Goal: Task Accomplishment & Management: Manage account settings

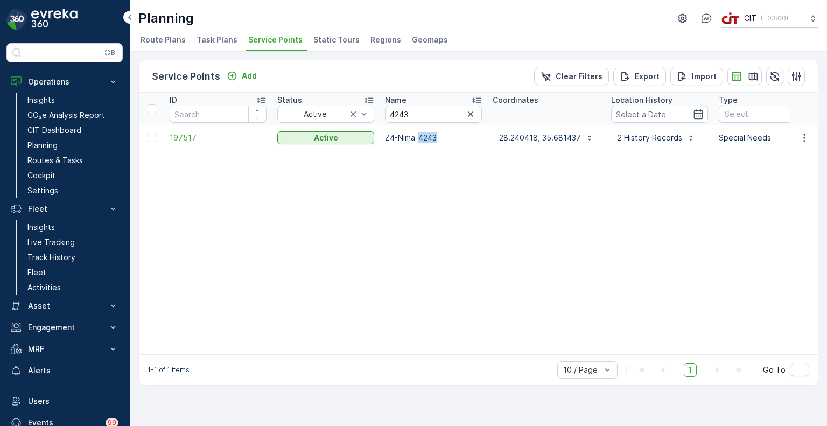
click at [57, 21] on img at bounding box center [54, 20] width 46 height 22
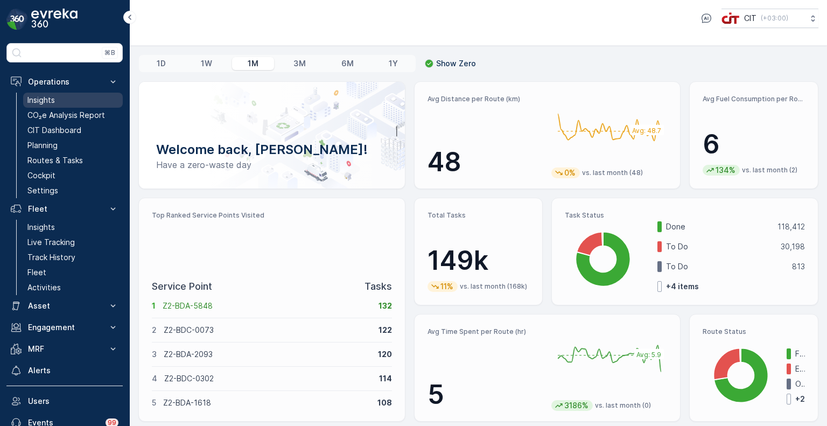
click at [44, 99] on p "Insights" at bounding box center [40, 100] width 27 height 11
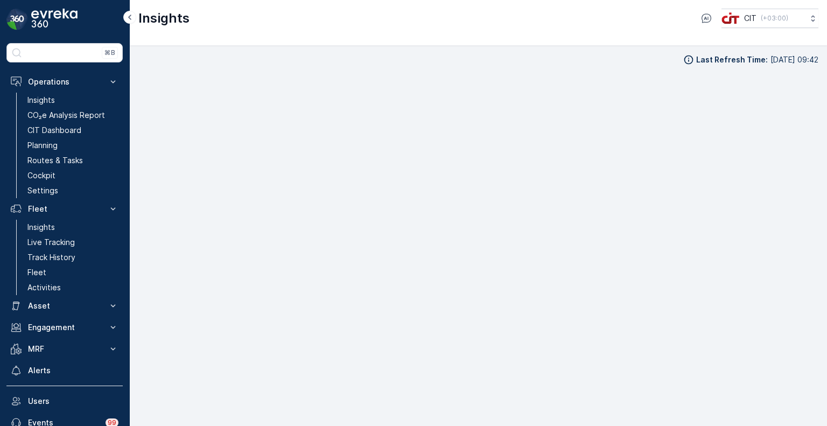
scroll to position [9, 0]
click at [57, 146] on p "Planning" at bounding box center [42, 145] width 30 height 11
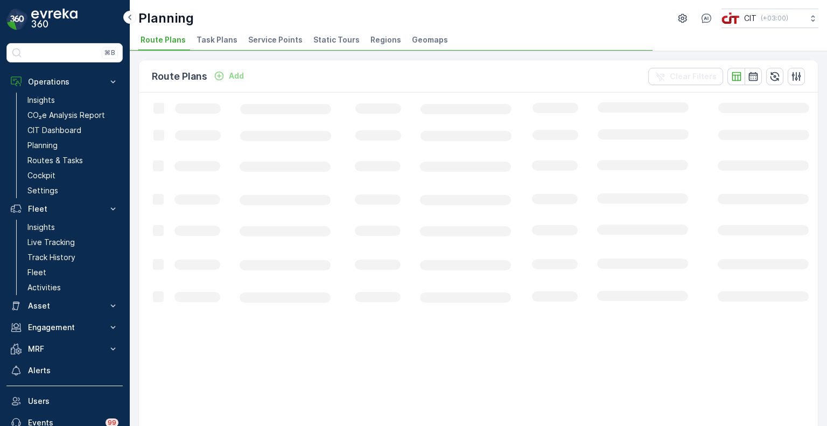
click at [267, 40] on span "Service Points" at bounding box center [275, 39] width 54 height 11
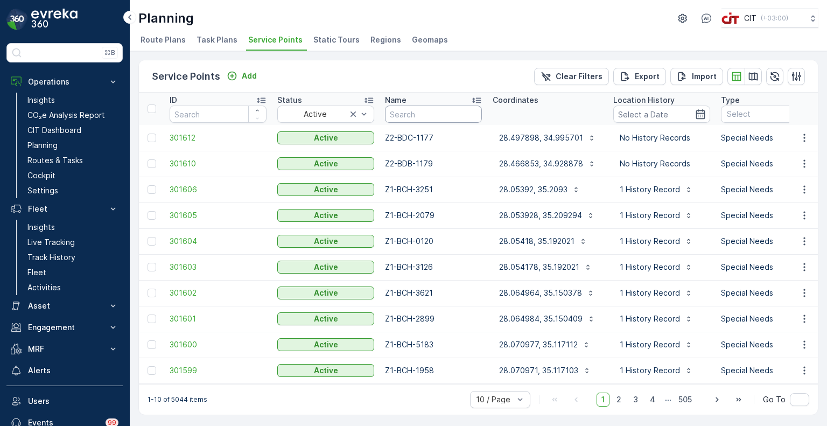
click at [406, 111] on input "text" at bounding box center [433, 113] width 97 height 17
paste input "Z4-SRO-5537"
type input "Z4-SRO-5537"
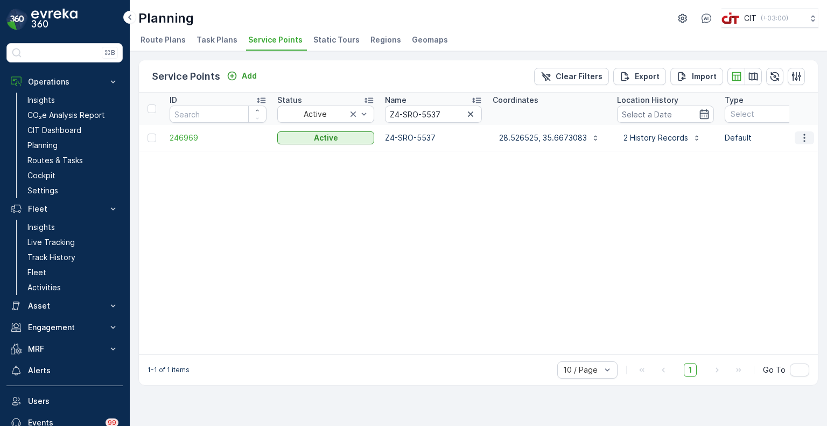
click at [800, 137] on icon "button" at bounding box center [804, 137] width 11 height 11
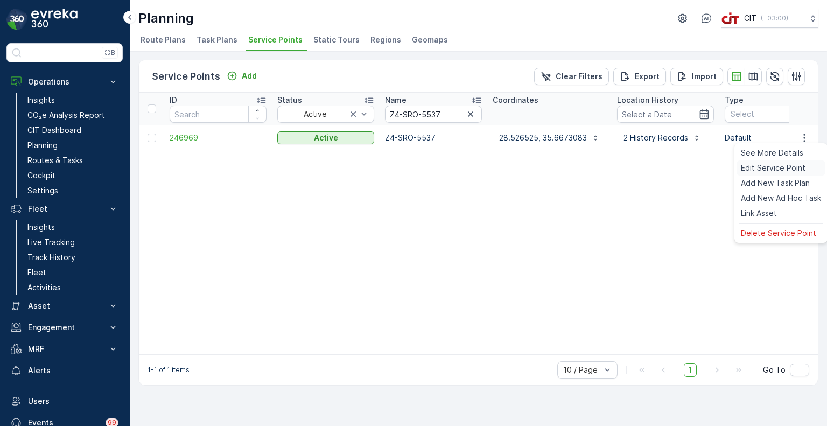
click at [777, 166] on span "Edit Service Point" at bounding box center [772, 168] width 65 height 11
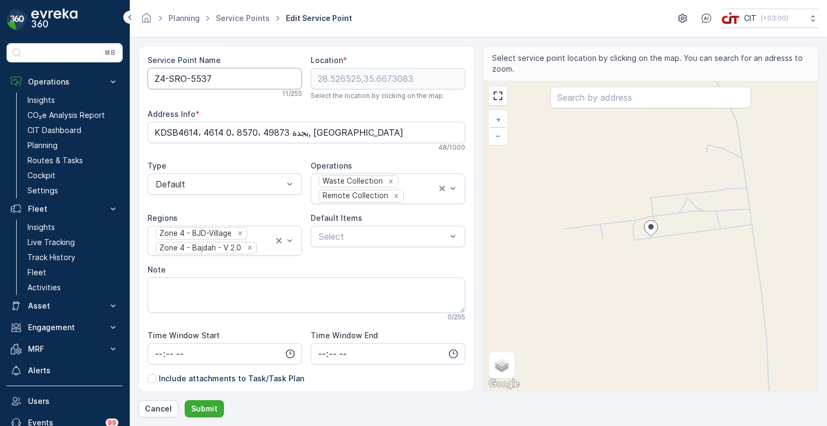
click at [187, 80] on Name "Z4-SRO-5537" at bounding box center [224, 79] width 154 height 22
type Name "Z4-BJD-5537"
click at [206, 410] on p "Submit" at bounding box center [204, 408] width 26 height 11
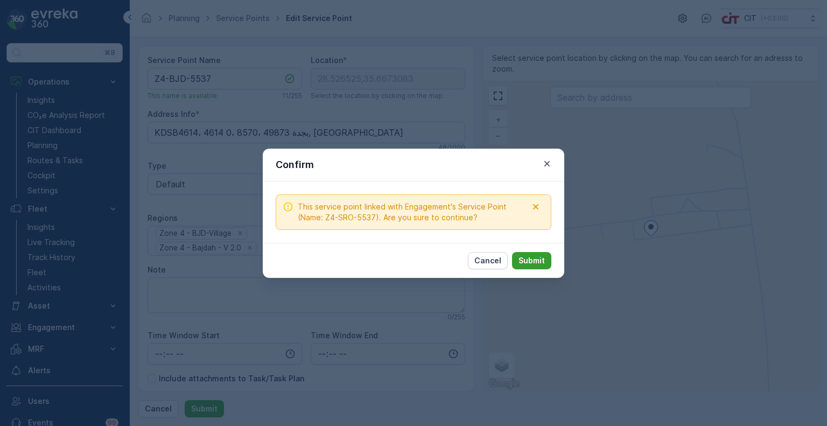
click at [533, 259] on p "Submit" at bounding box center [531, 260] width 26 height 11
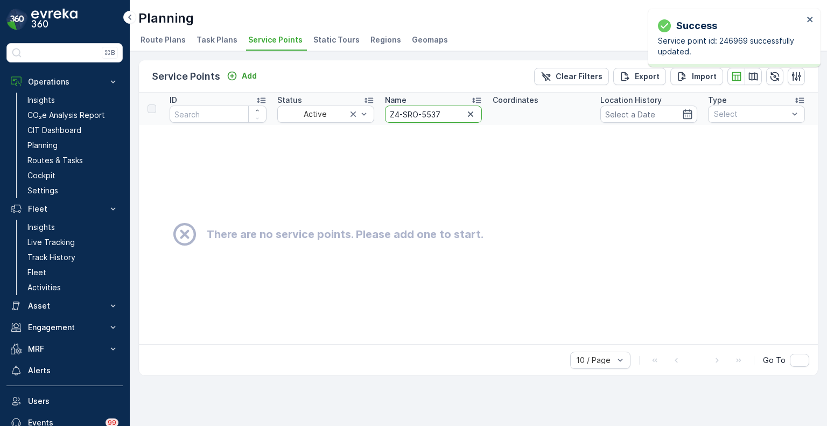
drag, startPoint x: 416, startPoint y: 113, endPoint x: 380, endPoint y: 116, distance: 36.2
click at [380, 116] on th "Name Z4-SRO-5537" at bounding box center [433, 109] width 108 height 32
type input "-5537"
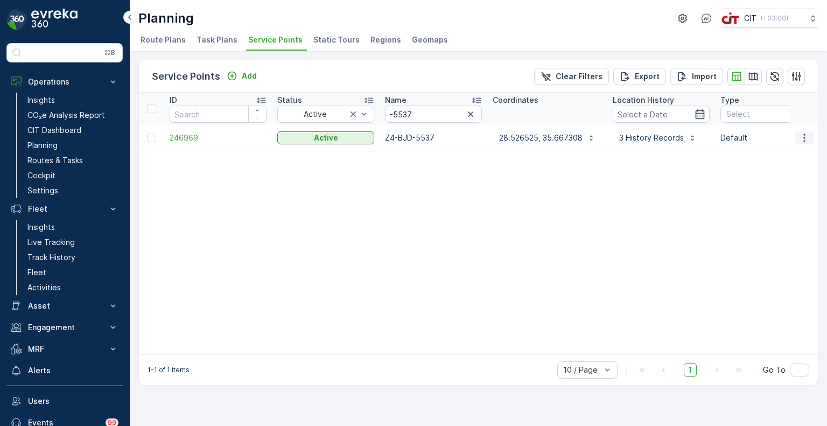
click at [802, 138] on icon "button" at bounding box center [804, 137] width 11 height 11
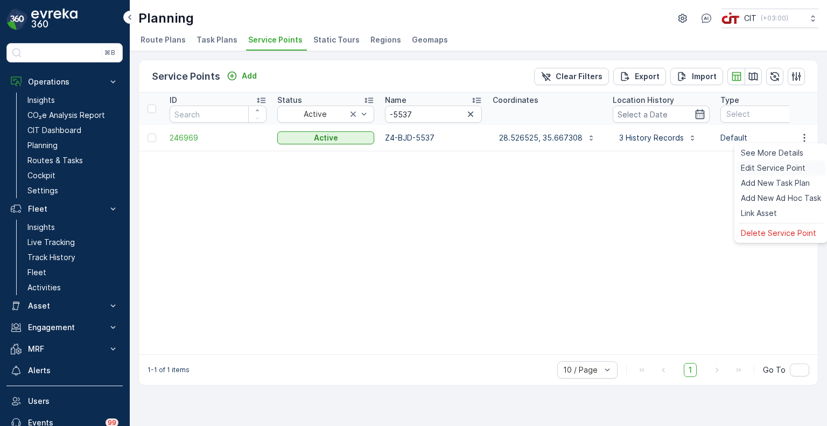
click at [777, 165] on span "Edit Service Point" at bounding box center [772, 168] width 65 height 11
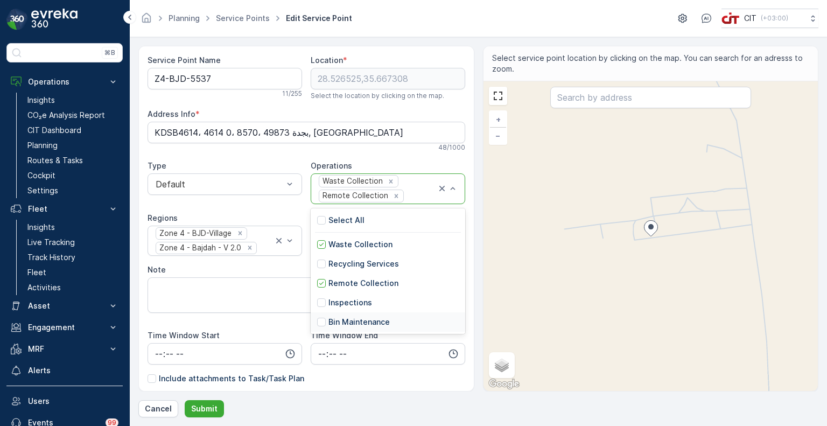
click at [356, 320] on p "Bin Maintenance" at bounding box center [358, 321] width 61 height 11
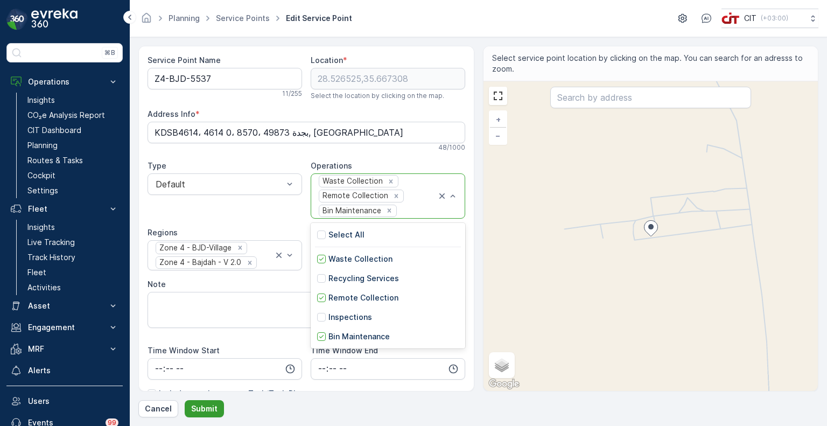
click at [206, 411] on p "Submit" at bounding box center [204, 408] width 26 height 11
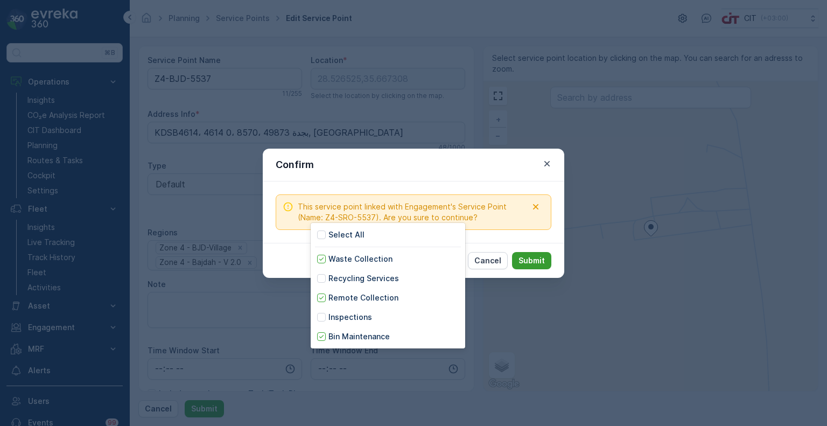
click at [531, 258] on p "Submit" at bounding box center [531, 260] width 26 height 11
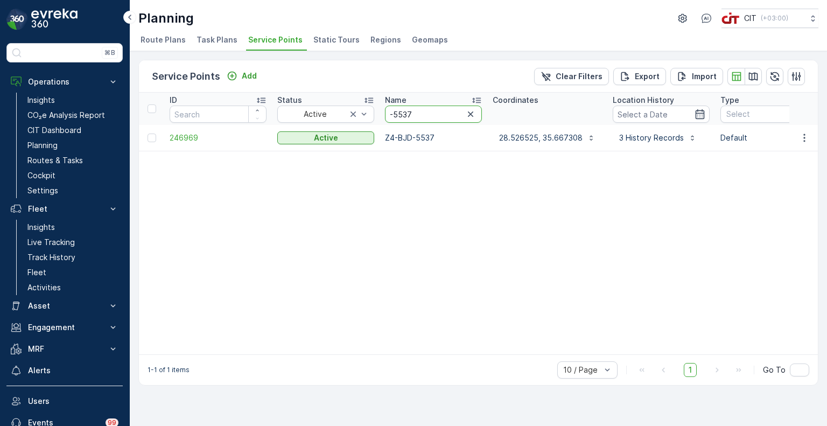
drag, startPoint x: 418, startPoint y: 111, endPoint x: 379, endPoint y: 114, distance: 38.3
click at [379, 114] on th "Name -5537" at bounding box center [433, 109] width 108 height 32
paste input "Z4-SRO-4141"
type input "Z4-SRO-4141"
click at [804, 137] on icon "button" at bounding box center [804, 137] width 2 height 8
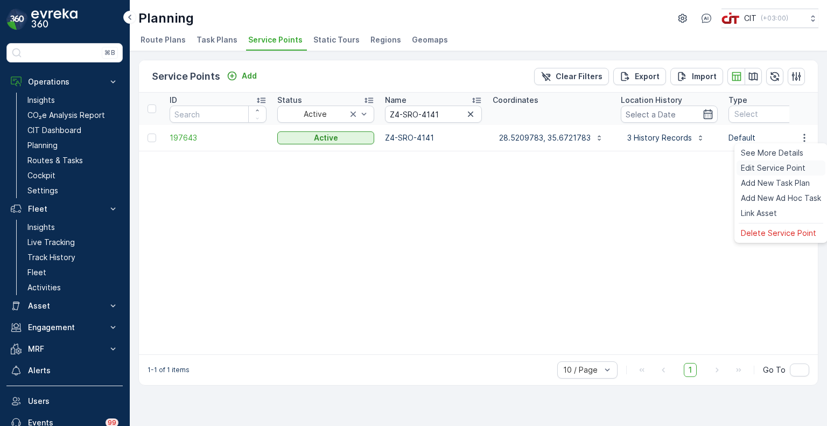
click at [782, 167] on span "Edit Service Point" at bounding box center [772, 168] width 65 height 11
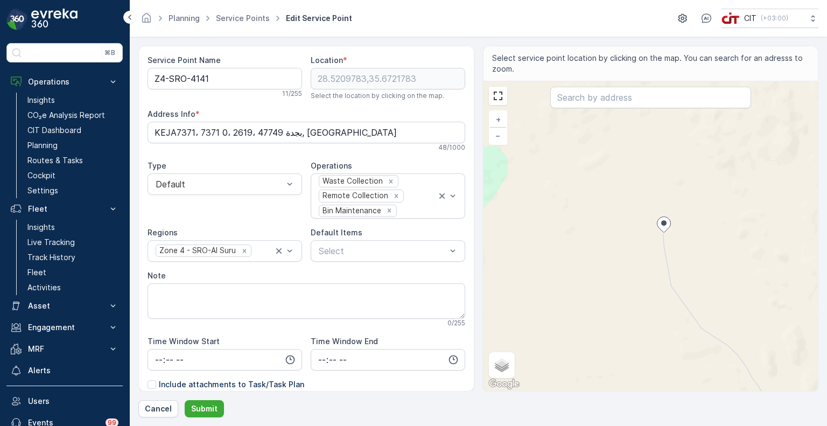
drag, startPoint x: 558, startPoint y: 288, endPoint x: 634, endPoint y: 263, distance: 80.0
click at [634, 263] on div "+ − Satellite Roadmap Terrain Hybrid Leaflet Keyboard shortcuts Map Data Map da…" at bounding box center [650, 235] width 335 height 309
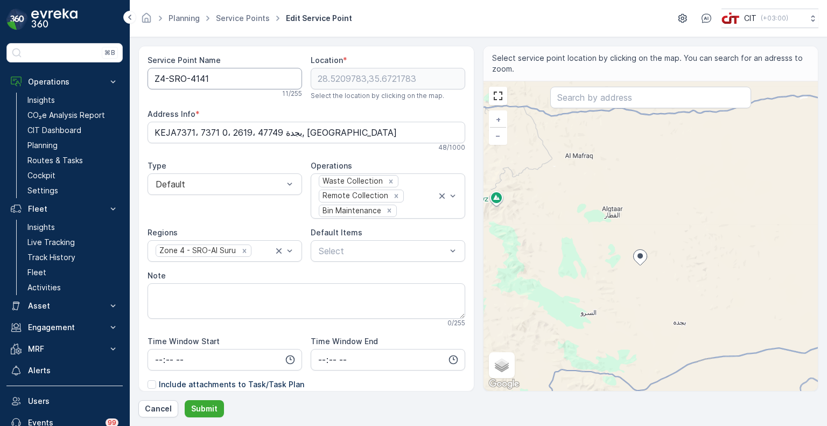
click at [183, 81] on Name "Z4-SRO-4141" at bounding box center [224, 79] width 154 height 22
click at [243, 247] on icon "Remove Zone 4 - SRO-Al Suru" at bounding box center [245, 251] width 8 height 8
type Name "Z4-BJD-4141"
click at [239, 250] on div at bounding box center [219, 251] width 130 height 10
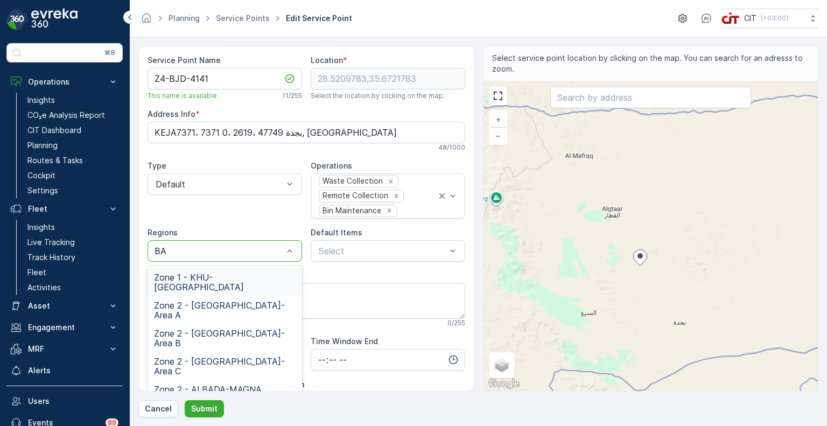
type input "BAJ"
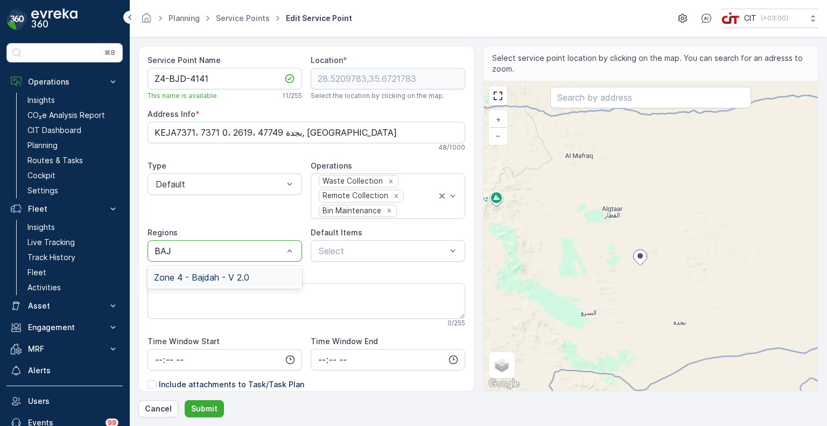
click at [227, 276] on span "Zone 4 - Bajdah - V 2.0" at bounding box center [201, 277] width 95 height 10
click at [261, 250] on div at bounding box center [266, 251] width 16 height 10
type input "BJD"
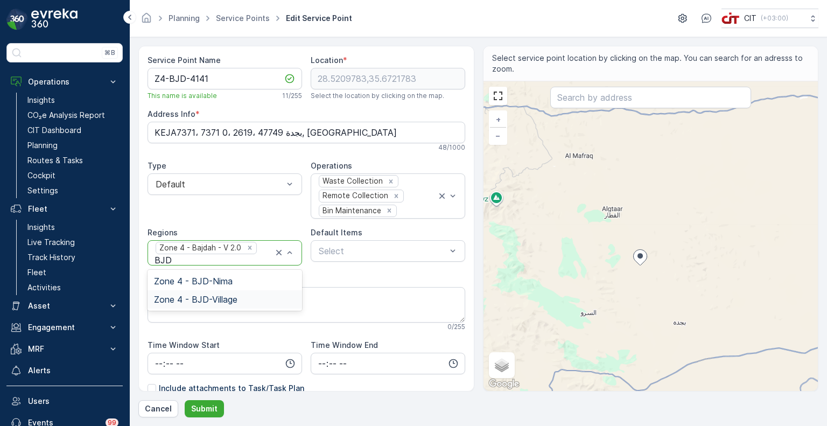
click at [221, 298] on span "Zone 4 - BJD-Village" at bounding box center [195, 299] width 83 height 10
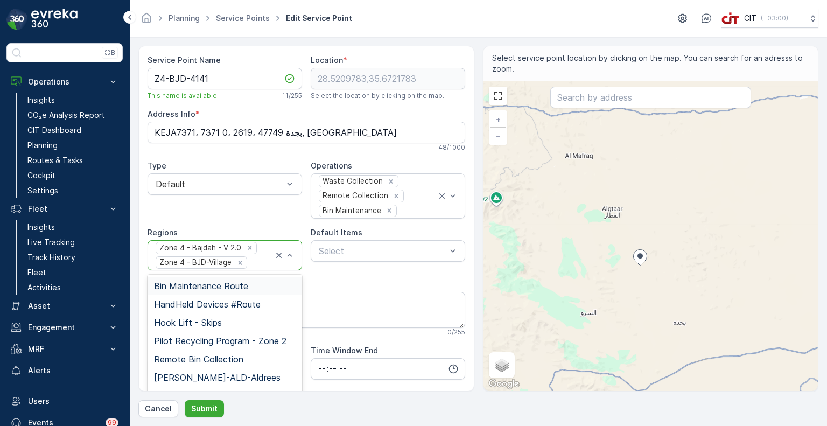
click at [338, 272] on div "Service Point Name Z4-BJD-4141 This name is available 11 / 255 Location * 28.52…" at bounding box center [305, 283] width 317 height 456
click at [208, 406] on p "Submit" at bounding box center [204, 408] width 26 height 11
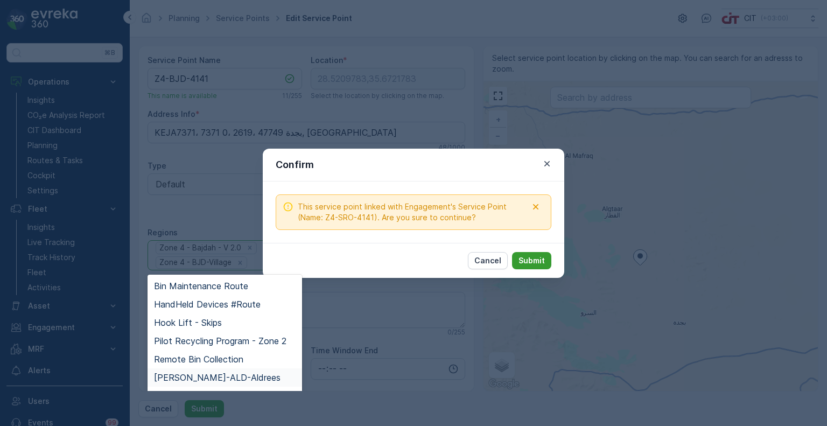
click at [527, 256] on p "Submit" at bounding box center [531, 260] width 26 height 11
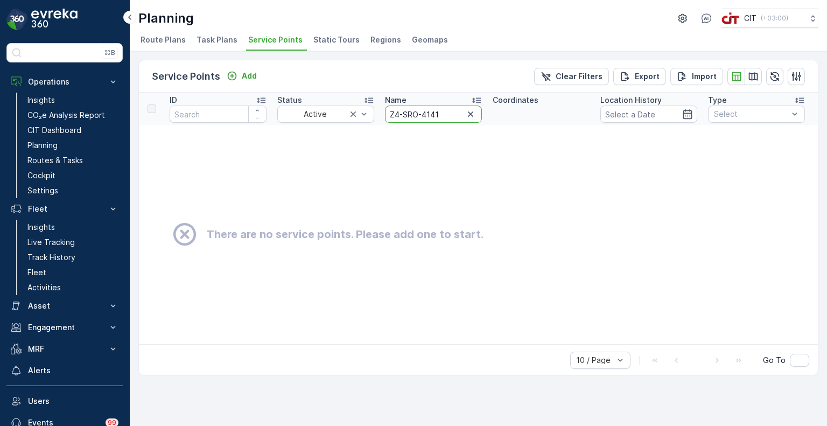
drag, startPoint x: 449, startPoint y: 116, endPoint x: 375, endPoint y: 110, distance: 74.5
paste input "Nima-5708"
type input "Z4-Nima-5708"
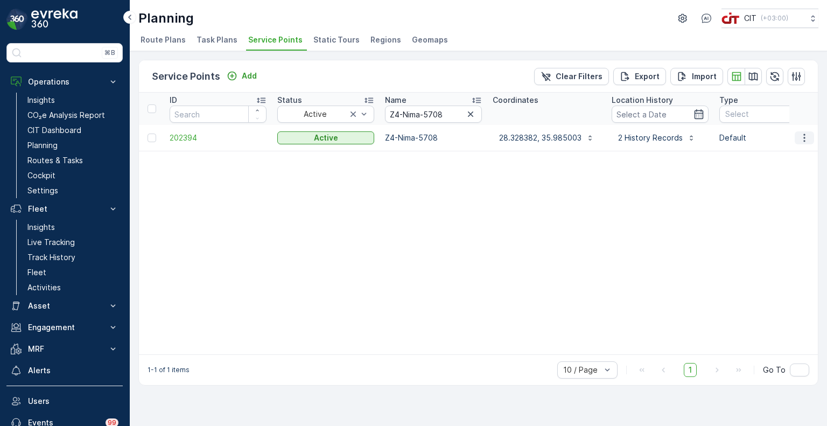
click at [798, 136] on button "button" at bounding box center [803, 137] width 19 height 13
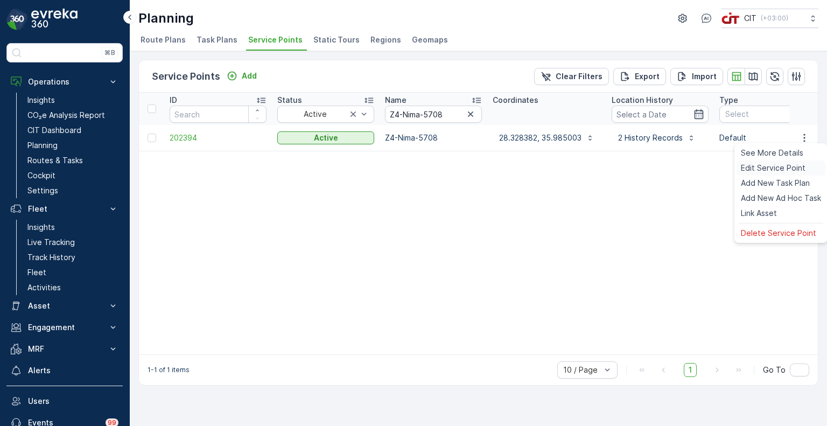
click at [781, 167] on span "Edit Service Point" at bounding box center [772, 168] width 65 height 11
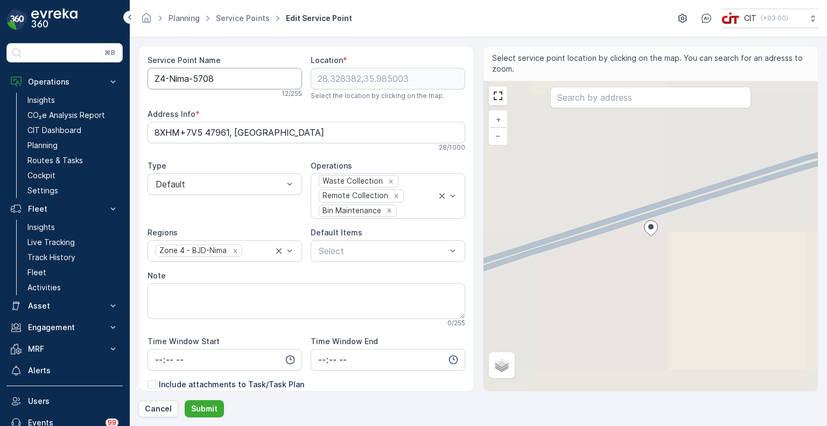
click at [189, 82] on Name "Z4-Nima-5708" at bounding box center [224, 79] width 154 height 22
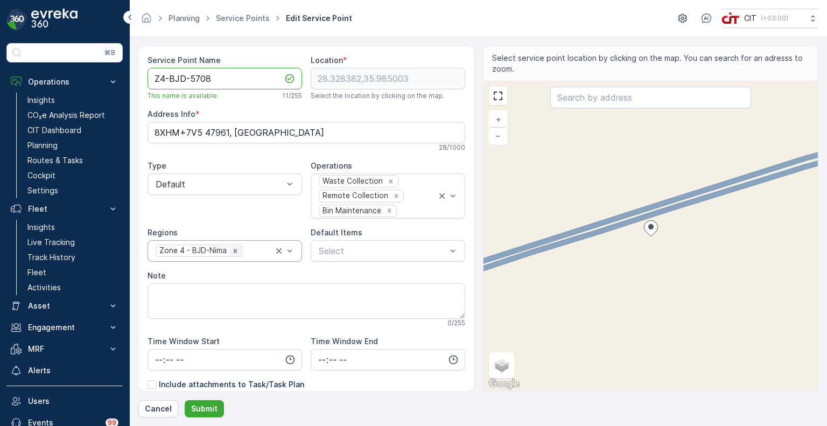
click at [234, 251] on icon "Remove Zone 4 - BJD-Nima" at bounding box center [235, 251] width 8 height 8
type Name "Z4-BJD-5708"
click at [242, 250] on div at bounding box center [219, 251] width 130 height 10
type input "BJD"
click at [224, 294] on span "Zone 4 - BJD-Village" at bounding box center [195, 296] width 83 height 10
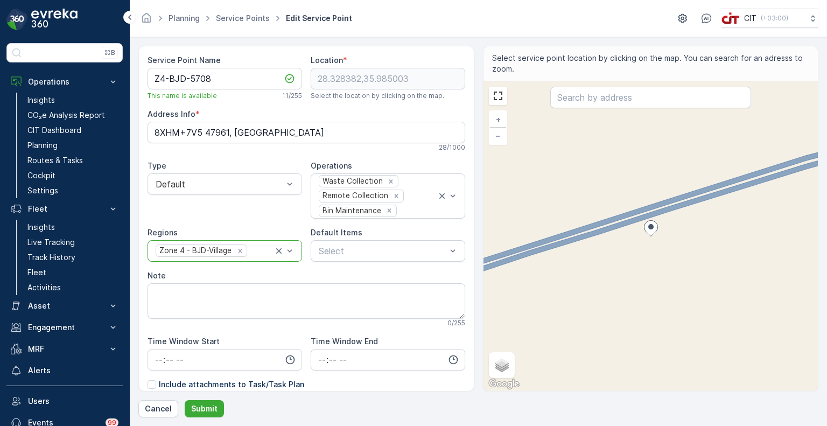
click at [257, 250] on div at bounding box center [260, 251] width 25 height 10
click at [266, 250] on div at bounding box center [260, 251] width 25 height 10
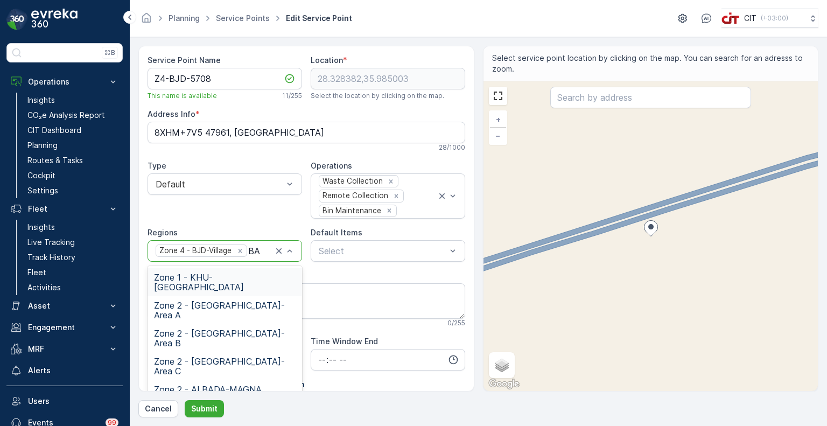
type input "BAJ"
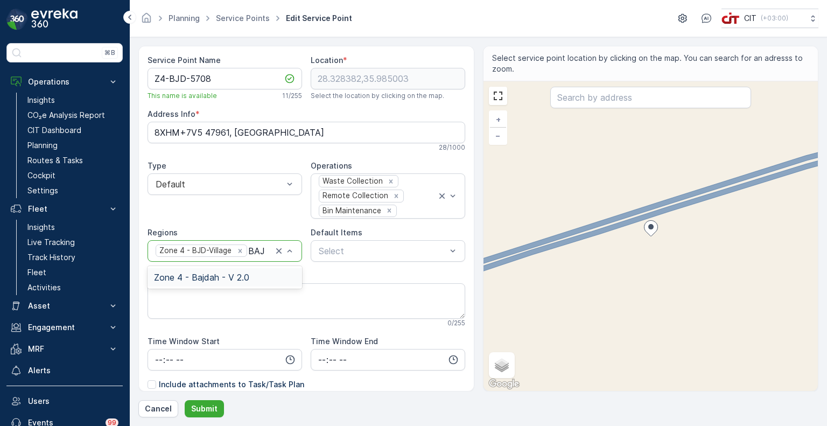
click at [217, 274] on span "Zone 4 - Bajdah - V 2.0" at bounding box center [201, 277] width 95 height 10
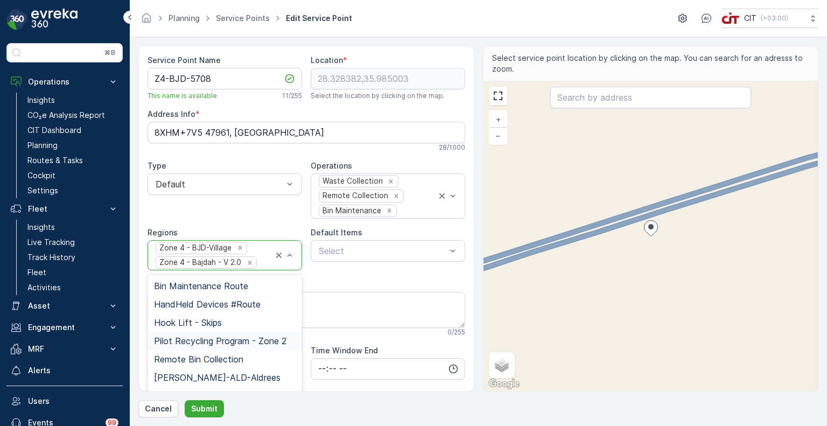
click at [357, 279] on div "Note" at bounding box center [305, 284] width 317 height 11
click at [203, 409] on p "Submit" at bounding box center [204, 408] width 26 height 11
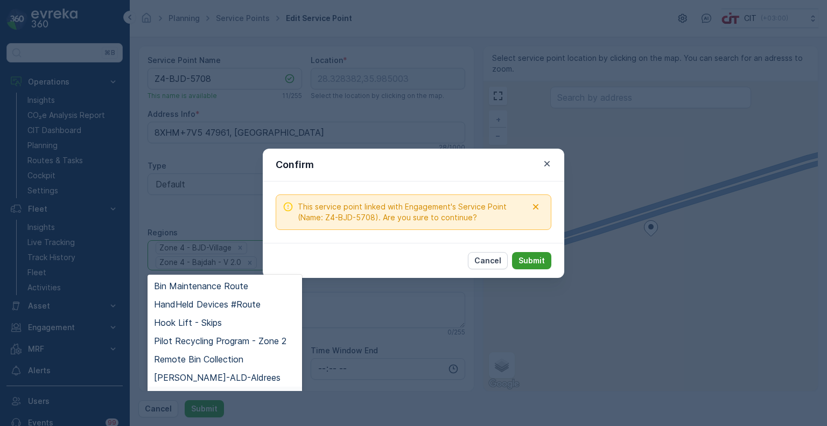
click at [540, 260] on p "Submit" at bounding box center [531, 260] width 26 height 11
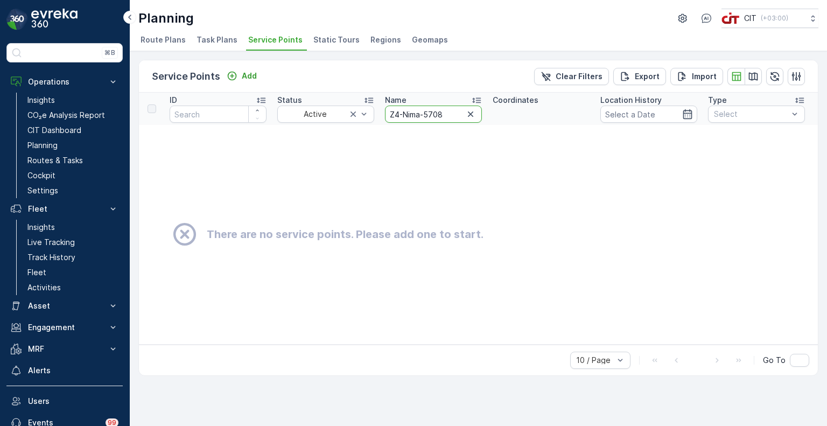
drag, startPoint x: 454, startPoint y: 116, endPoint x: 378, endPoint y: 114, distance: 76.4
paste input "SRO-4141"
type input "Z4-SRO-4141"
drag, startPoint x: 444, startPoint y: 112, endPoint x: 350, endPoint y: 105, distance: 94.5
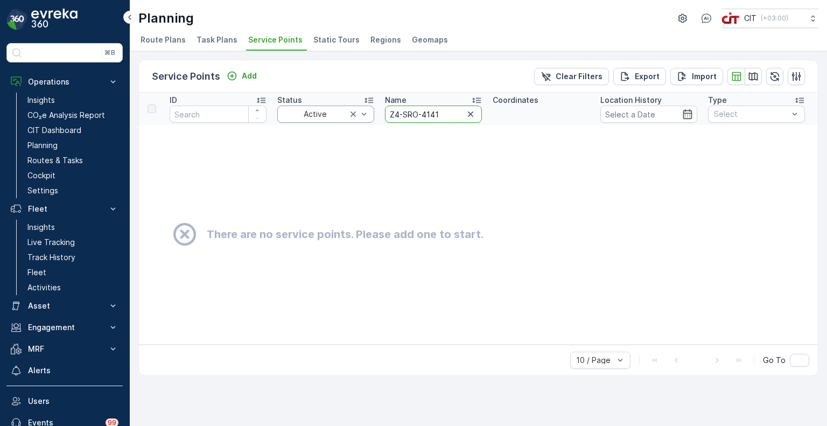
paste input "Nima-4212"
type input "Z4-Nima-4212"
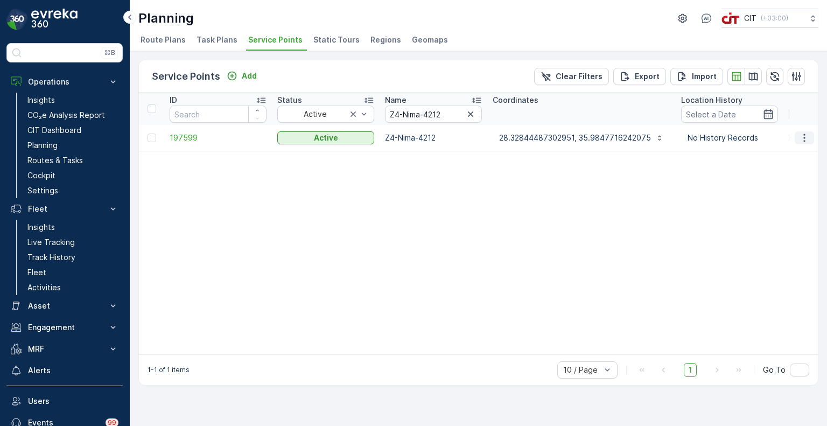
click at [803, 136] on icon "button" at bounding box center [804, 137] width 2 height 8
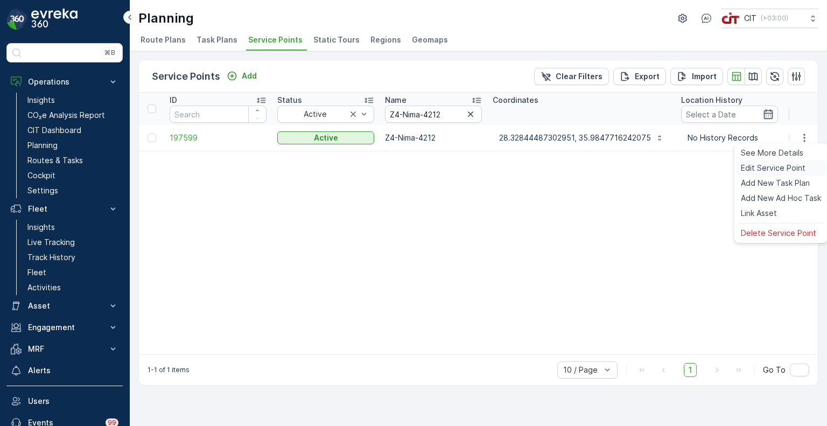
click at [767, 167] on span "Edit Service Point" at bounding box center [772, 168] width 65 height 11
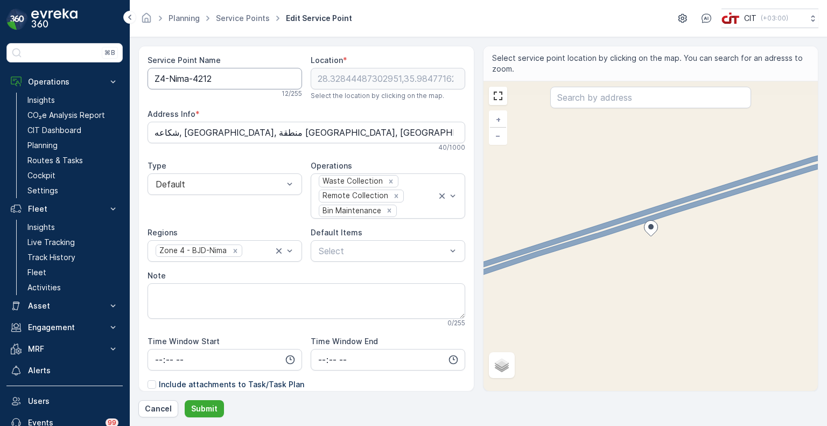
click at [189, 80] on Name "Z4-Nima-4212" at bounding box center [224, 79] width 154 height 22
click at [236, 249] on icon "Remove Zone 4 - BJD-Nima" at bounding box center [235, 251] width 8 height 8
type Name "Z4-BJD-4212"
click at [236, 249] on div at bounding box center [219, 251] width 130 height 10
type input "BJ"
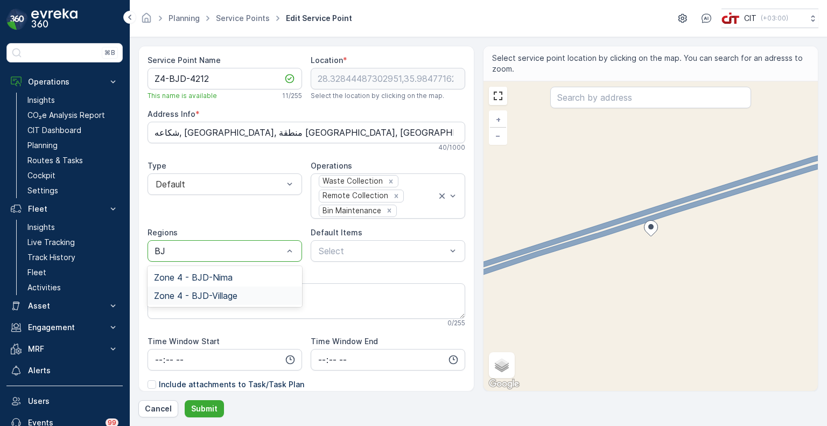
click at [216, 292] on span "Zone 4 - BJD-Village" at bounding box center [195, 296] width 83 height 10
click at [254, 251] on div at bounding box center [260, 251] width 25 height 10
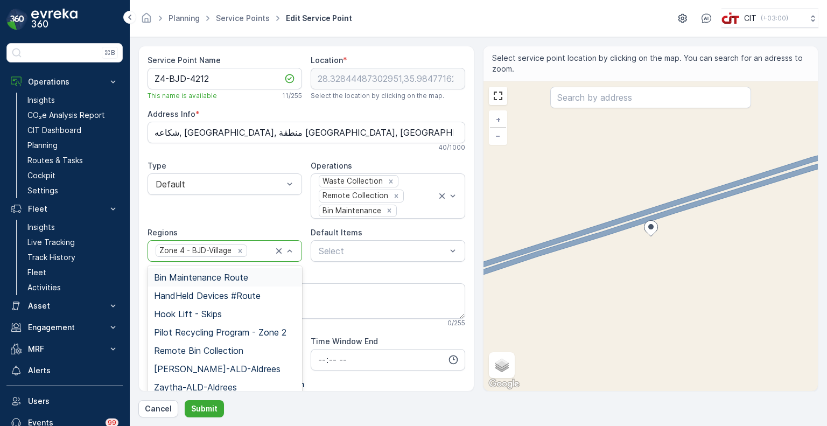
click at [257, 252] on div at bounding box center [260, 251] width 25 height 10
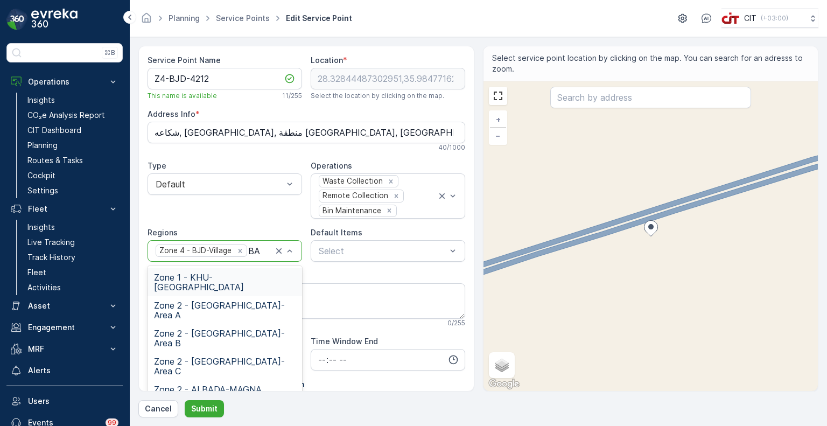
type input "BAJ"
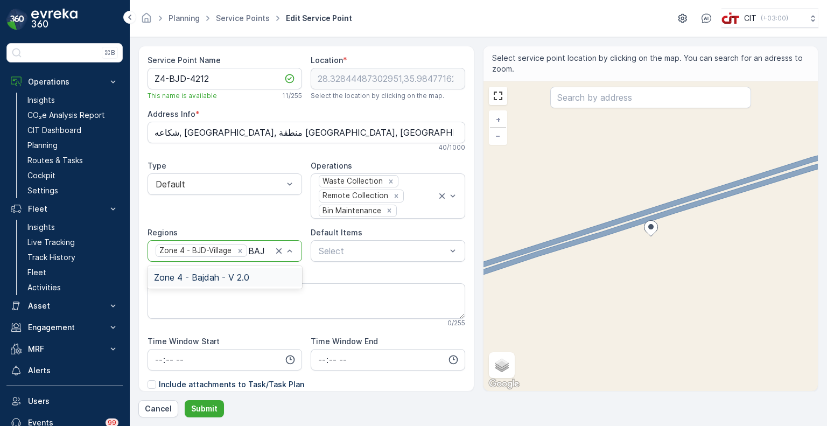
click at [193, 270] on div "Zone 4 - Bajdah - V 2.0" at bounding box center [224, 277] width 154 height 18
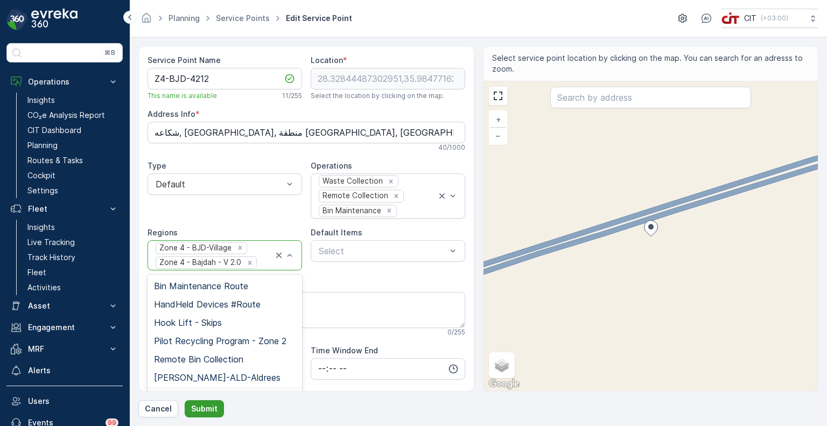
click at [203, 410] on p "Submit" at bounding box center [204, 408] width 26 height 11
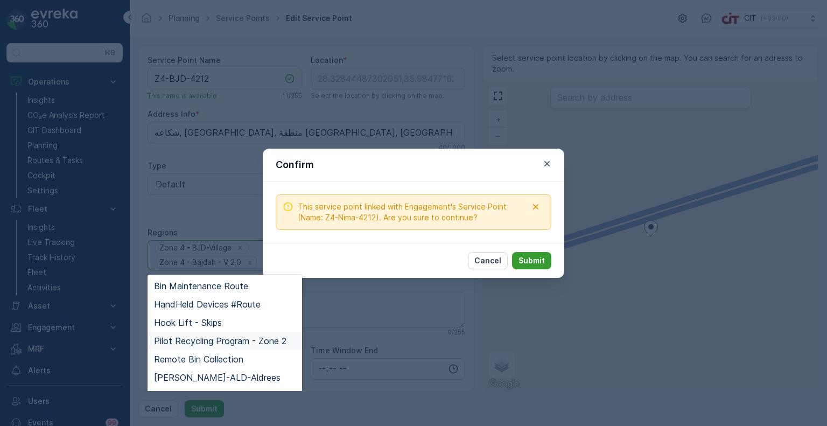
click at [534, 260] on p "Submit" at bounding box center [531, 260] width 26 height 11
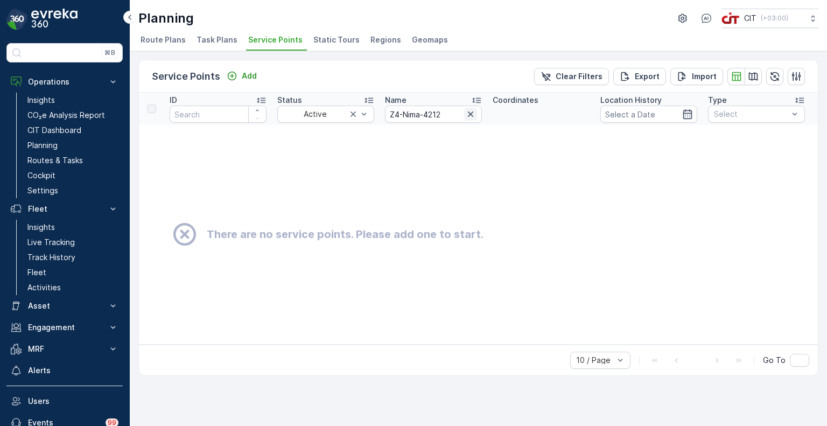
click at [469, 117] on icon "button" at bounding box center [470, 114] width 11 height 11
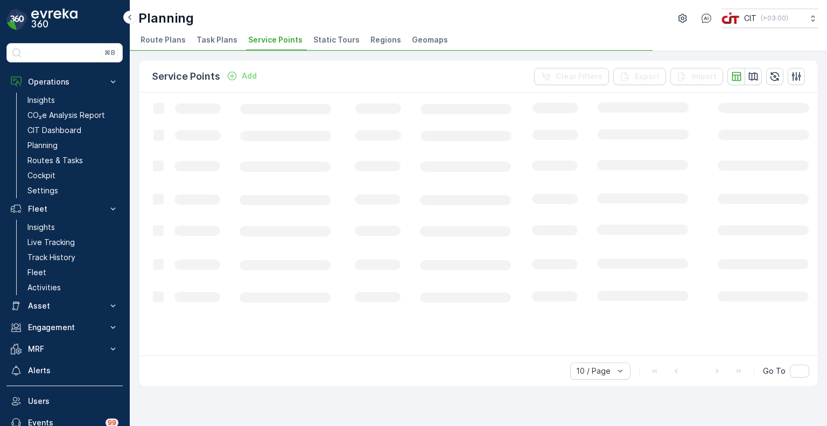
click at [375, 40] on span "Regions" at bounding box center [385, 39] width 31 height 11
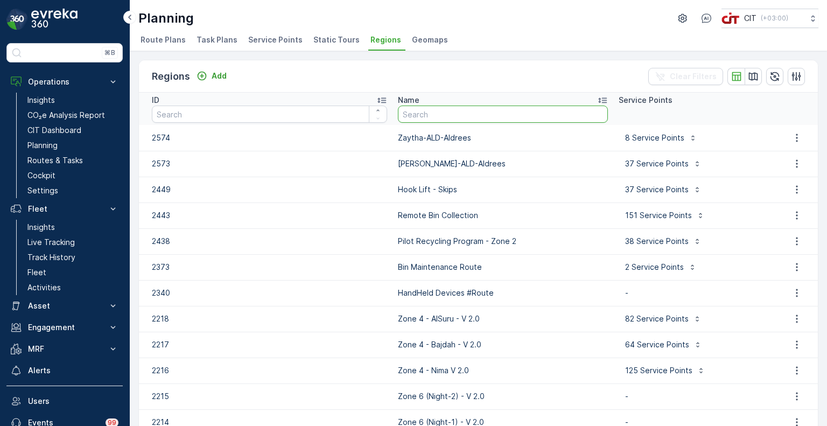
click at [465, 112] on input "text" at bounding box center [503, 113] width 210 height 17
type input "ZONE 4"
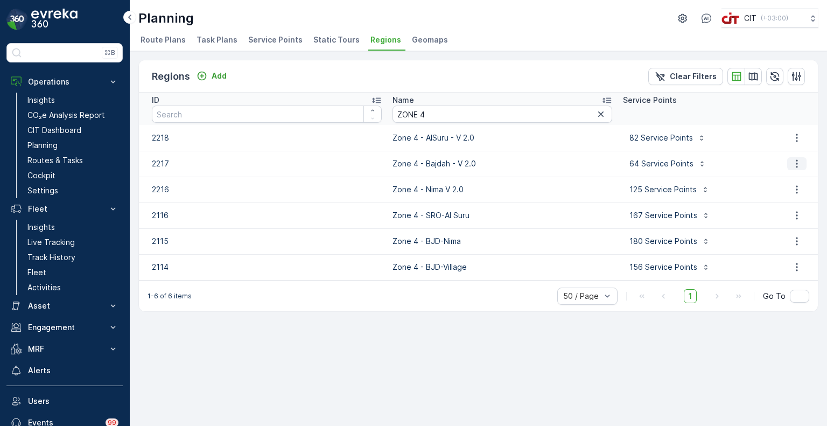
click at [799, 164] on icon "button" at bounding box center [796, 163] width 11 height 11
click at [782, 178] on span "Edit Region" at bounding box center [791, 179] width 41 height 11
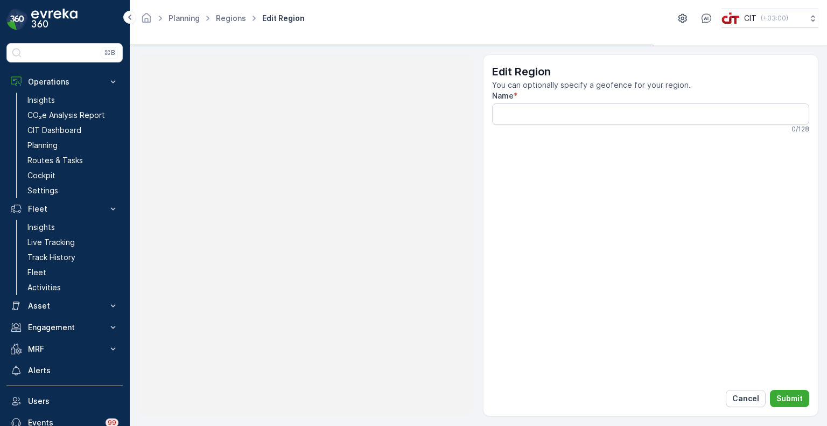
type input "Zone 4 - Bajdah - V 2.0"
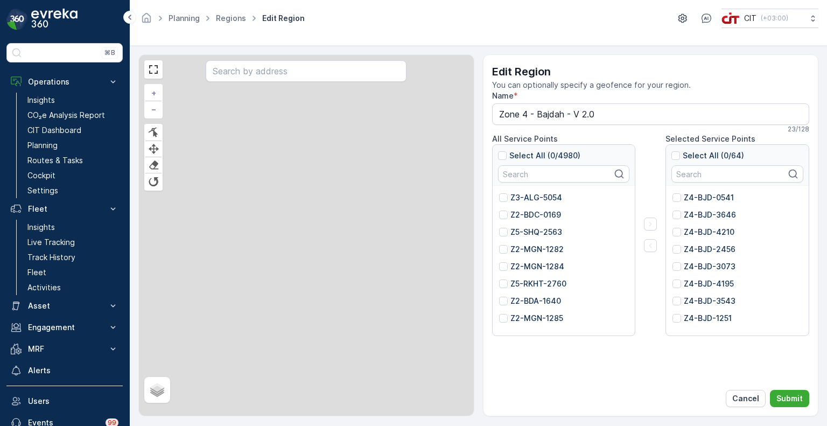
click at [684, 159] on p "Select All (0/64)" at bounding box center [712, 155] width 61 height 11
click at [671, 150] on input "Select All (0/64)" at bounding box center [671, 150] width 0 height 0
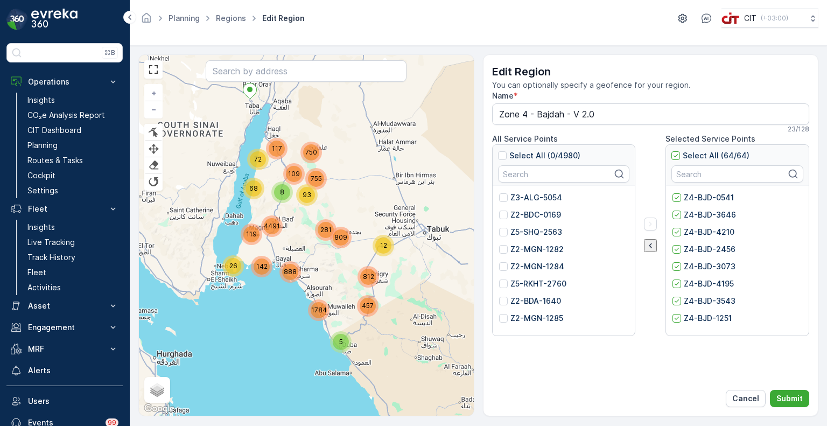
click at [648, 243] on icon "button" at bounding box center [650, 245] width 11 height 11
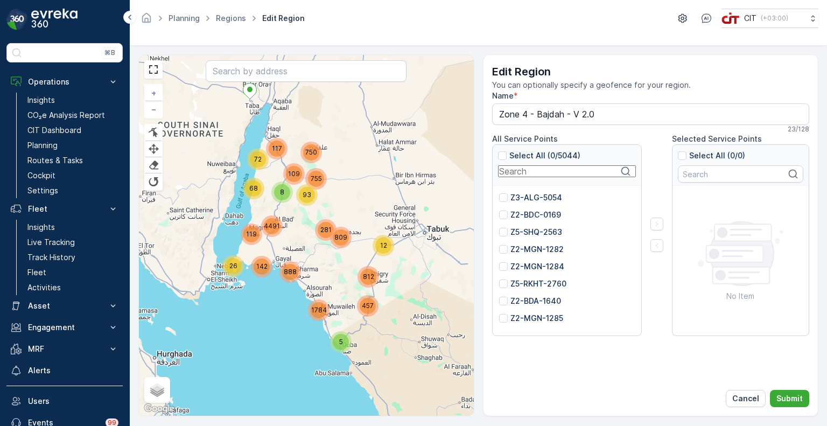
click at [547, 172] on input "text" at bounding box center [567, 171] width 138 height 12
paste input "3989"
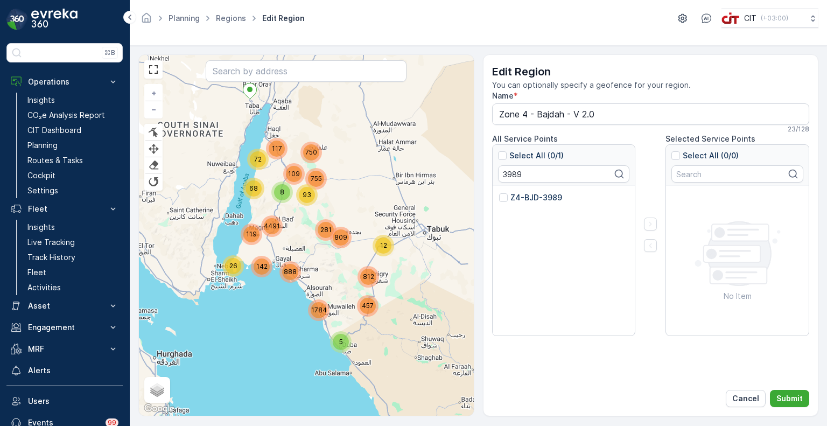
click at [510, 198] on p "Z4-BJD-3989" at bounding box center [536, 197] width 52 height 11
click at [499, 192] on input "Z4-BJD-3989" at bounding box center [499, 192] width 0 height 0
click at [502, 171] on input "3989" at bounding box center [567, 171] width 138 height 12
paste input "590"
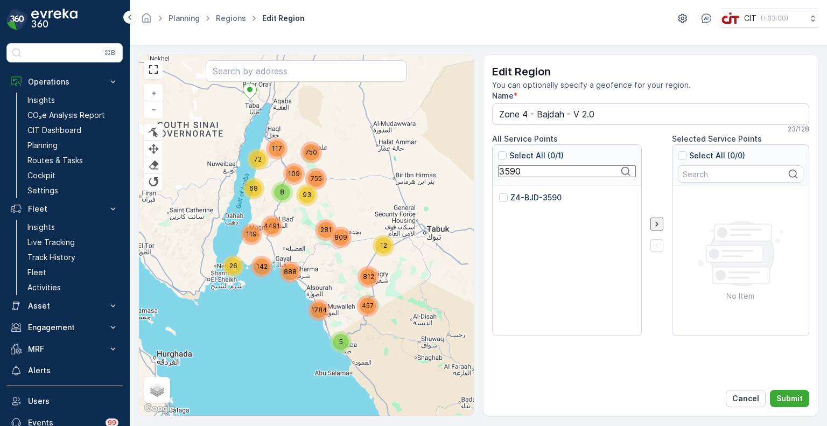
type input "3590"
click at [527, 195] on p "Z4-BJD-3590" at bounding box center [535, 197] width 51 height 11
click at [499, 192] on input "Z4-BJD-3590" at bounding box center [499, 192] width 0 height 0
click at [648, 223] on icon "button" at bounding box center [650, 223] width 11 height 11
click at [510, 173] on input "3590" at bounding box center [567, 171] width 138 height 12
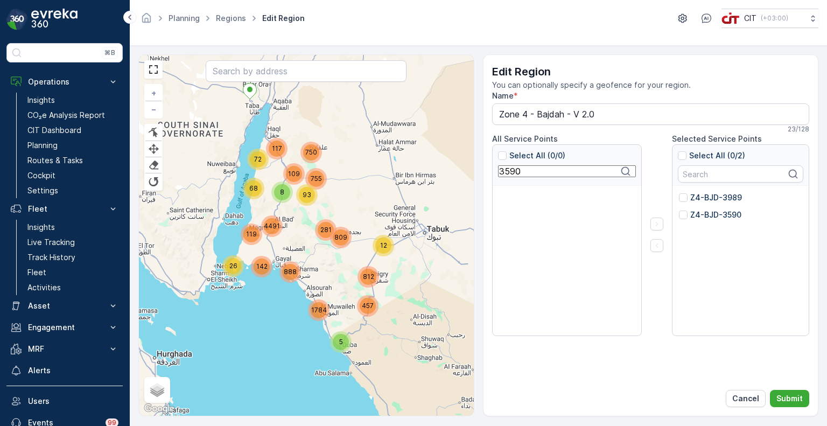
click at [510, 173] on input "3590" at bounding box center [567, 171] width 138 height 12
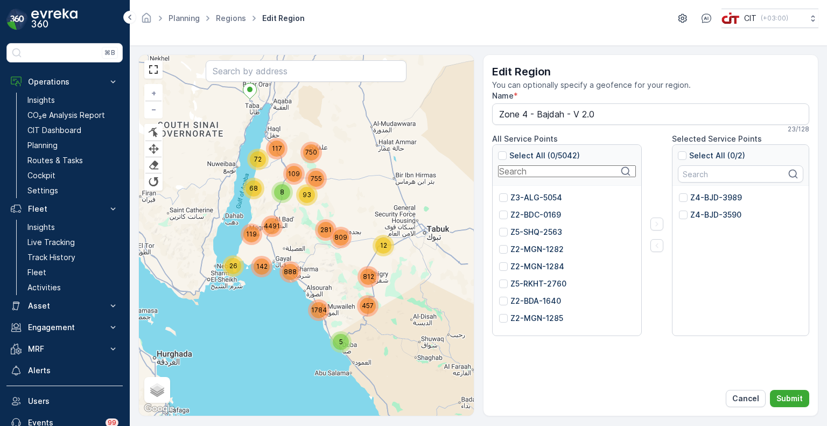
click at [523, 173] on input "text" at bounding box center [567, 171] width 138 height 12
paste input "2456"
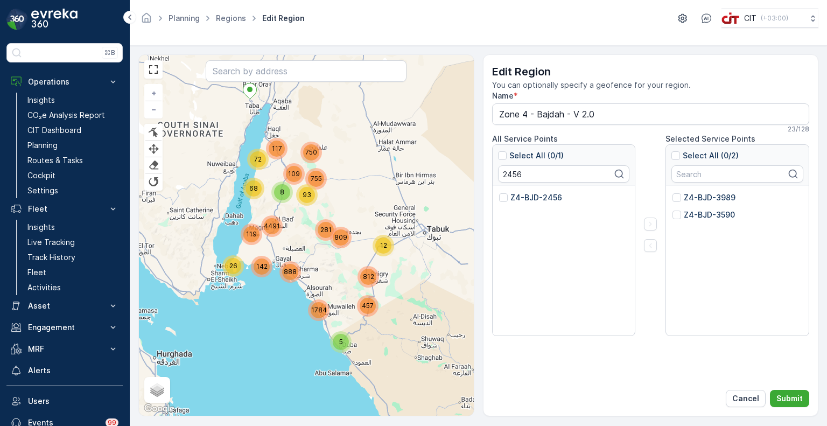
click at [512, 197] on p "Z4-BJD-2456" at bounding box center [536, 197] width 52 height 11
click at [499, 192] on input "Z4-BJD-2456" at bounding box center [499, 192] width 0 height 0
click at [504, 173] on input "2456" at bounding box center [567, 171] width 138 height 12
paste input "398"
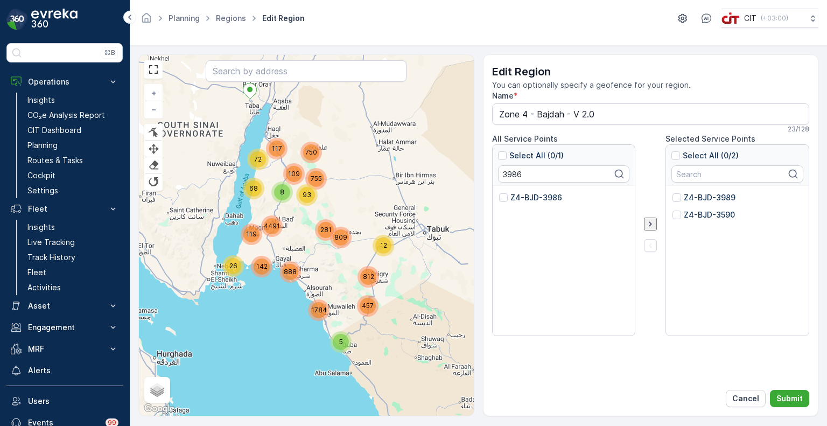
click at [519, 191] on div "Z4-BJD-3986" at bounding box center [563, 261] width 143 height 151
click at [520, 195] on p "Z4-BJD-3986" at bounding box center [536, 197] width 52 height 11
click at [499, 192] on input "Z4-BJD-3986" at bounding box center [499, 192] width 0 height 0
click at [513, 173] on input "3986" at bounding box center [564, 173] width 132 height 17
click at [513, 173] on input "3986" at bounding box center [567, 171] width 138 height 12
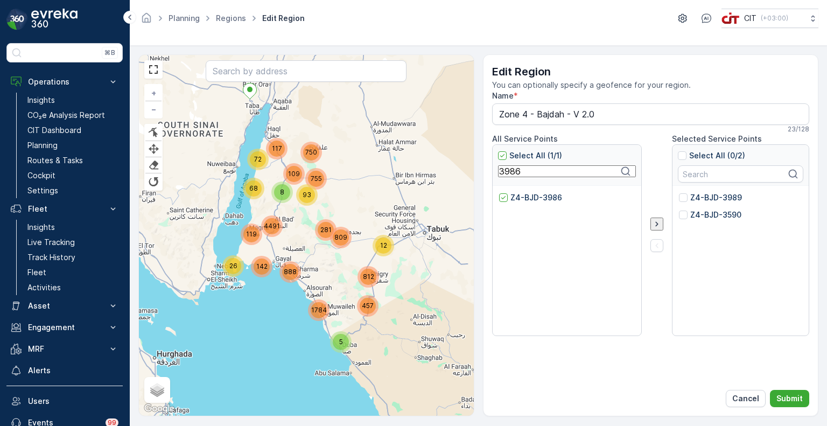
paste input "4"
click at [509, 174] on input "3984" at bounding box center [567, 171] width 138 height 12
click at [511, 197] on p "Z4-BJD-3984" at bounding box center [536, 197] width 52 height 11
click at [499, 192] on input "Z4-BJD-3984" at bounding box center [499, 192] width 0 height 0
click at [509, 172] on input "3984" at bounding box center [567, 171] width 138 height 12
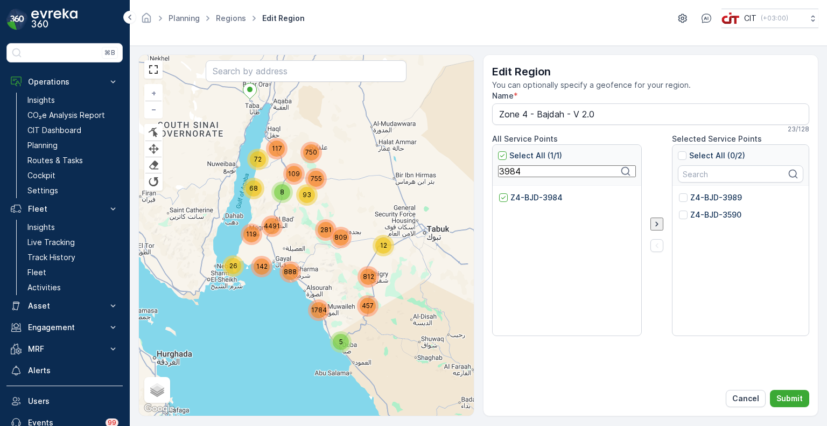
click at [509, 172] on input "3984" at bounding box center [567, 171] width 138 height 12
paste input "3"
click at [504, 196] on div at bounding box center [503, 197] width 9 height 9
click at [499, 192] on input "Z4-BJD-3983" at bounding box center [499, 192] width 0 height 0
click at [513, 172] on input "3983" at bounding box center [567, 171] width 138 height 12
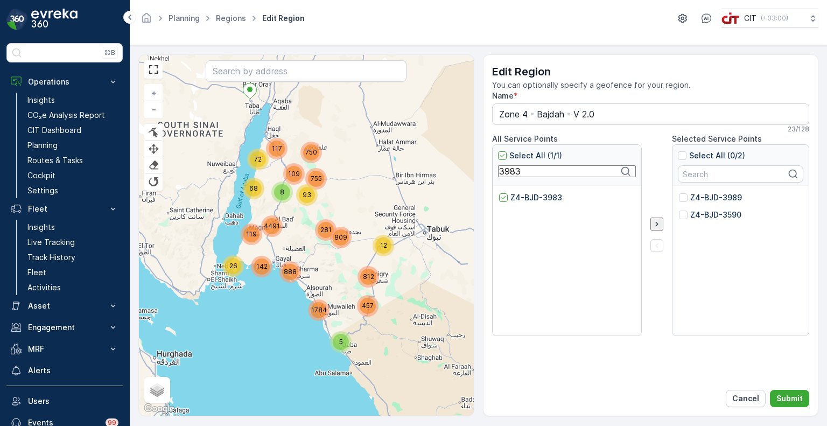
click at [513, 172] on input "3983" at bounding box center [567, 171] width 138 height 12
paste input "4162"
click at [516, 195] on p "Z4-BJD-4162" at bounding box center [535, 197] width 51 height 11
click at [499, 192] on input "Z4-BJD-4162" at bounding box center [499, 192] width 0 height 0
click at [510, 174] on input "4162" at bounding box center [567, 171] width 138 height 12
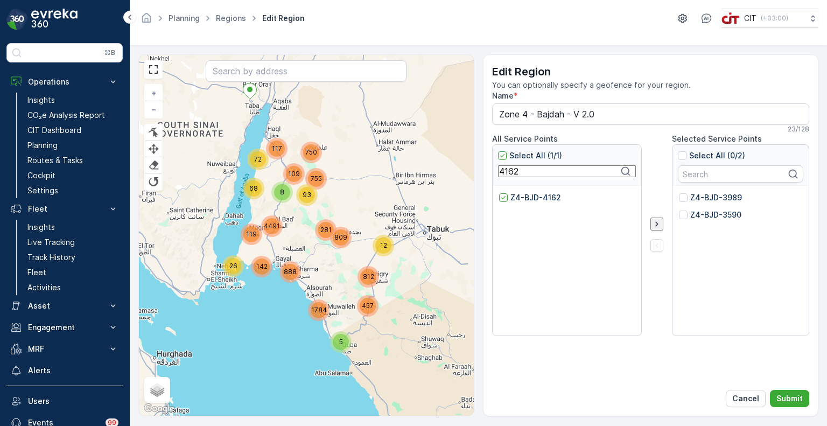
click at [510, 174] on input "4162" at bounding box center [567, 171] width 138 height 12
paste input "398"
click at [515, 196] on p "Z4-BJD-3982" at bounding box center [536, 197] width 52 height 11
click at [499, 192] on input "Z4-BJD-3982" at bounding box center [499, 192] width 0 height 0
click at [510, 175] on input "3982" at bounding box center [567, 171] width 138 height 12
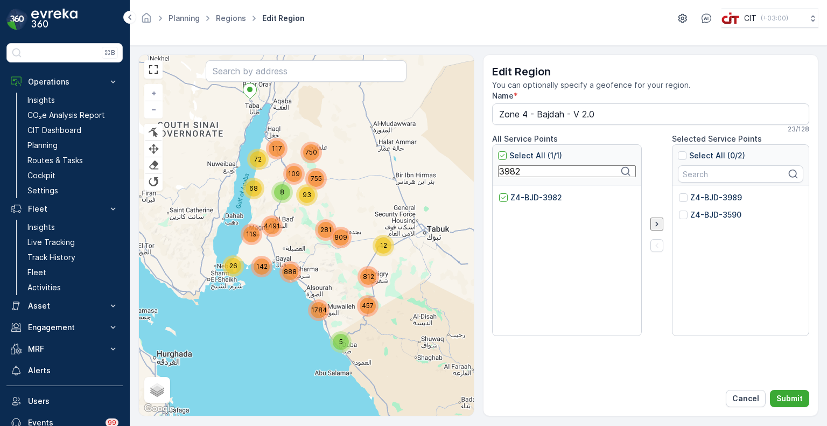
click at [510, 175] on input "3982" at bounding box center [567, 171] width 138 height 12
paste input "0541"
click at [510, 196] on p "Z4-BJD-0541" at bounding box center [535, 197] width 50 height 11
click at [499, 192] on input "Z4-BJD-0541" at bounding box center [499, 192] width 0 height 0
click at [508, 174] on input "0541" at bounding box center [567, 171] width 138 height 12
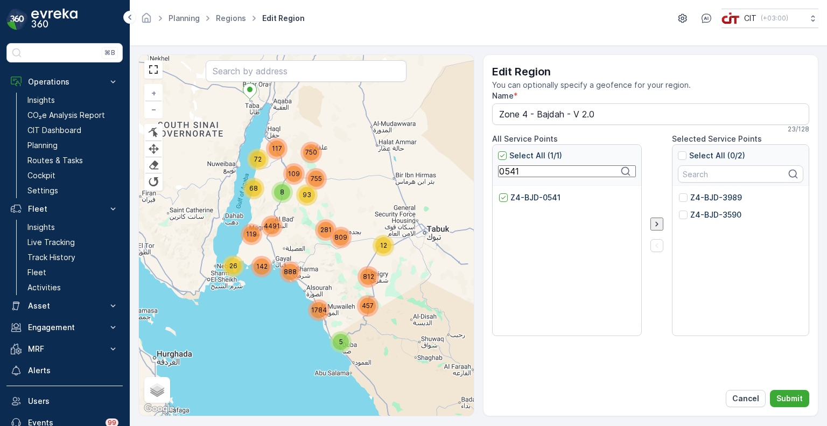
click at [508, 174] on input "0541" at bounding box center [567, 171] width 138 height 12
paste input "3073"
click at [507, 197] on div "Z4-BJD-3073" at bounding box center [530, 197] width 63 height 11
click at [499, 192] on input "Z4-BJD-3073" at bounding box center [499, 192] width 0 height 0
click at [507, 170] on input "3073" at bounding box center [567, 171] width 138 height 12
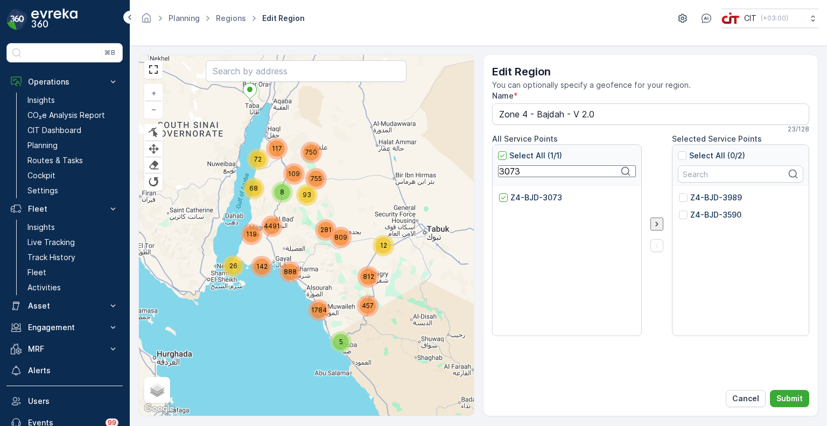
click at [507, 170] on input "3073" at bounding box center [567, 171] width 138 height 12
paste input "4195"
click at [533, 193] on p "Z4-BJD-4195" at bounding box center [535, 197] width 50 height 11
click at [499, 192] on input "Z4-BJD-4195" at bounding box center [499, 192] width 0 height 0
click at [516, 175] on input "4195" at bounding box center [567, 171] width 138 height 12
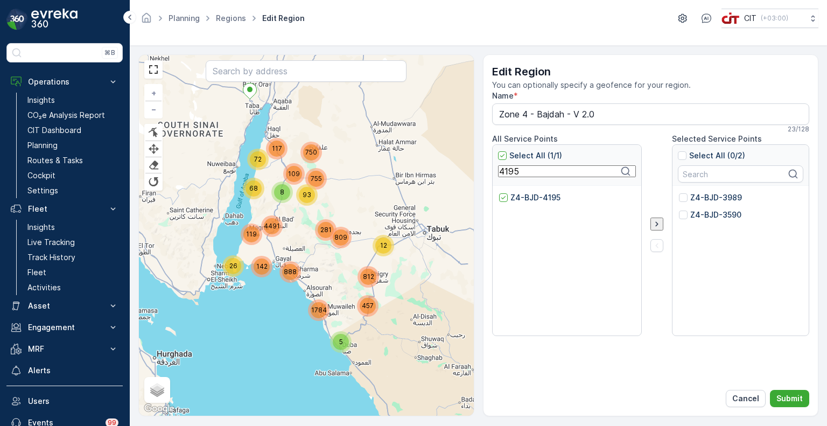
click at [516, 175] on input "4195" at bounding box center [567, 171] width 138 height 12
paste input "3646"
click at [519, 200] on p "Z4-BJD-3646" at bounding box center [536, 197] width 52 height 11
click at [499, 192] on input "Z4-BJD-3646" at bounding box center [499, 192] width 0 height 0
click at [512, 176] on input "3646" at bounding box center [567, 171] width 138 height 12
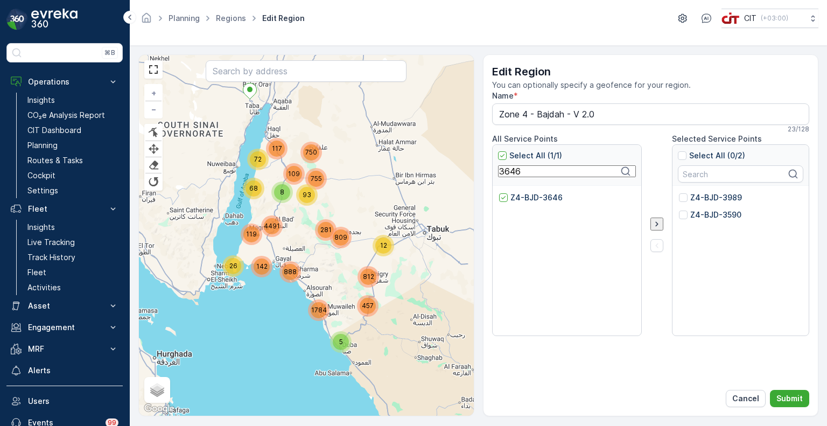
click at [512, 176] on input "3646" at bounding box center [567, 171] width 138 height 12
paste input "573"
click at [506, 195] on div at bounding box center [503, 197] width 9 height 9
click at [499, 192] on input "Z4-BJD-3573" at bounding box center [499, 192] width 0 height 0
click at [510, 176] on input "3573" at bounding box center [567, 171] width 138 height 12
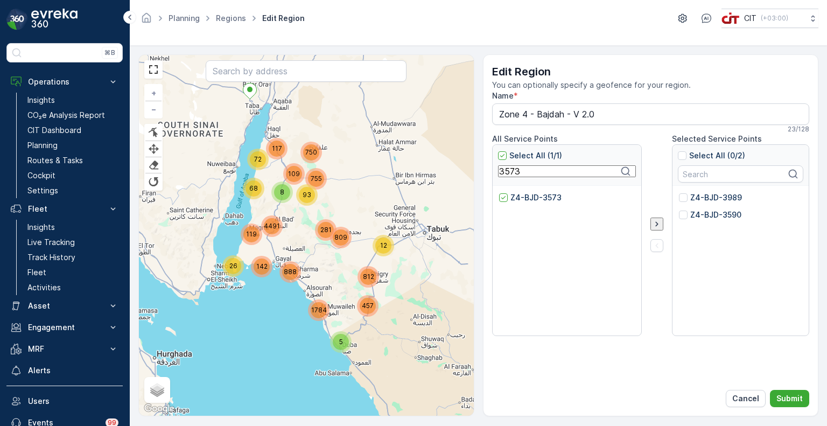
click at [510, 176] on input "3573" at bounding box center [567, 171] width 138 height 12
paste input "985"
click at [509, 200] on div "Z4-BJD-3985" at bounding box center [530, 197] width 62 height 11
click at [499, 192] on input "Z4-BJD-3985" at bounding box center [499, 192] width 0 height 0
click at [504, 174] on input "3985" at bounding box center [567, 171] width 138 height 12
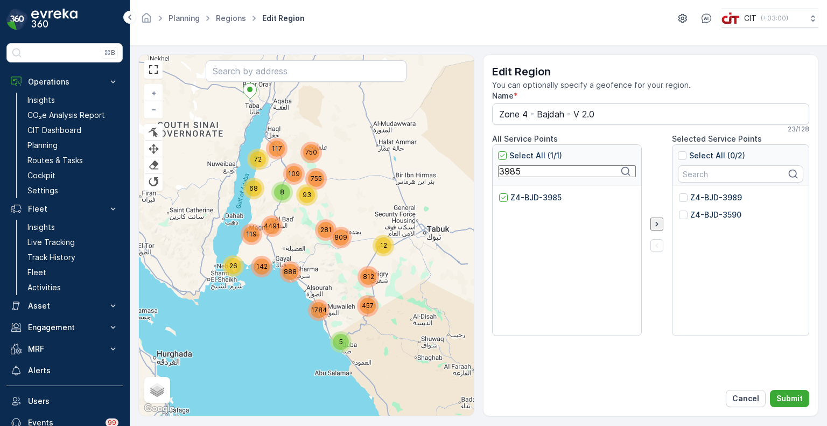
click at [504, 174] on input "3985" at bounding box center [567, 171] width 138 height 12
paste input "543"
click at [509, 195] on div "Z4-BJD-3543" at bounding box center [530, 197] width 63 height 11
click at [499, 192] on input "Z4-BJD-3543" at bounding box center [499, 192] width 0 height 0
click at [512, 174] on input "3543" at bounding box center [567, 171] width 138 height 12
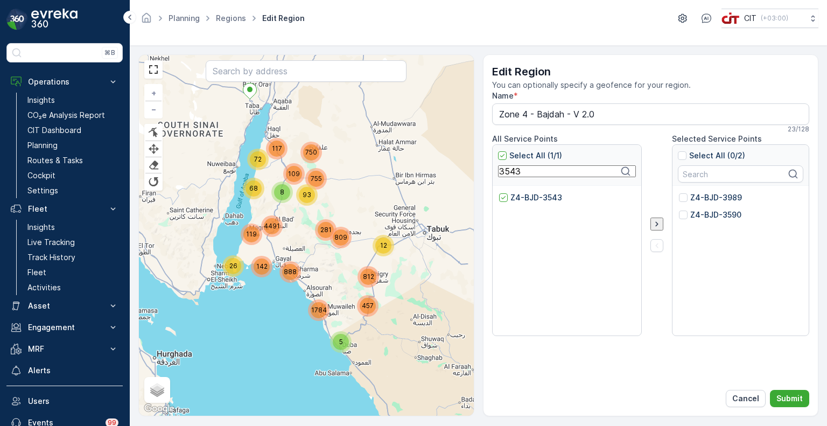
click at [512, 174] on input "3543" at bounding box center [567, 171] width 138 height 12
paste input "1251"
click at [504, 196] on div at bounding box center [503, 197] width 9 height 9
click at [499, 192] on input "Z4-BJD-1251" at bounding box center [499, 192] width 0 height 0
click at [509, 177] on input "1251" at bounding box center [567, 171] width 138 height 12
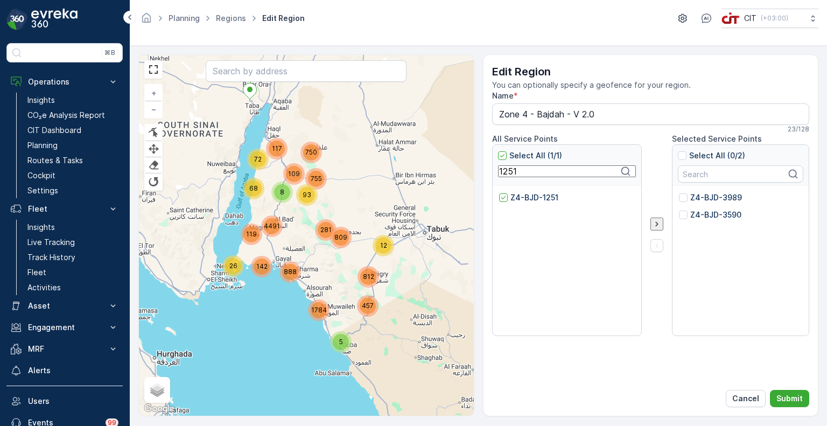
click at [509, 177] on input "1251" at bounding box center [567, 171] width 138 height 12
paste input "5537"
click at [505, 198] on div at bounding box center [503, 197] width 9 height 9
click at [499, 192] on input "Z4-BJD-5537" at bounding box center [499, 192] width 0 height 0
click at [505, 174] on input "5537" at bounding box center [567, 171] width 138 height 12
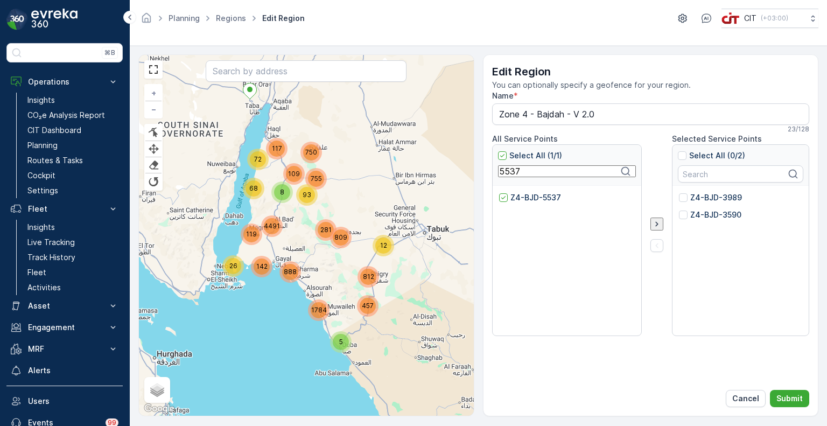
click at [505, 174] on input "5537" at bounding box center [567, 171] width 138 height 12
paste input "3998"
click at [508, 200] on div "Z4-BJD-3998" at bounding box center [530, 197] width 63 height 11
click at [499, 192] on input "Z4-BJD-3998" at bounding box center [499, 192] width 0 height 0
click at [514, 177] on input "3998" at bounding box center [567, 171] width 138 height 12
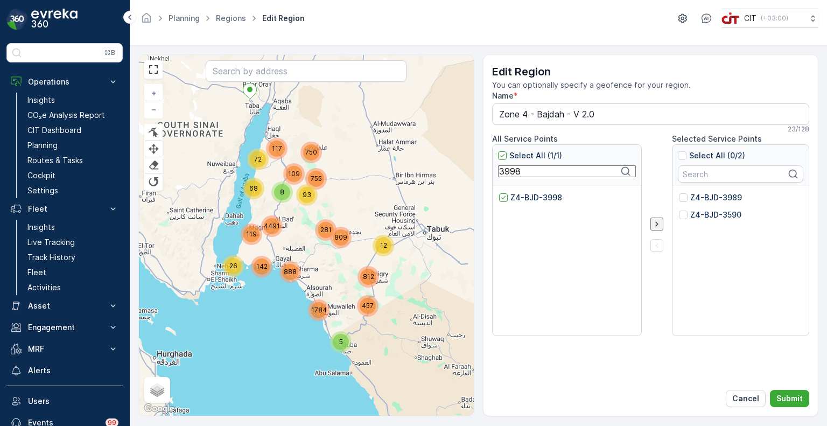
click at [514, 177] on input "3998" at bounding box center [567, 171] width 138 height 12
paste input "7"
click at [510, 202] on p "Z4-BJD-3997" at bounding box center [536, 197] width 52 height 11
click at [499, 192] on input "Z4-BJD-3997" at bounding box center [499, 192] width 0 height 0
click at [507, 176] on input "3997" at bounding box center [567, 171] width 138 height 12
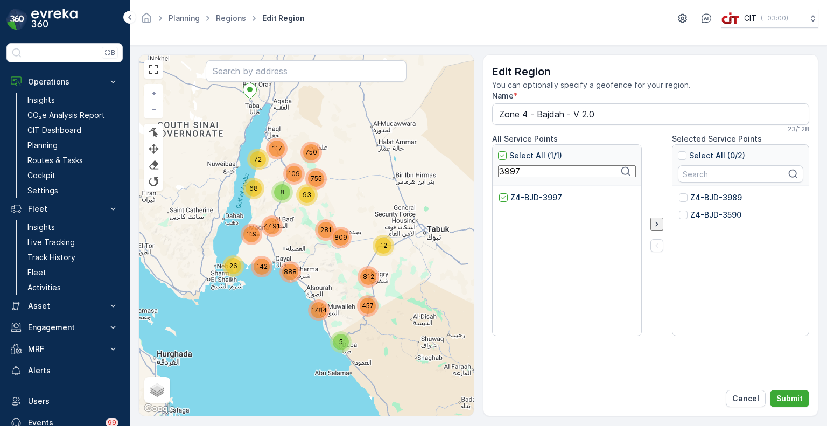
click at [507, 176] on input "3997" at bounding box center [567, 171] width 138 height 12
paste input "583"
click at [499, 194] on div at bounding box center [503, 197] width 9 height 9
click at [499, 192] on input "Z4-BJD-3583" at bounding box center [499, 192] width 0 height 0
click at [508, 175] on input "3583" at bounding box center [567, 171] width 138 height 12
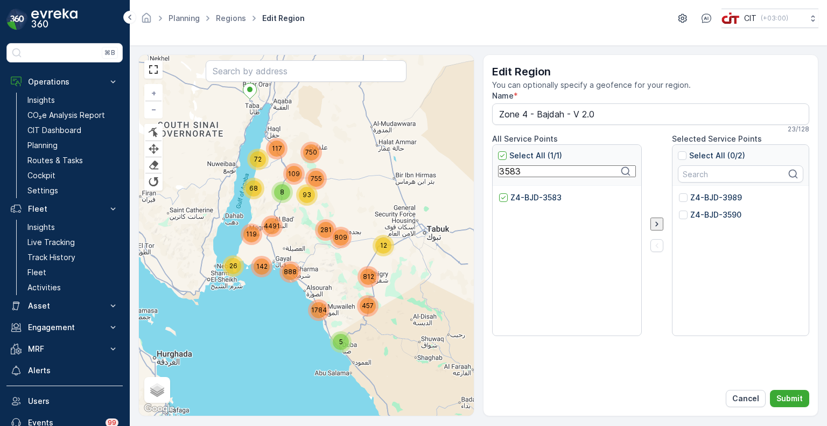
click at [508, 175] on input "3583" at bounding box center [567, 171] width 138 height 12
paste input "55"
click at [504, 198] on div at bounding box center [503, 197] width 9 height 9
click at [499, 192] on input "Z4-BJD-3555" at bounding box center [499, 192] width 0 height 0
click at [508, 172] on input "3555" at bounding box center [567, 171] width 138 height 12
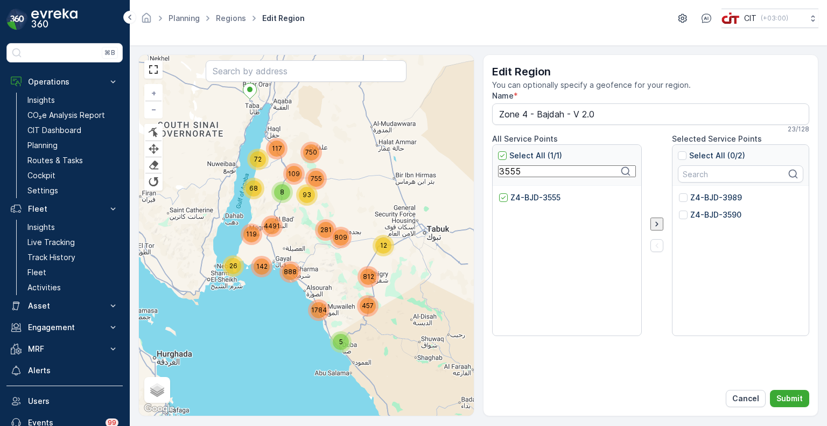
click at [508, 172] on input "3555" at bounding box center [567, 171] width 138 height 12
paste input "957"
click at [510, 196] on p "Z4-BJD-3957" at bounding box center [535, 197] width 51 height 11
click at [499, 192] on input "Z4-BJD-3957" at bounding box center [499, 192] width 0 height 0
click at [510, 170] on input "3957" at bounding box center [567, 171] width 138 height 12
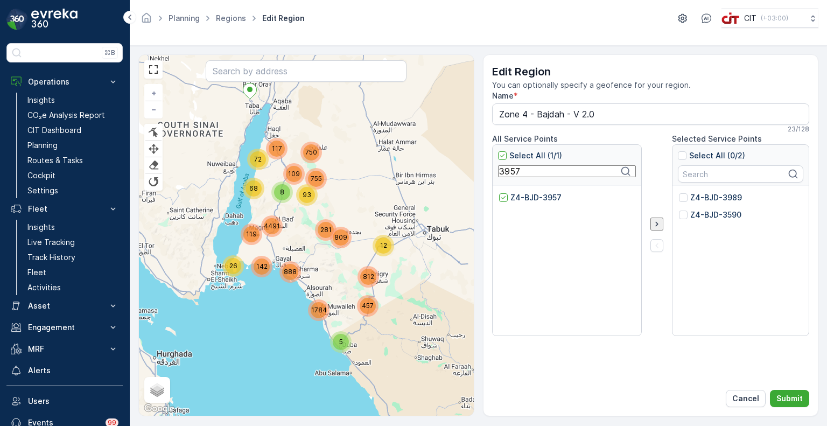
click at [510, 170] on input "3957" at bounding box center [567, 171] width 138 height 12
paste input "81"
click at [503, 195] on div at bounding box center [503, 197] width 9 height 9
click at [499, 192] on input "Z4-BJD-3981" at bounding box center [499, 192] width 0 height 0
click at [506, 174] on input "3981" at bounding box center [567, 171] width 138 height 12
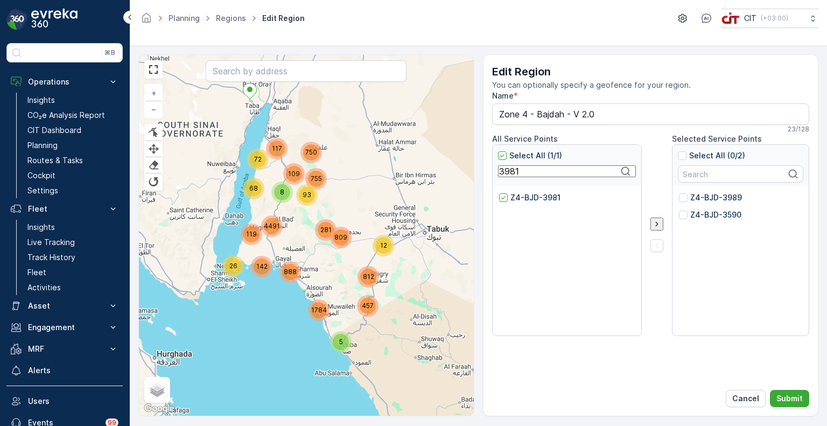
click at [506, 174] on input "3981" at bounding box center [567, 171] width 138 height 12
paste input "68"
click at [502, 197] on div at bounding box center [503, 197] width 9 height 9
click at [499, 192] on input "Z4-BJD-3968" at bounding box center [499, 192] width 0 height 0
click at [510, 172] on input "3968" at bounding box center [567, 171] width 138 height 12
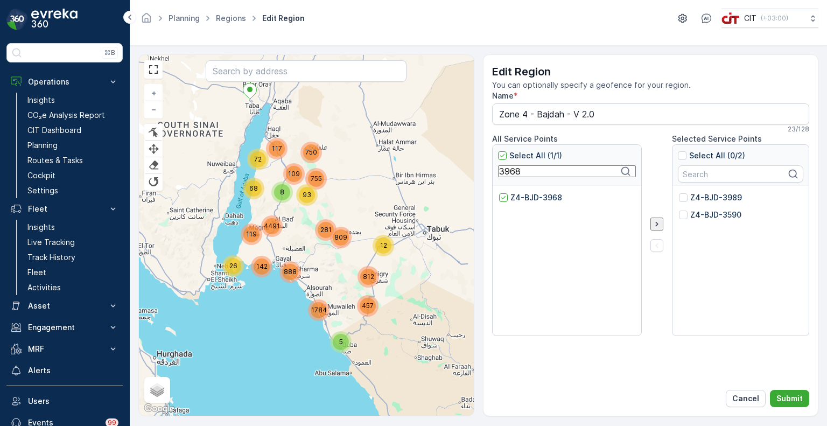
click at [510, 172] on input "3968" at bounding box center [567, 171] width 138 height 12
paste input "77"
click at [512, 195] on p "Z4-BJD-3977" at bounding box center [536, 197] width 52 height 11
click at [499, 192] on input "Z4-BJD-3977" at bounding box center [499, 192] width 0 height 0
click at [512, 176] on input "3977" at bounding box center [567, 171] width 138 height 12
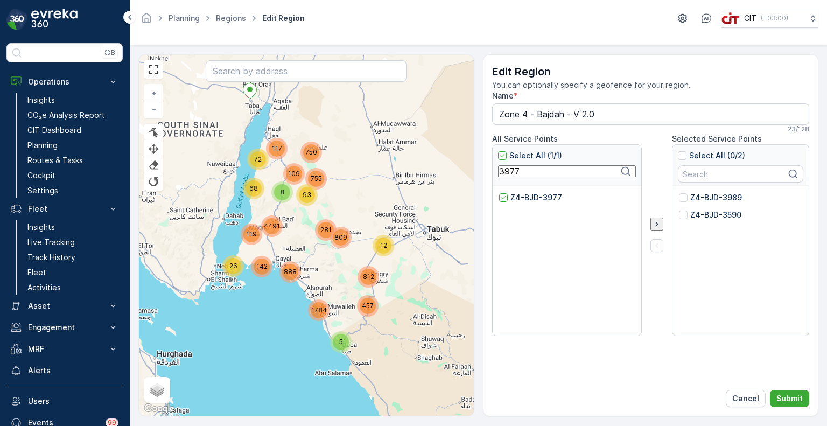
click at [512, 176] on input "3977" at bounding box center [567, 171] width 138 height 12
paste input "556"
click at [506, 193] on div "Z4-BJD-3556" at bounding box center [530, 197] width 62 height 11
click at [499, 192] on input "Z4-BJD-3556" at bounding box center [499, 192] width 0 height 0
click at [514, 175] on input "3556" at bounding box center [567, 171] width 138 height 12
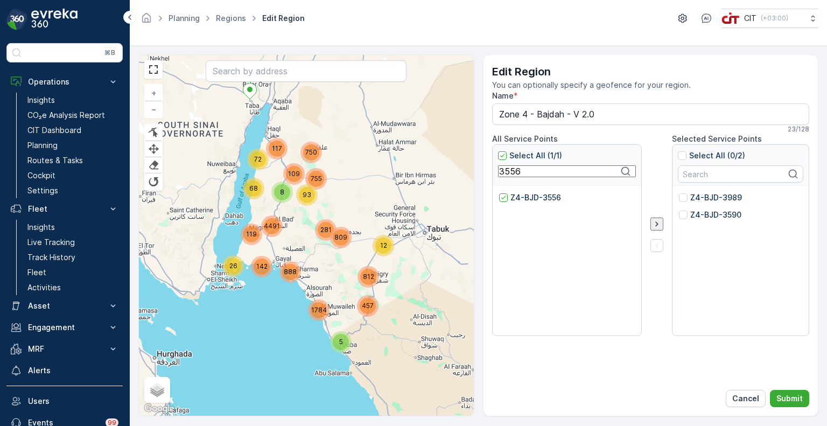
click at [514, 175] on input "3556" at bounding box center [567, 171] width 138 height 12
paste input "7"
click at [515, 194] on p "Z4-BJD-3557" at bounding box center [535, 197] width 51 height 11
click at [499, 192] on input "Z4-BJD-3557" at bounding box center [499, 192] width 0 height 0
click at [514, 172] on input "3557" at bounding box center [567, 171] width 138 height 12
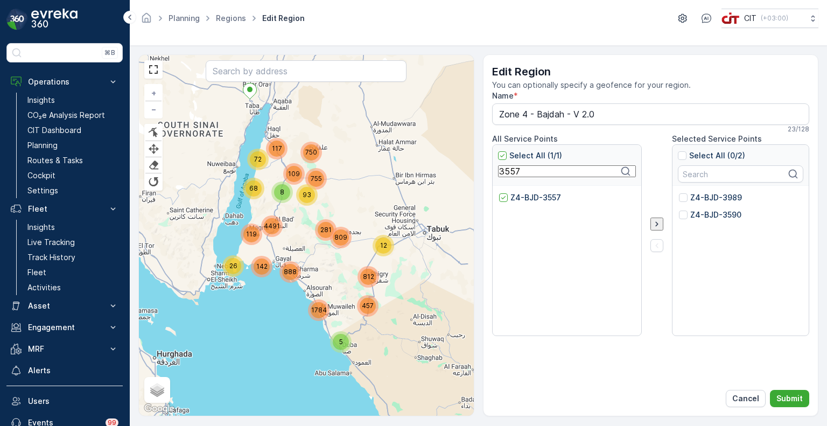
click at [514, 172] on input "3557" at bounding box center [567, 171] width 138 height 12
paste input "8"
click at [506, 200] on div at bounding box center [503, 197] width 9 height 9
click at [499, 192] on input "Z4-BJD-3558" at bounding box center [499, 192] width 0 height 0
click at [510, 171] on input "3558" at bounding box center [567, 171] width 138 height 12
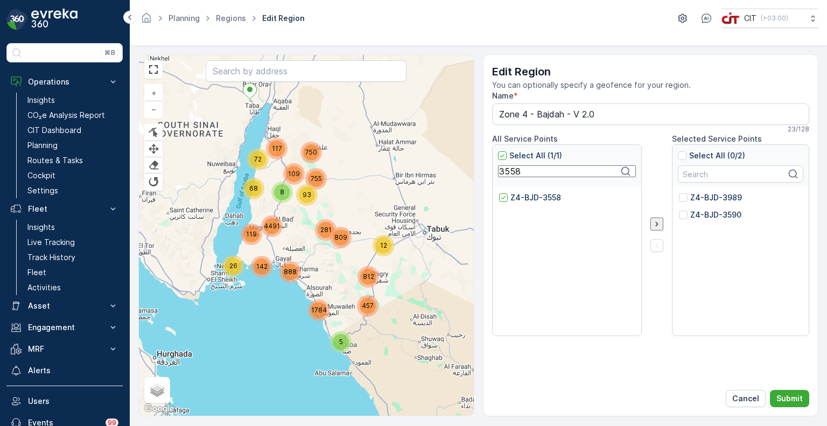
click at [510, 171] on input "3558" at bounding box center [567, 171] width 138 height 12
paste input "7"
click at [504, 201] on div at bounding box center [503, 197] width 9 height 9
click at [499, 192] on input "Z4-BJD-3578" at bounding box center [499, 192] width 0 height 0
click at [502, 174] on input "3578" at bounding box center [567, 171] width 138 height 12
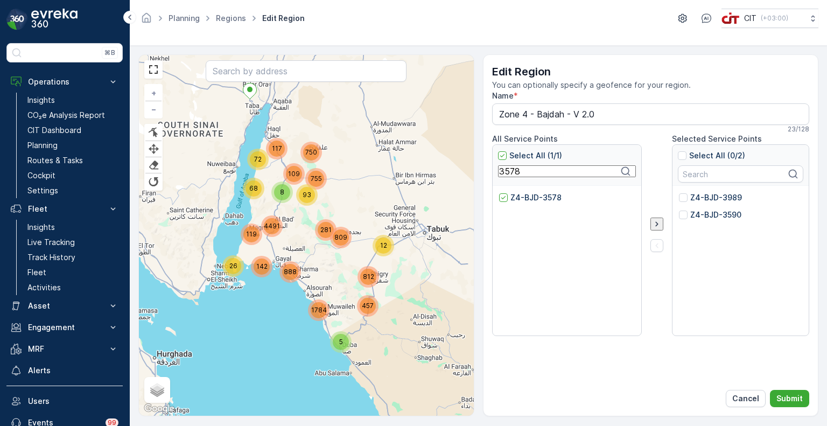
click at [502, 174] on input "3578" at bounding box center [567, 171] width 138 height 12
paste input "85"
drag, startPoint x: 504, startPoint y: 196, endPoint x: 526, endPoint y: 220, distance: 32.0
click at [504, 195] on div at bounding box center [503, 197] width 9 height 9
click at [499, 192] on input "Z4-BJD-3585" at bounding box center [499, 192] width 0 height 0
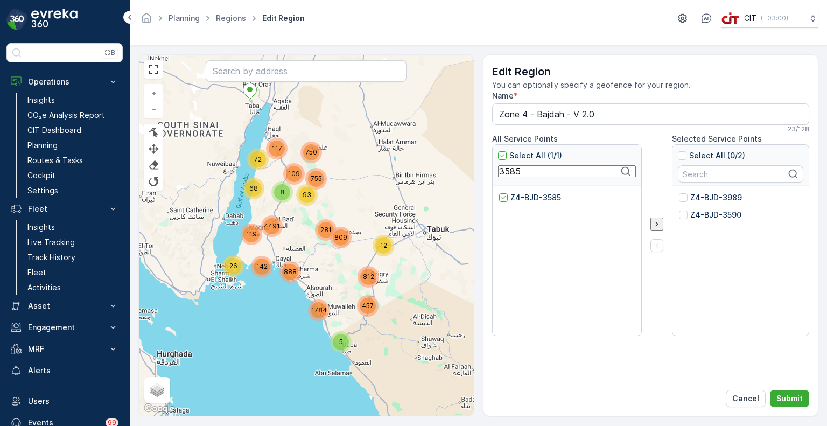
click at [506, 176] on input "3585" at bounding box center [567, 171] width 138 height 12
paste input "6"
click at [511, 197] on p "Z4-BJD-3586" at bounding box center [535, 197] width 51 height 11
click at [499, 192] on input "Z4-BJD-3586" at bounding box center [499, 192] width 0 height 0
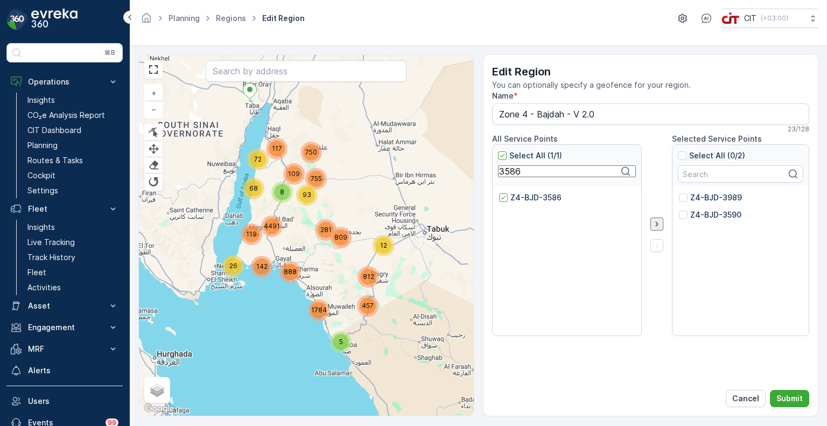
click at [507, 173] on input "3586" at bounding box center [567, 171] width 138 height 12
paste input "993"
click at [506, 200] on div at bounding box center [503, 197] width 9 height 9
click at [499, 192] on input "Z4-BJD-3993" at bounding box center [499, 192] width 0 height 0
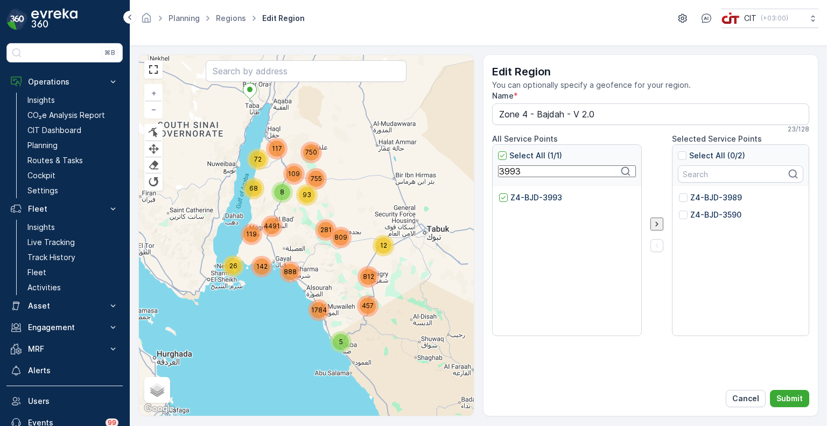
click at [512, 172] on input "3993" at bounding box center [567, 171] width 138 height 12
paste input "7"
click at [502, 194] on div at bounding box center [503, 197] width 9 height 9
click at [499, 192] on input "Z4-BJD-3973" at bounding box center [499, 192] width 0 height 0
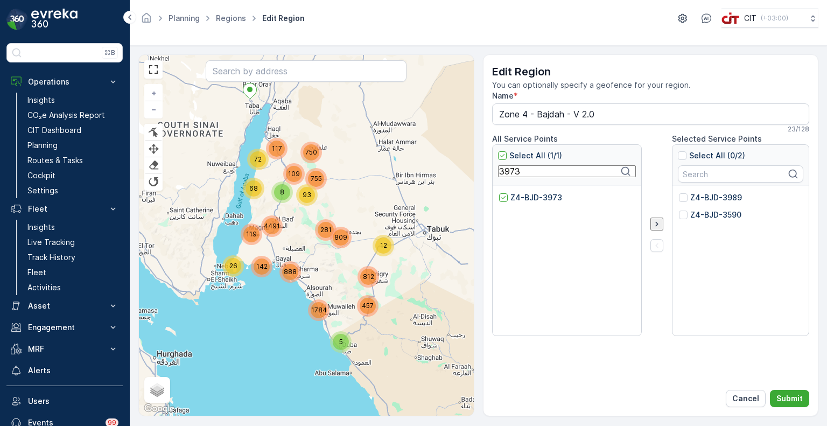
click at [504, 176] on input "3973" at bounding box center [567, 171] width 138 height 12
paste input "4210"
click at [503, 196] on div at bounding box center [503, 197] width 9 height 9
click at [499, 192] on input "Z4-BJD-4210" at bounding box center [499, 192] width 0 height 0
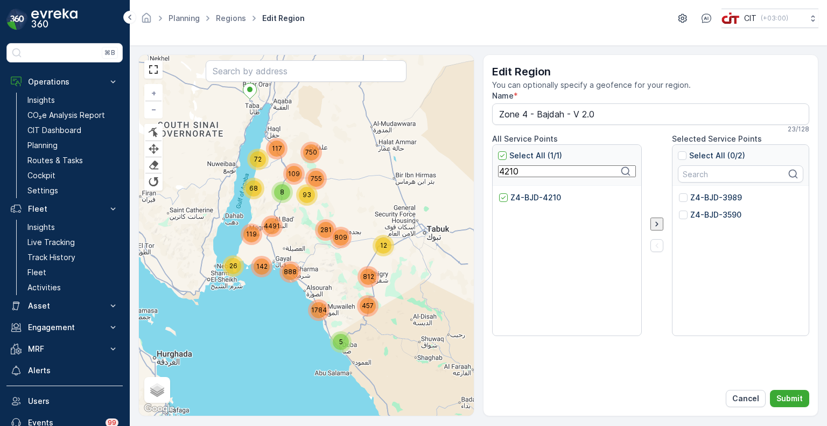
click at [513, 175] on input "4210" at bounding box center [567, 171] width 138 height 12
paste input "082"
click at [508, 195] on div "Z4-BJD-4082" at bounding box center [530, 197] width 63 height 11
click at [499, 192] on input "Z4-BJD-4082" at bounding box center [499, 192] width 0 height 0
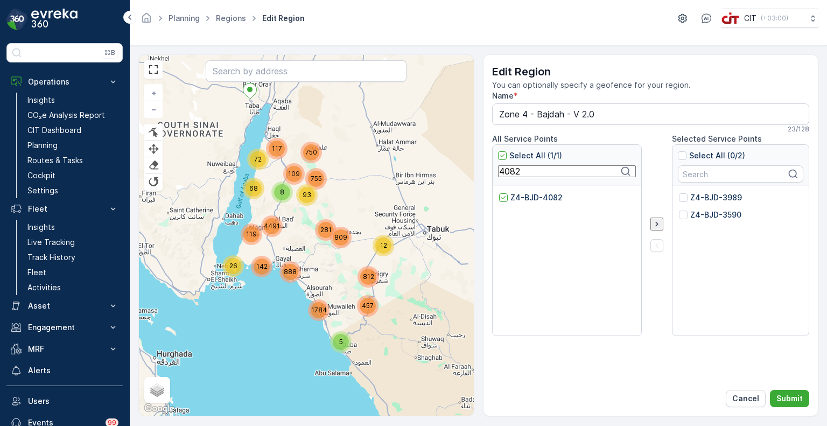
click at [510, 174] on input "4082" at bounding box center [567, 171] width 138 height 12
paste input "1"
click at [504, 197] on div at bounding box center [503, 197] width 9 height 9
click at [499, 192] on input "Z4-BJD-4081" at bounding box center [499, 192] width 0 height 0
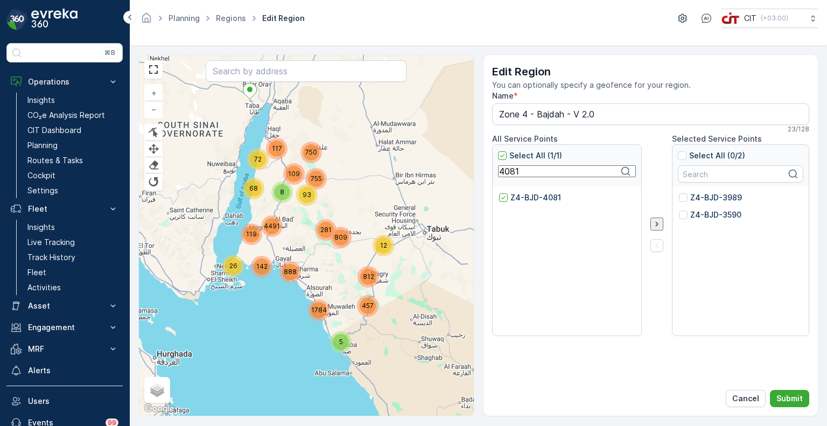
click at [509, 172] on input "4081" at bounding box center [567, 171] width 138 height 12
paste input "3588"
click at [513, 200] on p "Z4-BJD-3588" at bounding box center [535, 197] width 51 height 11
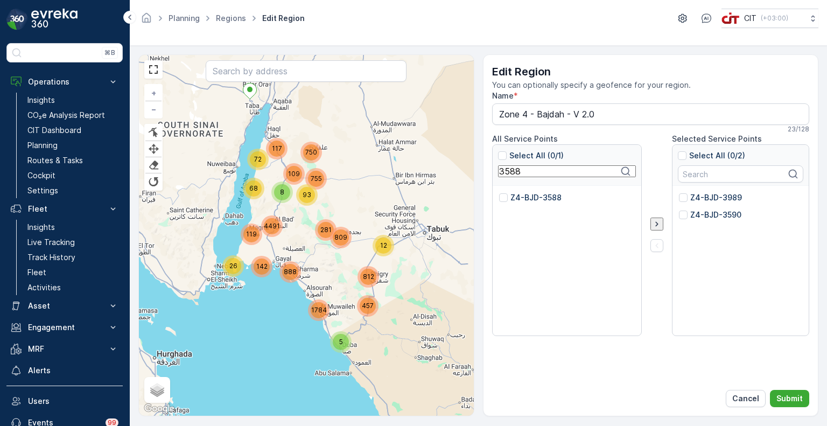
click at [499, 192] on input "Z4-BJD-3588" at bounding box center [499, 192] width 0 height 0
click at [514, 174] on input "3588" at bounding box center [567, 171] width 138 height 12
paste input "70"
click at [514, 197] on p "Z4-BJD-3570" at bounding box center [535, 197] width 51 height 11
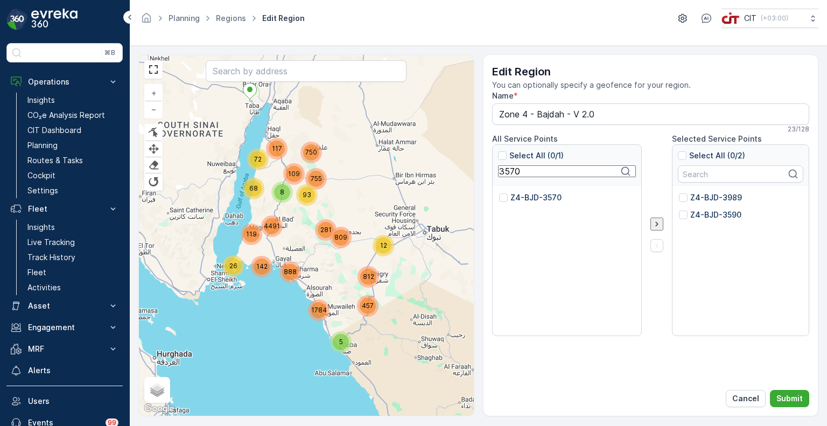
click at [499, 192] on input "Z4-BJD-3570" at bounding box center [499, 192] width 0 height 0
click at [511, 177] on input "3570" at bounding box center [567, 171] width 138 height 12
paste input "1"
click at [508, 197] on div "Z4-BJD-3571" at bounding box center [529, 197] width 61 height 11
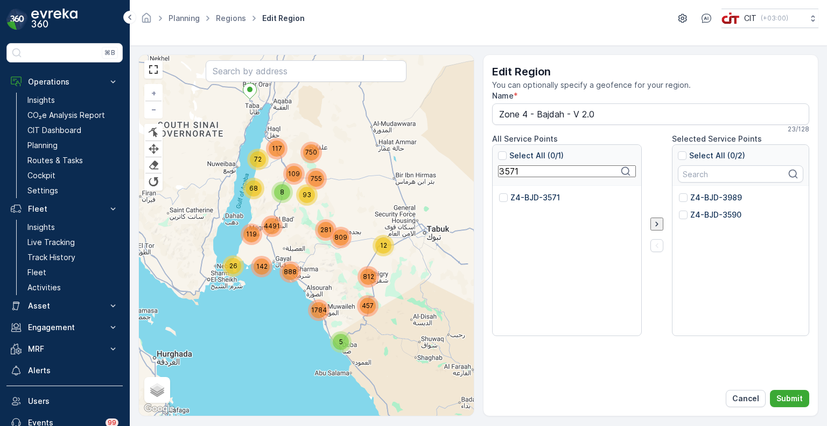
click at [499, 192] on input "Z4-BJD-3571" at bounding box center [499, 192] width 0 height 0
click at [510, 174] on input "3571" at bounding box center [567, 171] width 138 height 12
paste input "2574"
click at [510, 191] on div "Z4-BJD-2574" at bounding box center [566, 261] width 149 height 151
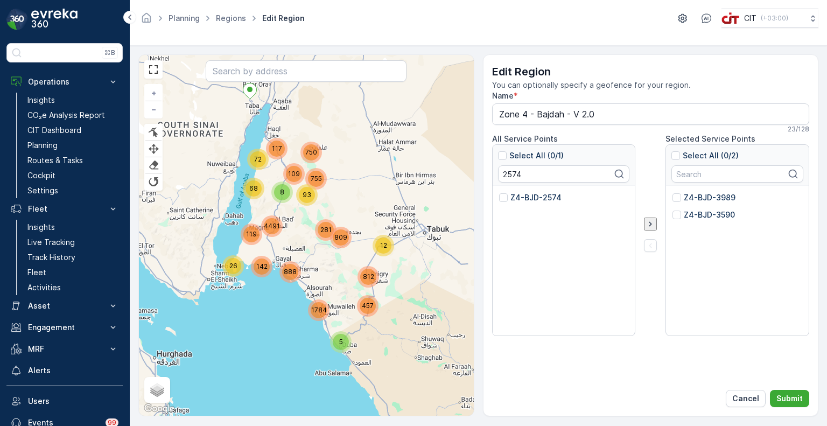
click at [511, 199] on p "Z4-BJD-2574" at bounding box center [535, 197] width 51 height 11
click at [499, 192] on input "Z4-BJD-2574" at bounding box center [499, 192] width 0 height 0
click at [510, 176] on input "2574" at bounding box center [567, 171] width 138 height 12
paste input "3999"
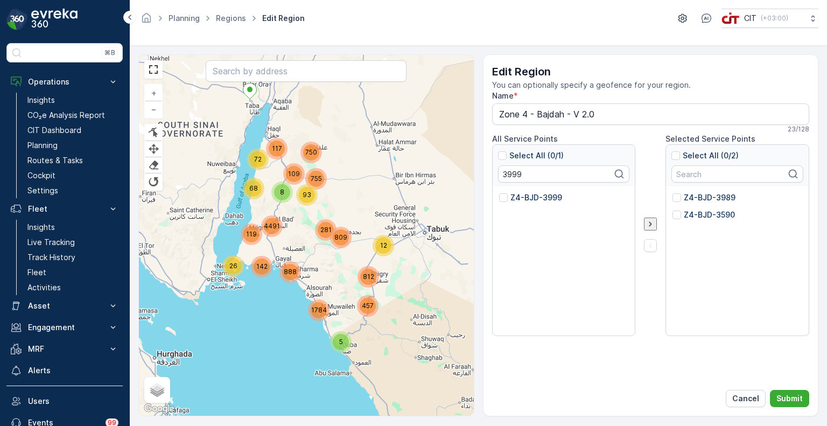
click at [512, 190] on div "Z4-BJD-3999" at bounding box center [563, 261] width 143 height 151
click at [514, 199] on p "Z4-BJD-3999" at bounding box center [536, 197] width 52 height 11
click at [499, 192] on input "Z4-BJD-3999" at bounding box center [499, 192] width 0 height 0
click at [513, 175] on input "3999" at bounding box center [567, 171] width 138 height 12
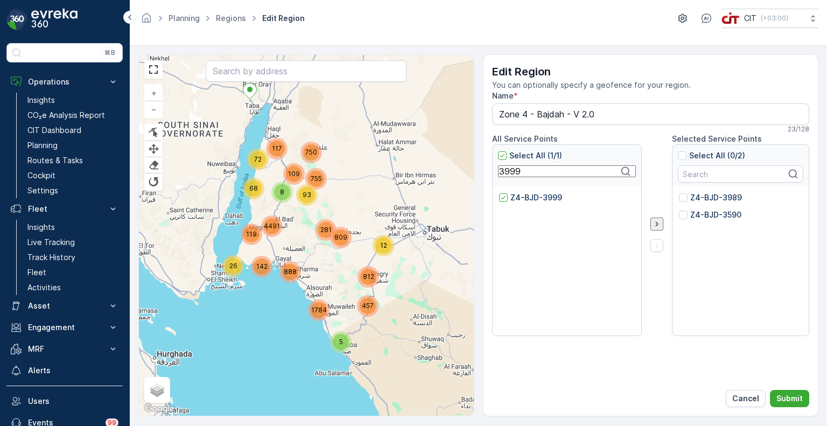
paste input "4"
click at [507, 196] on div "Z4-BJD-3994" at bounding box center [530, 197] width 63 height 11
click at [499, 192] on input "Z4-BJD-3994" at bounding box center [499, 192] width 0 height 0
click at [513, 170] on input "3994" at bounding box center [567, 171] width 138 height 12
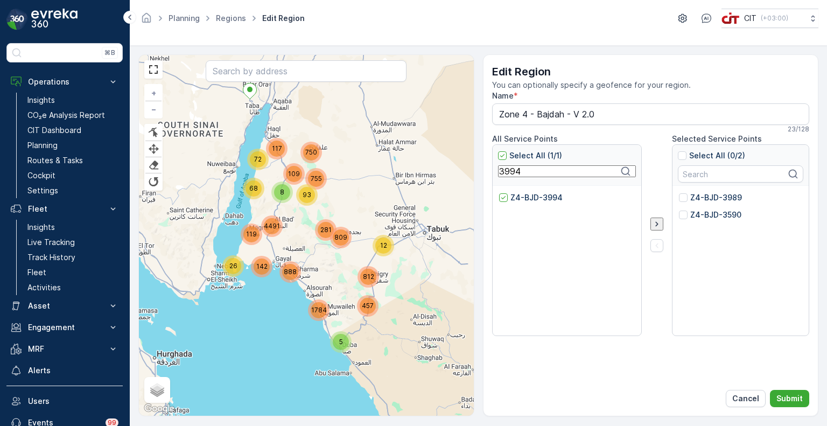
paste input "5"
click at [512, 197] on p "Z4-BJD-3995" at bounding box center [535, 197] width 51 height 11
click at [499, 192] on input "Z4-BJD-3995" at bounding box center [499, 192] width 0 height 0
click at [510, 170] on input "3995" at bounding box center [567, 171] width 138 height 12
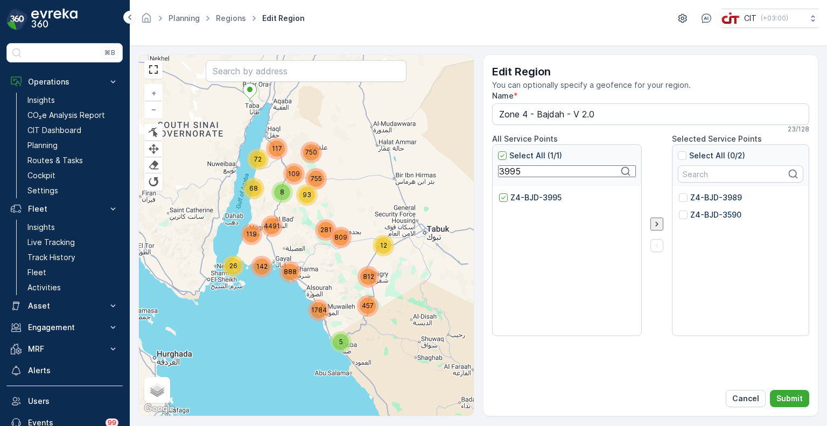
paste input "562"
click at [512, 195] on p "Z4-BJD-3562" at bounding box center [535, 197] width 51 height 11
click at [499, 192] on input "Z4-BJD-3562" at bounding box center [499, 192] width 0 height 0
click at [516, 173] on input "3562" at bounding box center [567, 171] width 138 height 12
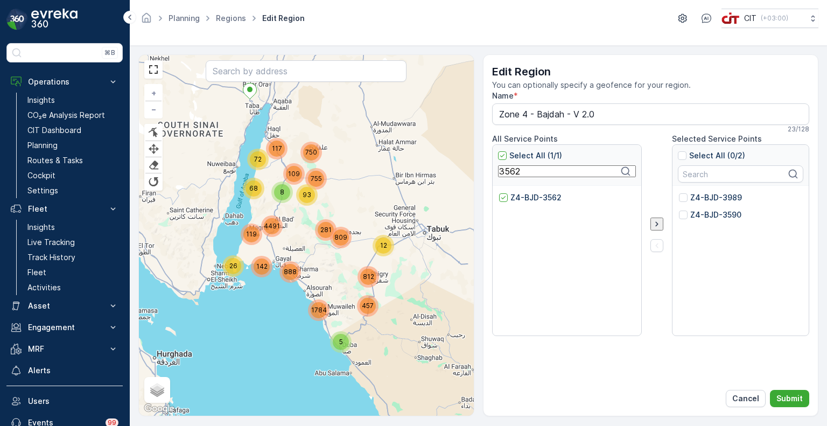
paste input "4"
click at [513, 201] on p "Z4-BJD-3564" at bounding box center [536, 197] width 52 height 11
click at [499, 192] on input "Z4-BJD-3564" at bounding box center [499, 192] width 0 height 0
click at [506, 176] on input "3564" at bounding box center [567, 171] width 138 height 12
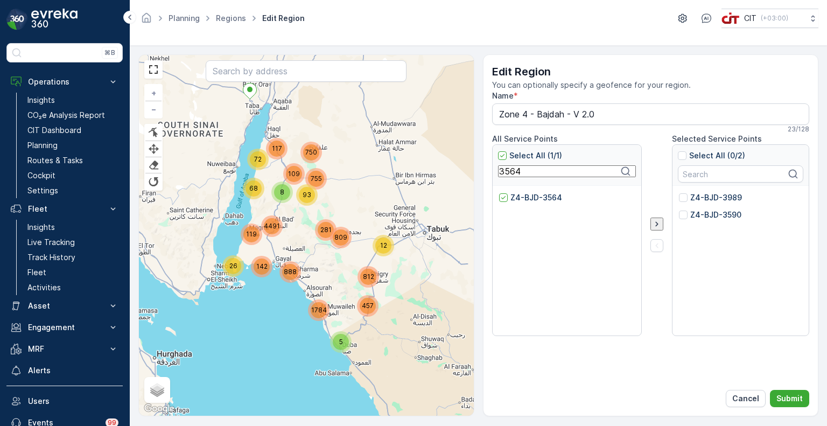
paste input "5"
click at [515, 197] on p "Z4-BJD-3565" at bounding box center [535, 197] width 51 height 11
click at [499, 192] on input "Z4-BJD-3565" at bounding box center [499, 192] width 0 height 0
click at [517, 174] on input "3565" at bounding box center [567, 171] width 138 height 12
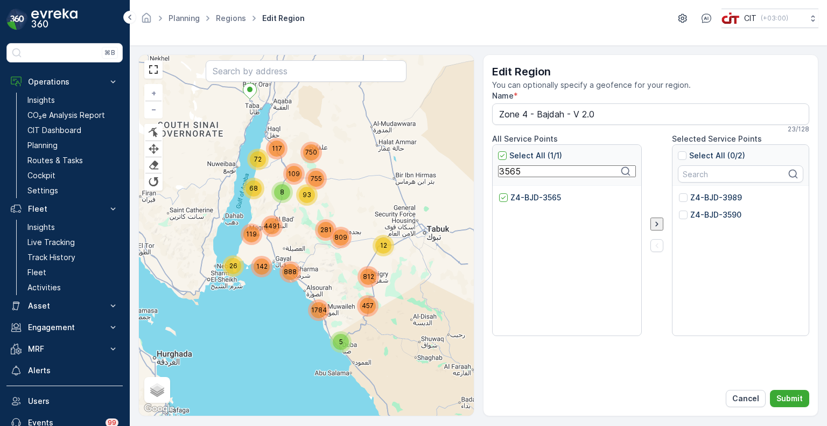
paste input "990"
click at [521, 193] on p "Z4-BJD-3990" at bounding box center [536, 197] width 52 height 11
click at [499, 192] on input "Z4-BJD-3990" at bounding box center [499, 192] width 0 height 0
click at [510, 175] on input "3990" at bounding box center [567, 171] width 138 height 12
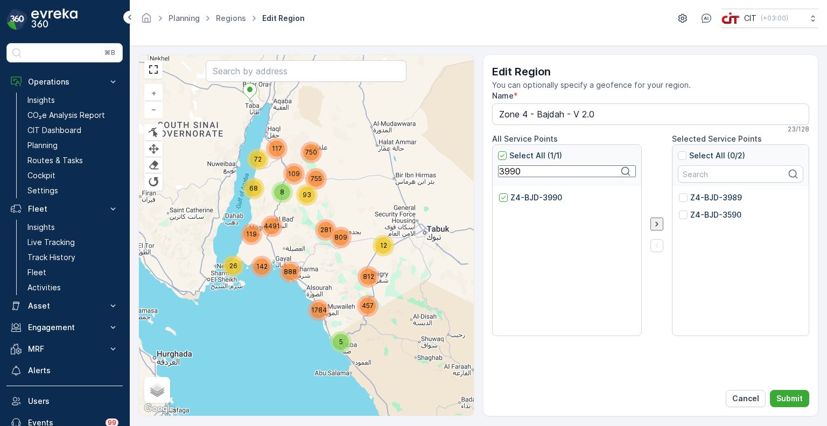
paste input "1"
click at [524, 195] on p "Z4-BJD-3991" at bounding box center [535, 197] width 50 height 11
click at [499, 192] on input "Z4-BJD-3991" at bounding box center [499, 192] width 0 height 0
click at [510, 176] on input "3991" at bounding box center [567, 171] width 138 height 12
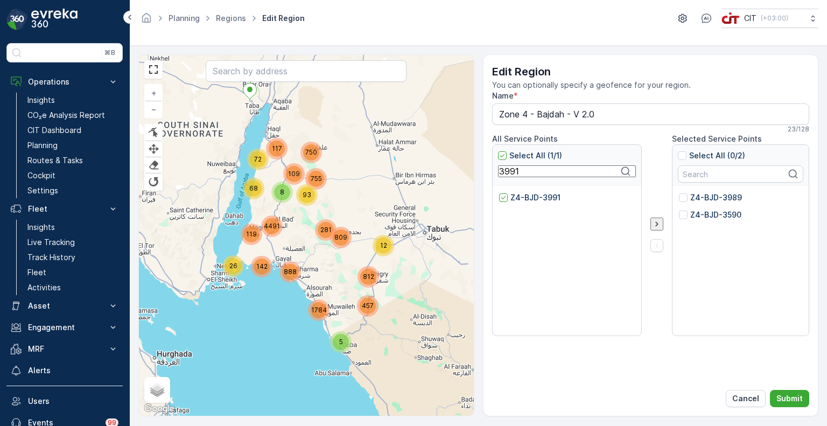
paste input "566"
click at [511, 200] on p "Z4-BJD-3566" at bounding box center [535, 197] width 51 height 11
click at [499, 192] on input "Z4-BJD-3566" at bounding box center [499, 192] width 0 height 0
click at [509, 177] on input "3566" at bounding box center [567, 171] width 138 height 12
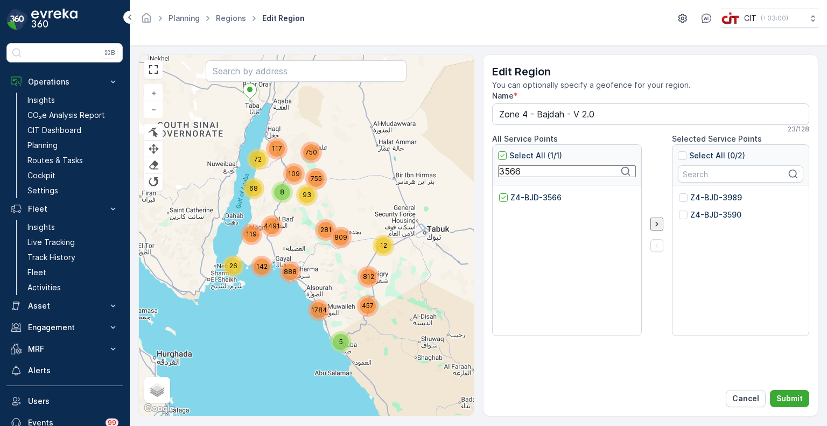
paste input "7"
click at [509, 200] on div "Z4-BJD-3567" at bounding box center [530, 197] width 62 height 11
click at [499, 192] on input "Z4-BJD-3567" at bounding box center [499, 192] width 0 height 0
click at [508, 176] on input "3567" at bounding box center [567, 171] width 138 height 12
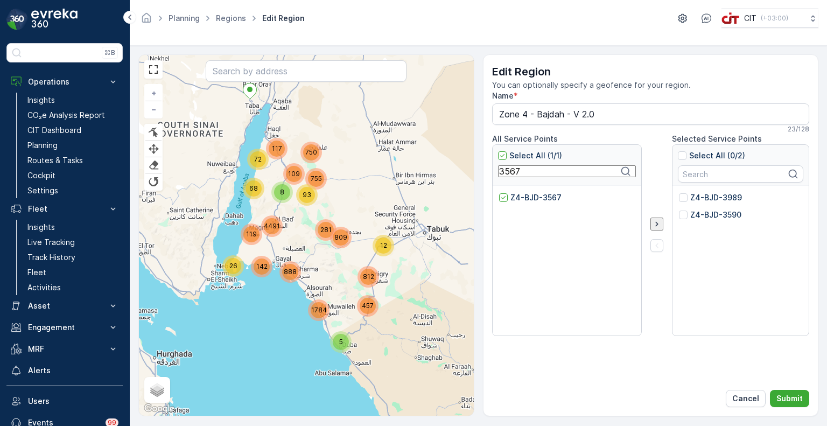
paste input "53"
click at [508, 202] on div "Z4-BJD-3553" at bounding box center [530, 197] width 62 height 11
click at [499, 192] on input "Z4-BJD-3553" at bounding box center [499, 192] width 0 height 0
click at [503, 171] on input "3553" at bounding box center [567, 171] width 138 height 12
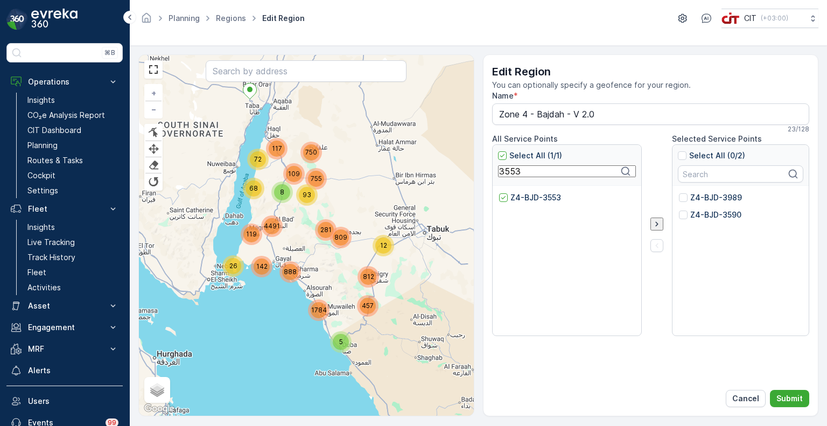
paste input "6"
click at [514, 197] on p "Z4-BJD-3563" at bounding box center [535, 197] width 51 height 11
click at [499, 192] on input "Z4-BJD-3563" at bounding box center [499, 192] width 0 height 0
click at [509, 176] on input "3563" at bounding box center [567, 171] width 138 height 12
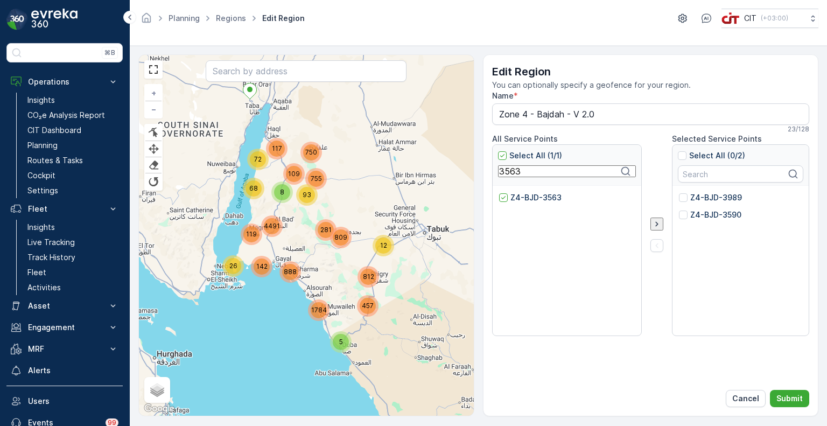
paste input "2549"
click at [517, 200] on p "Z4-BJD-2549" at bounding box center [536, 197] width 52 height 11
click at [499, 192] on input "Z4-BJD-2549" at bounding box center [499, 192] width 0 height 0
click at [509, 172] on input "2549" at bounding box center [567, 171] width 138 height 12
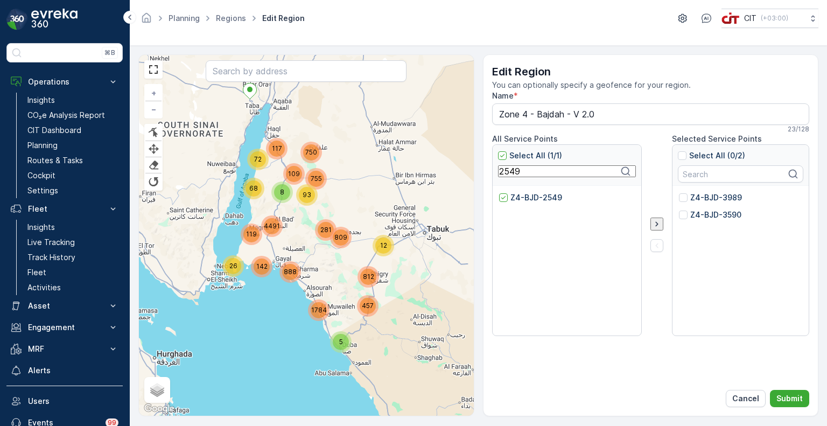
paste input "3972"
click at [513, 195] on p "Z4-BJD-3972" at bounding box center [536, 197] width 52 height 11
click at [499, 192] on input "Z4-BJD-3972" at bounding box center [499, 192] width 0 height 0
click at [507, 172] on input "3972" at bounding box center [567, 171] width 138 height 12
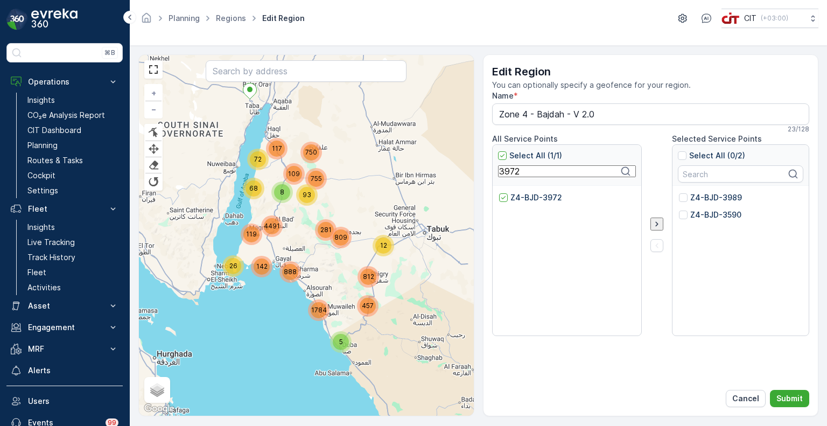
paste input "4"
click at [521, 195] on p "Z4-BJD-3974" at bounding box center [536, 197] width 52 height 11
click at [499, 192] on input "Z4-BJD-3974" at bounding box center [499, 192] width 0 height 0
click at [513, 176] on input "3974" at bounding box center [567, 171] width 138 height 12
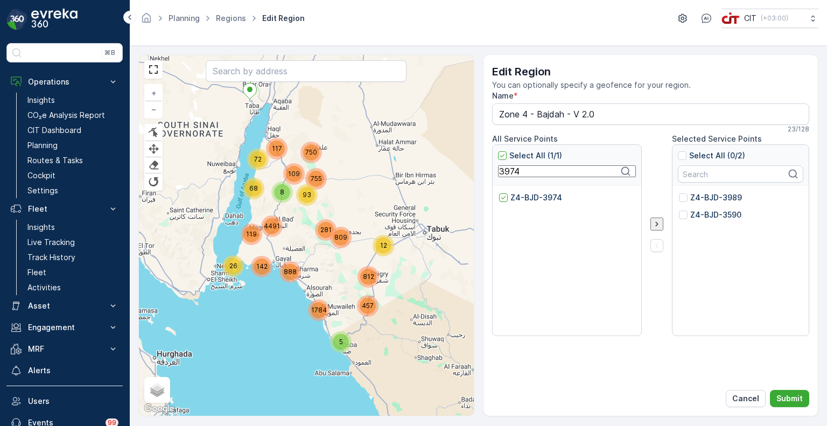
paste input "587"
click at [521, 194] on p "Z4-BJD-3587" at bounding box center [535, 197] width 51 height 11
click at [499, 192] on input "Z4-BJD-3587" at bounding box center [499, 192] width 0 height 0
click at [510, 175] on input "3587" at bounding box center [567, 171] width 138 height 12
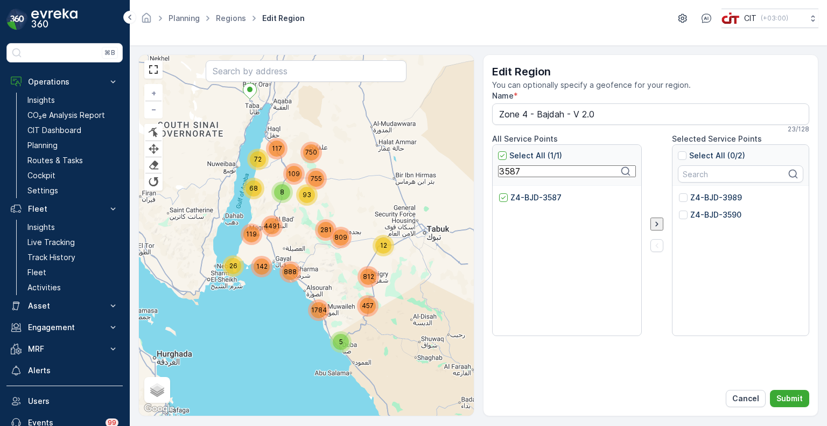
paste input "4141"
click at [525, 197] on p "Z4-BJD-4141" at bounding box center [535, 197] width 50 height 11
click at [499, 192] on input "Z4-BJD-4141" at bounding box center [499, 192] width 0 height 0
click at [507, 176] on input "4141" at bounding box center [567, 171] width 138 height 12
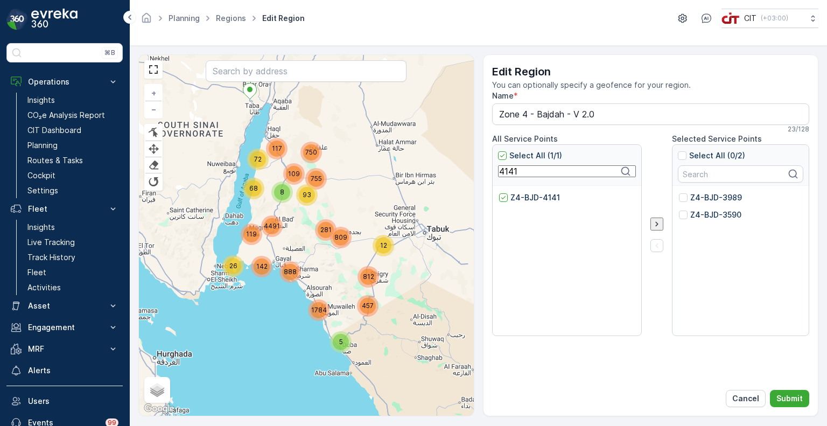
paste input "397"
click at [529, 195] on p "Z4-BJD-3971" at bounding box center [535, 197] width 50 height 11
click at [499, 192] on input "Z4-BJD-3971" at bounding box center [499, 192] width 0 height 0
click at [507, 170] on input "3971" at bounding box center [567, 171] width 138 height 12
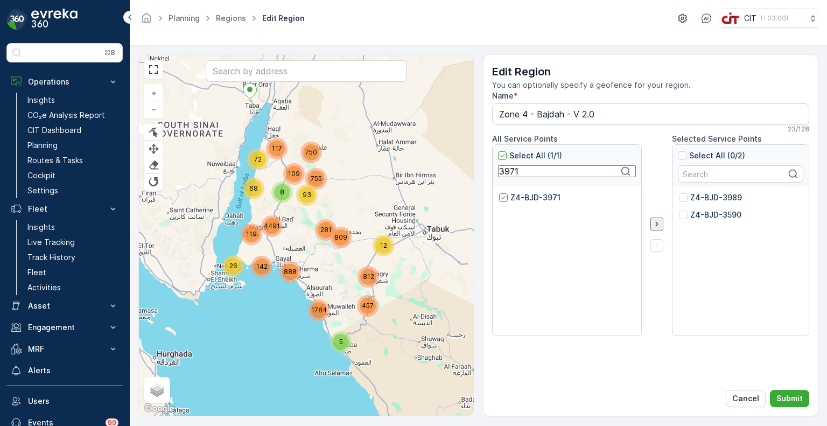
paste input "600"
click at [506, 196] on div at bounding box center [503, 197] width 9 height 9
click at [499, 192] on input "Z4-BJD-3600" at bounding box center [499, 192] width 0 height 0
click at [512, 177] on input "3600" at bounding box center [567, 171] width 138 height 12
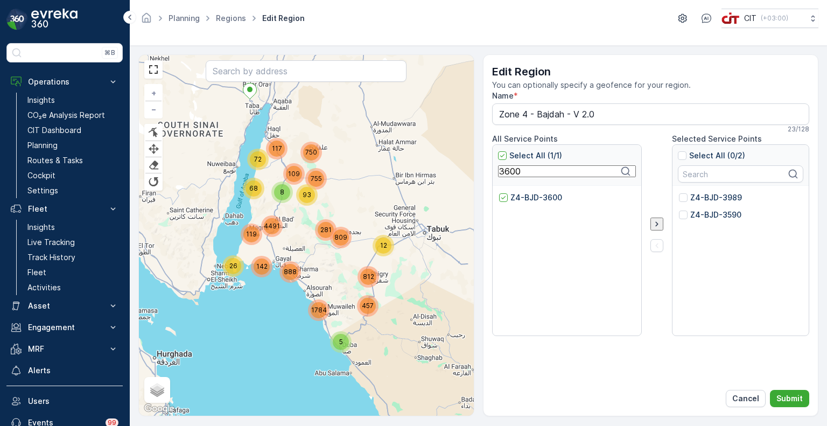
paste input "598"
click at [525, 200] on p "Z4-BJD-3598" at bounding box center [535, 197] width 51 height 11
click at [499, 192] on input "Z4-BJD-3598" at bounding box center [499, 192] width 0 height 0
click at [514, 177] on input "3598" at bounding box center [567, 171] width 138 height 12
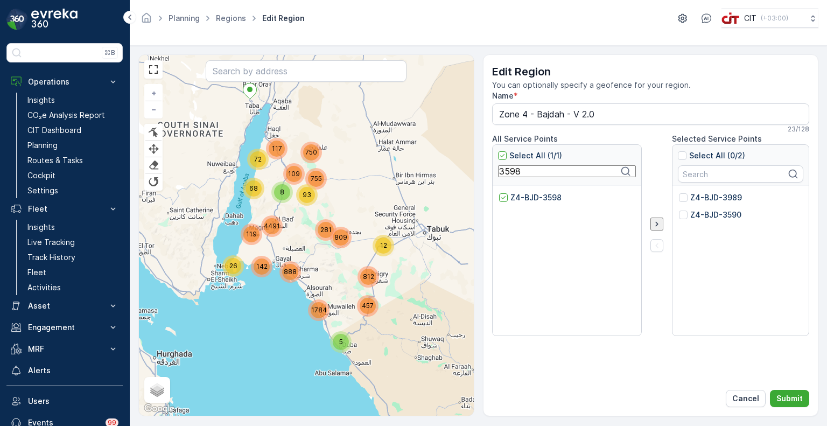
paste input "5"
click at [518, 200] on p "Z4-BJD-3595" at bounding box center [535, 197] width 51 height 11
click at [499, 192] on input "Z4-BJD-3595" at bounding box center [499, 192] width 0 height 0
click at [512, 177] on input "3595" at bounding box center [567, 171] width 138 height 12
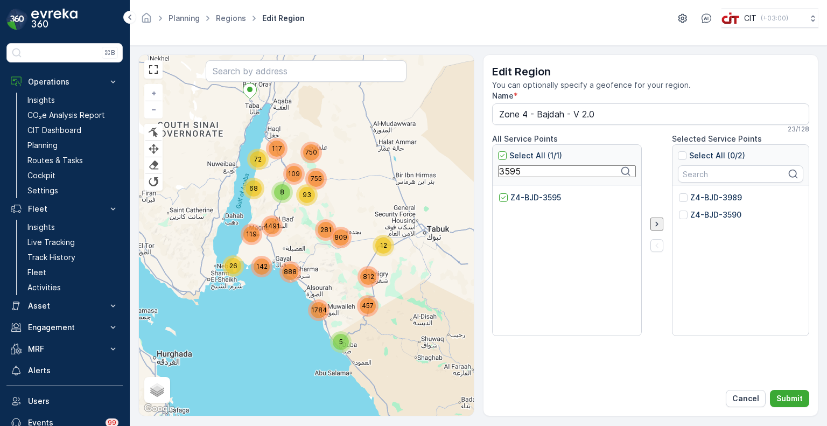
paste input "6"
click at [517, 196] on p "Z4-BJD-3596" at bounding box center [535, 197] width 51 height 11
click at [499, 192] on input "Z4-BJD-3596" at bounding box center [499, 192] width 0 height 0
click at [507, 176] on input "3596" at bounding box center [567, 171] width 138 height 12
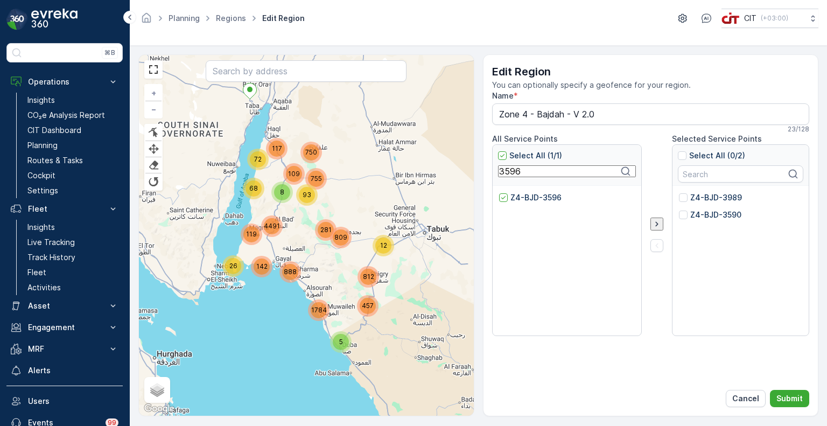
paste input "7"
click at [519, 201] on p "Z4-BJD-3597" at bounding box center [535, 197] width 51 height 11
click at [499, 192] on input "Z4-BJD-3597" at bounding box center [499, 192] width 0 height 0
click at [517, 176] on input "3597" at bounding box center [567, 171] width 138 height 12
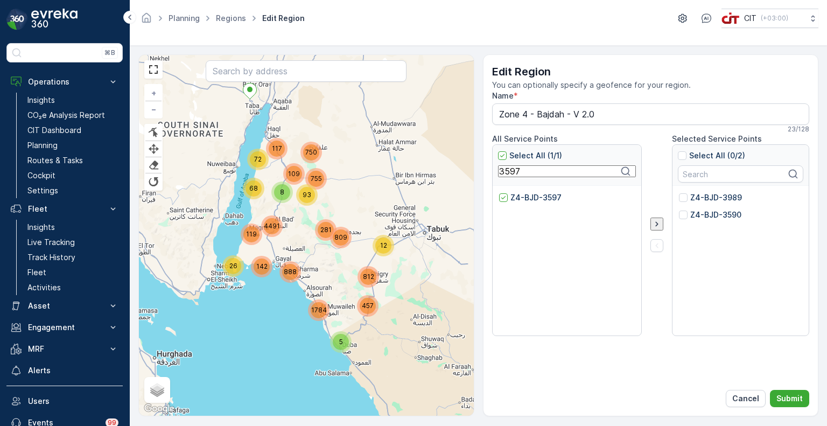
paste input "9"
click at [512, 200] on p "Z4-BJD-3599" at bounding box center [535, 197] width 51 height 11
click at [499, 192] on input "Z4-BJD-3599" at bounding box center [499, 192] width 0 height 0
click at [514, 174] on input "3599" at bounding box center [567, 171] width 138 height 12
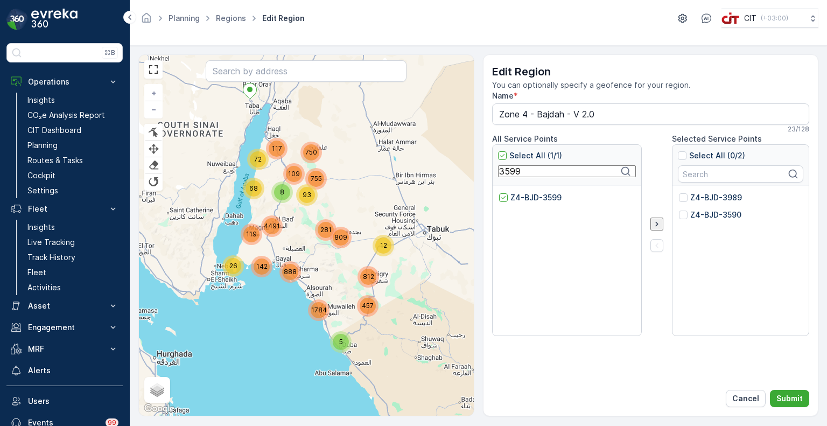
paste input "970"
click at [553, 217] on div "Z4-BJD-3970" at bounding box center [564, 261] width 130 height 138
click at [540, 200] on p "Z4-BJD-3970" at bounding box center [536, 197] width 52 height 11
click at [499, 192] on input "Z4-BJD-3970" at bounding box center [499, 192] width 0 height 0
click at [513, 174] on input "3970" at bounding box center [567, 171] width 138 height 12
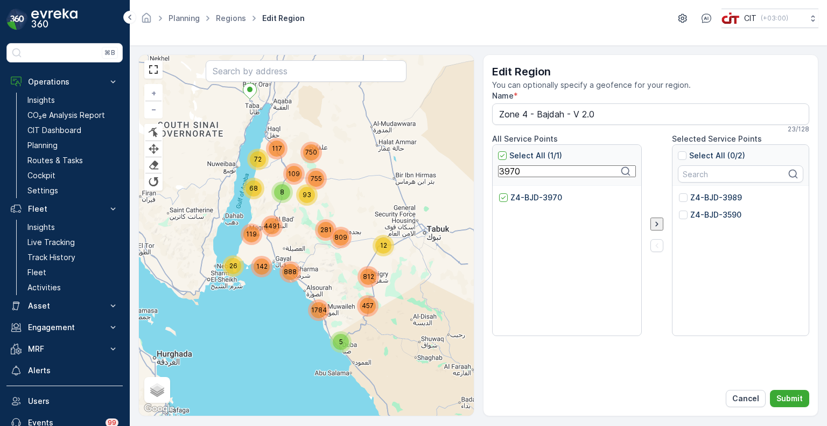
click at [513, 174] on input "3970" at bounding box center [567, 171] width 138 height 12
paste input "92"
click at [517, 197] on p "Z4-BJD-3992" at bounding box center [536, 197] width 52 height 11
click at [499, 192] on input "Z4-BJD-3992" at bounding box center [499, 192] width 0 height 0
click at [506, 175] on input "3992" at bounding box center [567, 171] width 138 height 12
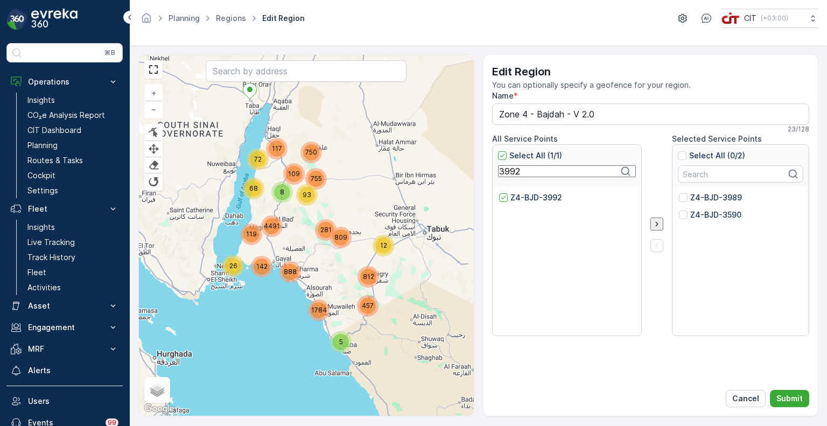
click at [506, 175] on input "3992" at bounding box center [567, 171] width 138 height 12
paste input "40"
click at [523, 200] on p "Z4-BJD-4092" at bounding box center [536, 197] width 52 height 11
click at [499, 192] on input "Z4-BJD-4092" at bounding box center [499, 192] width 0 height 0
click at [508, 176] on input "4092" at bounding box center [567, 171] width 138 height 12
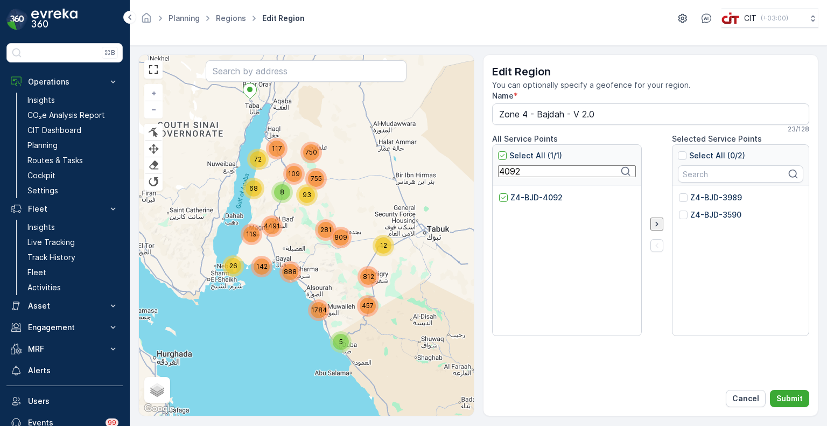
click at [508, 176] on input "4092" at bounding box center [567, 171] width 138 height 12
paste input "3341"
click at [511, 192] on p "Z4-BJD-3341" at bounding box center [535, 197] width 51 height 11
click at [499, 192] on input "Z4-BJD-3341" at bounding box center [499, 192] width 0 height 0
click at [514, 176] on input "3341" at bounding box center [567, 171] width 138 height 12
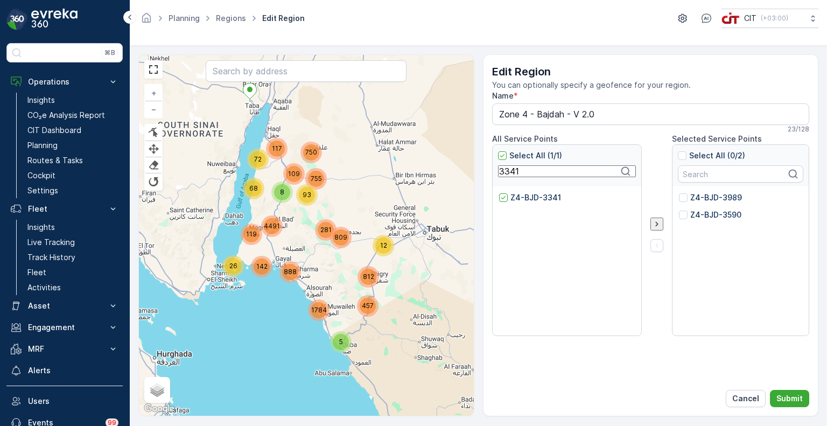
click at [514, 176] on input "3341" at bounding box center [567, 171] width 138 height 12
paste input "964"
click at [531, 196] on p "Z4-BJD-3964" at bounding box center [536, 197] width 52 height 11
click at [499, 192] on input "Z4-BJD-3964" at bounding box center [499, 192] width 0 height 0
click at [514, 176] on input "3964" at bounding box center [567, 171] width 138 height 12
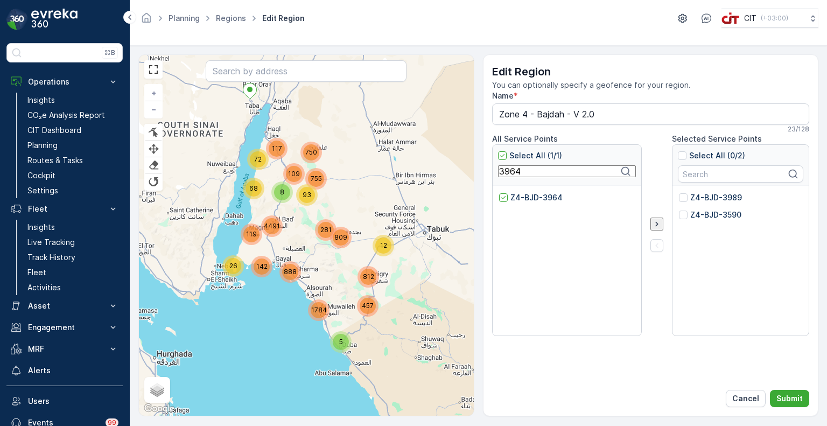
click at [514, 176] on input "3964" at bounding box center [567, 171] width 138 height 12
paste input "5708"
click at [526, 197] on p "Z4-BJD-5708" at bounding box center [535, 197] width 51 height 11
click at [499, 192] on input "Z4-BJD-5708" at bounding box center [499, 192] width 0 height 0
click at [514, 174] on input "5708" at bounding box center [567, 171] width 138 height 12
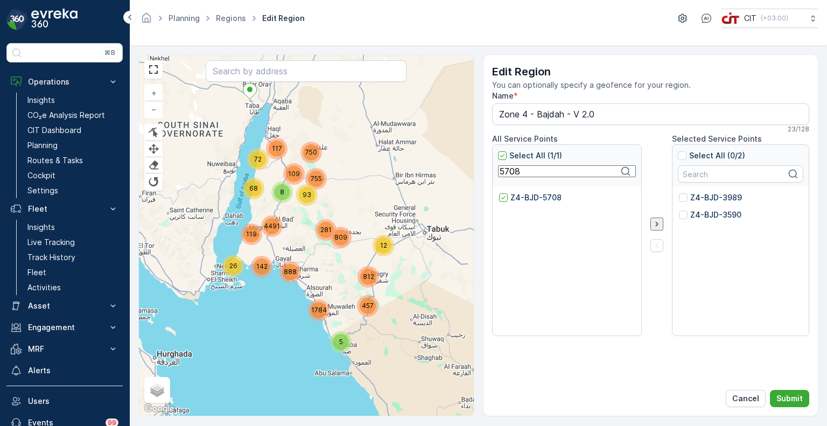
click at [514, 174] on input "5708" at bounding box center [567, 171] width 138 height 12
paste input "4982"
click at [517, 201] on p "Z4-BJD-4982" at bounding box center [536, 197] width 52 height 11
click at [499, 192] on input "Z4-BJD-4982" at bounding box center [499, 192] width 0 height 0
click at [509, 176] on input "4982" at bounding box center [567, 171] width 138 height 12
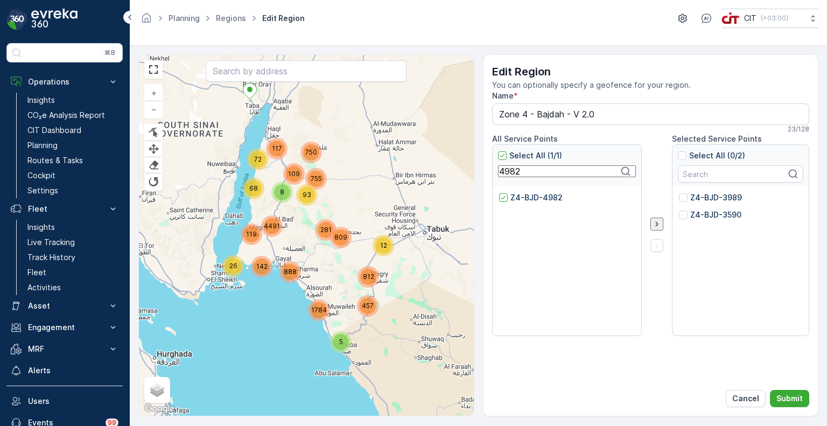
click at [509, 176] on input "4982" at bounding box center [567, 171] width 138 height 12
paste input "21"
type input "4212"
click at [519, 197] on p "Z4-BJD-4212" at bounding box center [535, 197] width 51 height 11
click at [499, 192] on input "Z4-BJD-4212" at bounding box center [499, 192] width 0 height 0
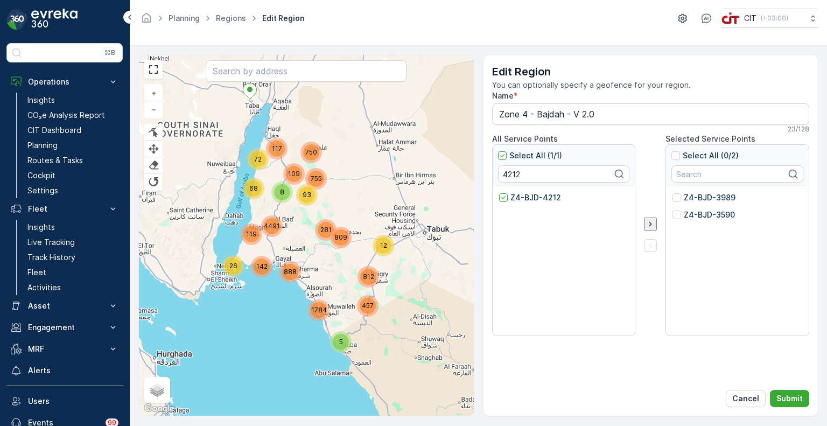
click at [648, 224] on icon "button" at bounding box center [650, 223] width 11 height 11
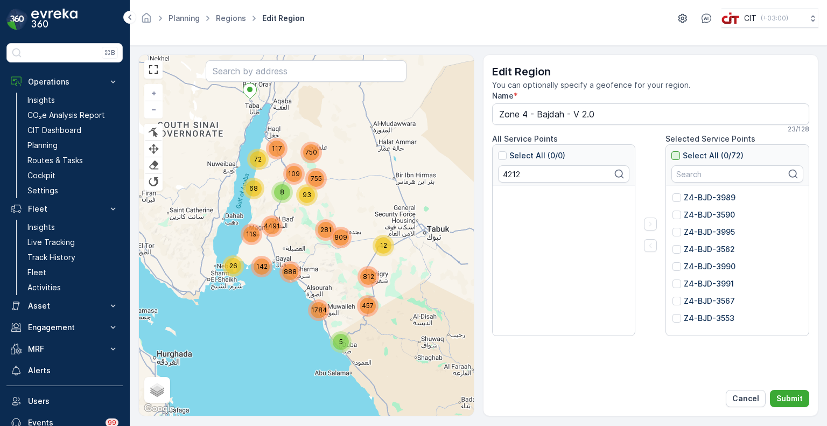
click at [676, 156] on div at bounding box center [675, 155] width 9 height 9
click at [671, 150] on input "Select All (0/72)" at bounding box center [671, 150] width 0 height 0
click at [675, 154] on div at bounding box center [675, 155] width 9 height 9
click at [671, 150] on input "Select All (0/72)" at bounding box center [671, 150] width 0 height 0
click at [797, 396] on p "Submit" at bounding box center [789, 398] width 26 height 11
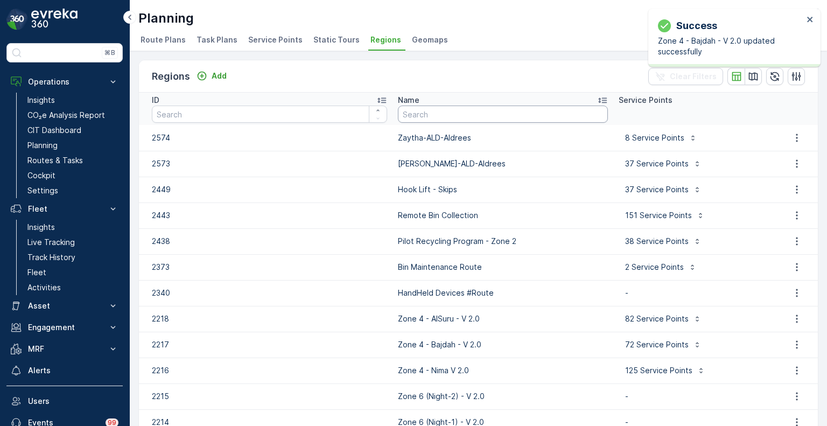
click at [411, 115] on input "text" at bounding box center [503, 113] width 210 height 17
type input "BAJD"
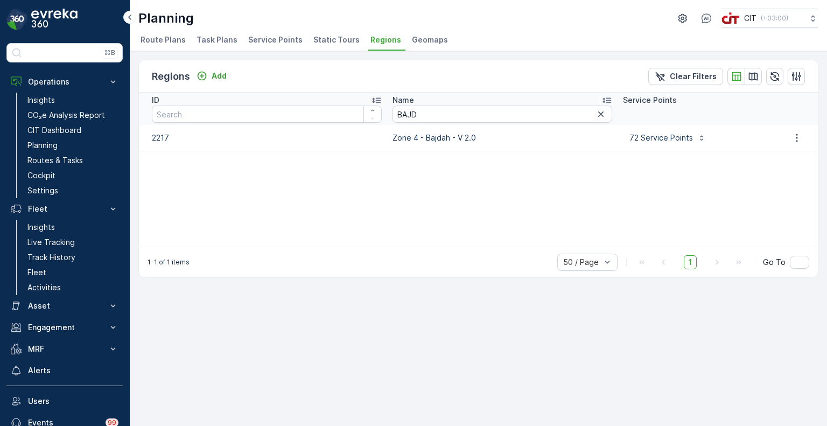
click at [165, 40] on span "Route Plans" at bounding box center [162, 39] width 45 height 11
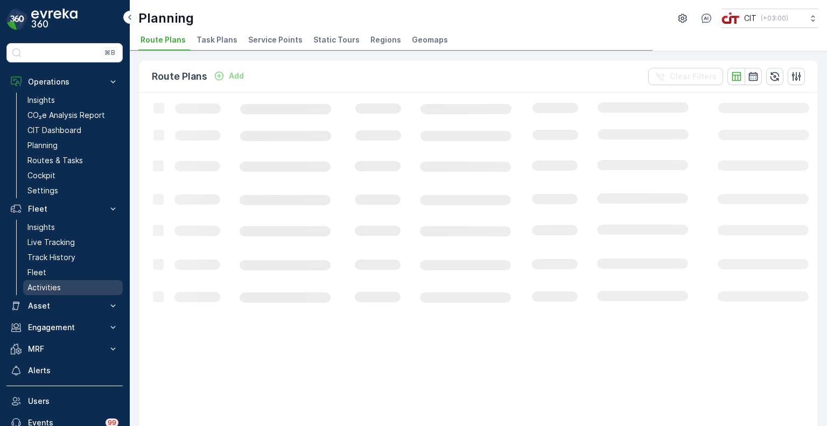
click at [44, 288] on p "Activities" at bounding box center [43, 287] width 33 height 11
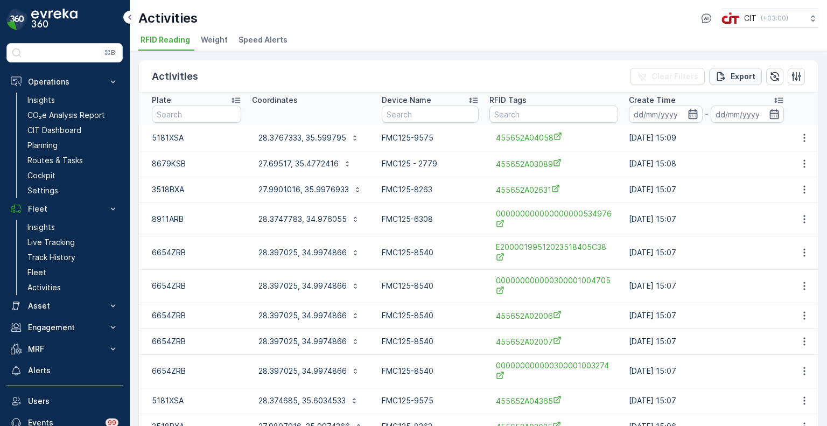
click at [732, 76] on p "Export" at bounding box center [742, 76] width 25 height 11
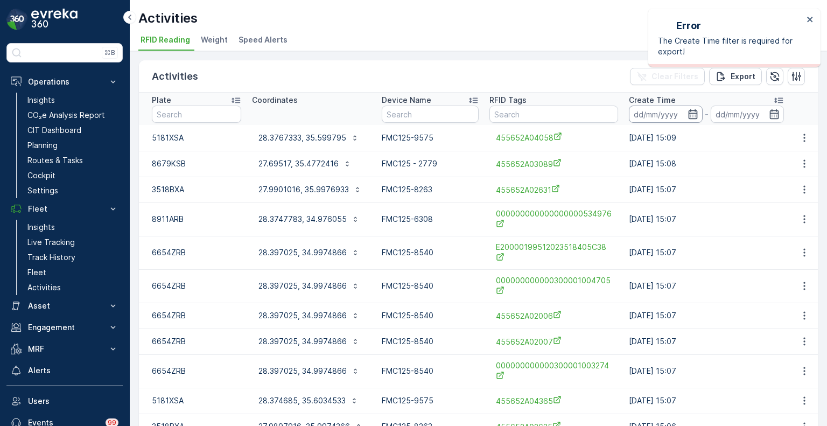
click at [646, 117] on input at bounding box center [666, 113] width 74 height 17
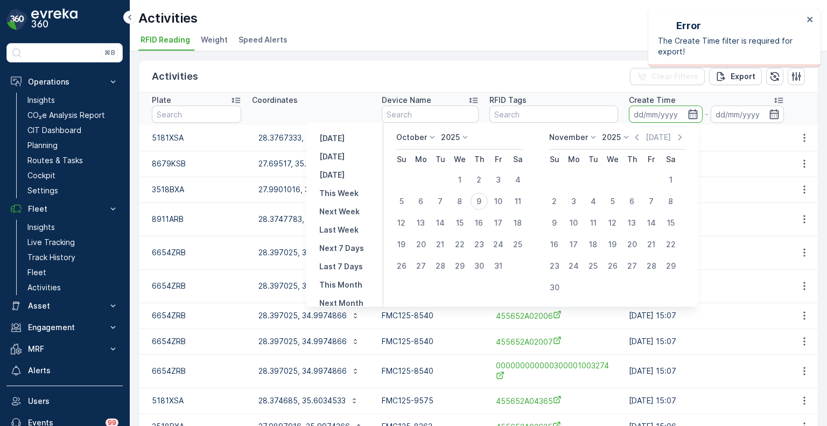
click at [415, 134] on p "October" at bounding box center [411, 137] width 31 height 11
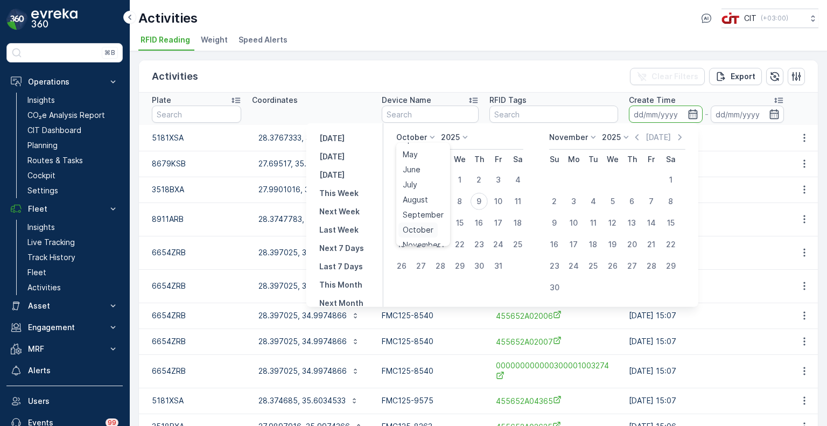
scroll to position [4, 0]
click at [421, 181] on span "March" at bounding box center [414, 178] width 22 height 11
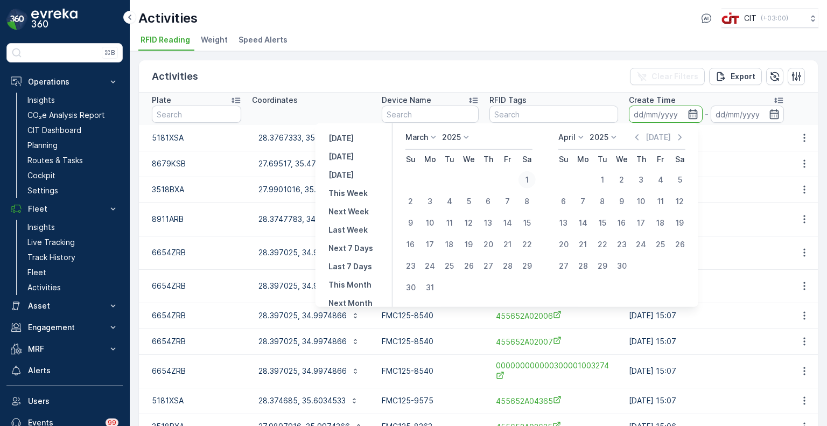
click at [527, 179] on div "1" at bounding box center [526, 179] width 17 height 17
type input "01.03.2025"
click at [577, 139] on icon at bounding box center [580, 137] width 11 height 11
click at [583, 205] on span "October" at bounding box center [579, 206] width 31 height 11
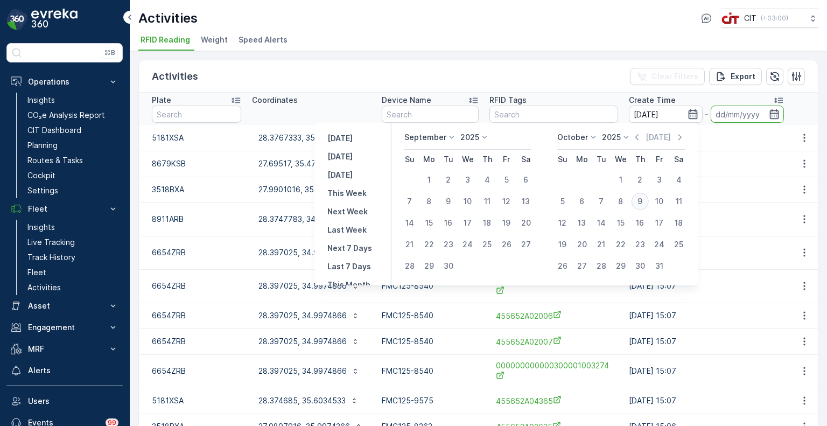
click at [636, 202] on div "9" at bounding box center [639, 201] width 17 height 17
type input "09.10.2025"
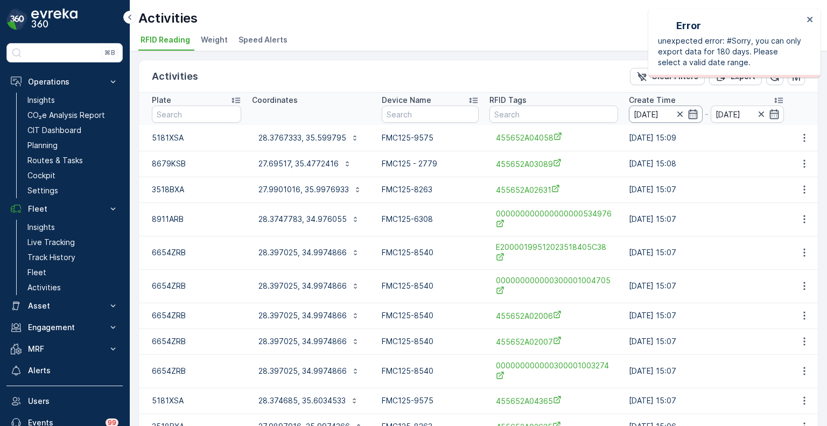
click at [657, 116] on input "01.03.2025" at bounding box center [666, 113] width 74 height 17
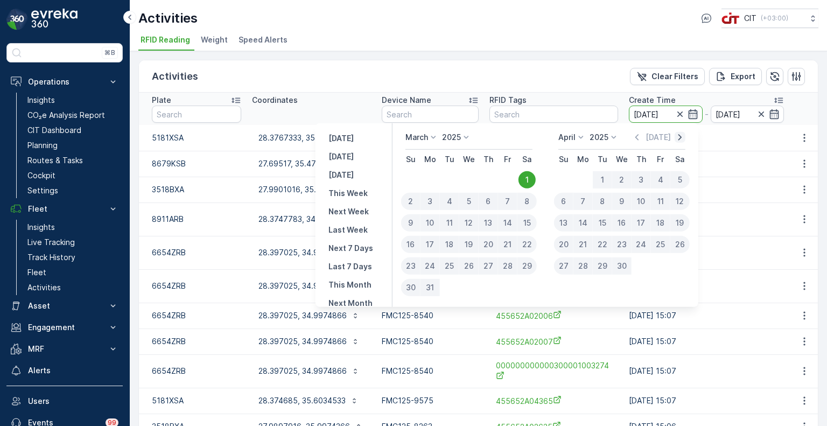
click at [680, 138] on icon "button" at bounding box center [679, 137] width 3 height 6
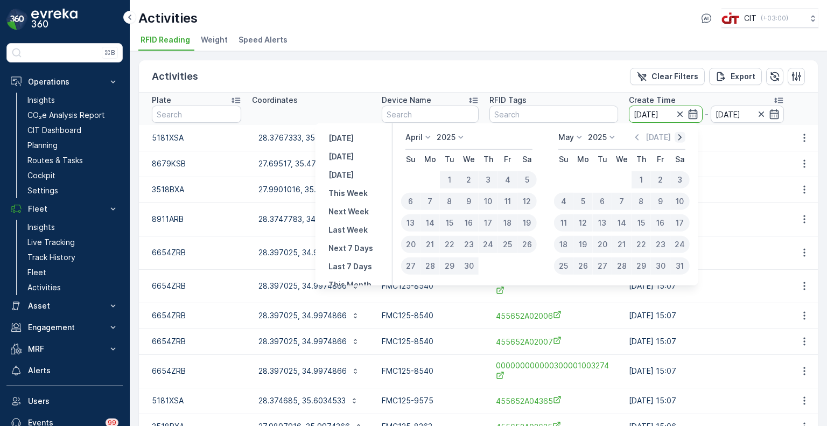
click at [680, 138] on icon "button" at bounding box center [679, 137] width 3 height 6
click at [489, 181] on div "1" at bounding box center [487, 179] width 19 height 17
type input "01.05.2025"
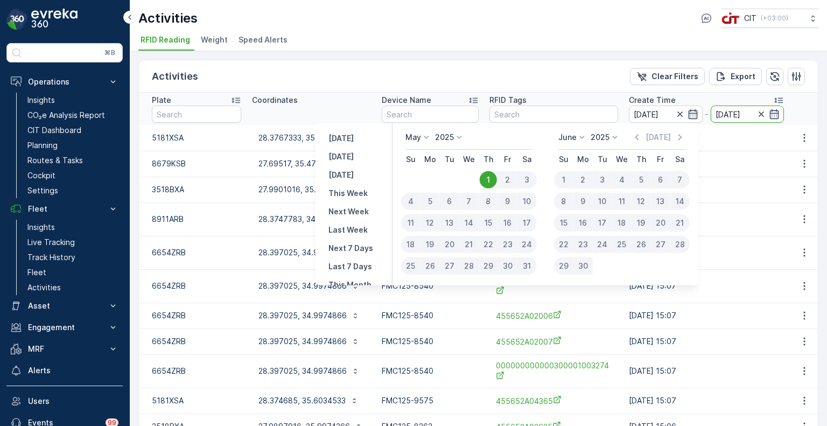
click at [735, 262] on td "09.10.2025 15:07" at bounding box center [706, 252] width 166 height 33
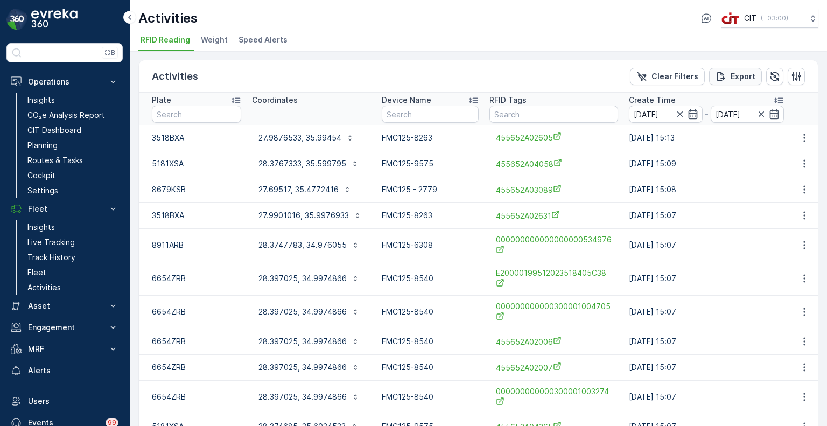
click at [732, 80] on p "Export" at bounding box center [742, 76] width 25 height 11
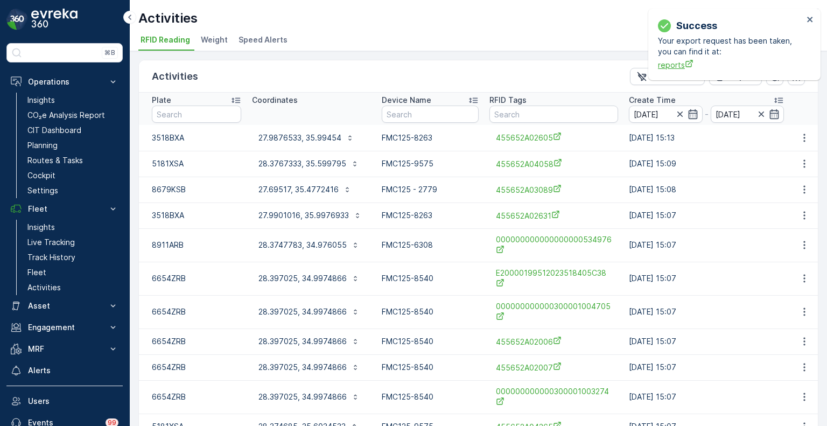
click at [669, 66] on span "reports" at bounding box center [730, 64] width 145 height 11
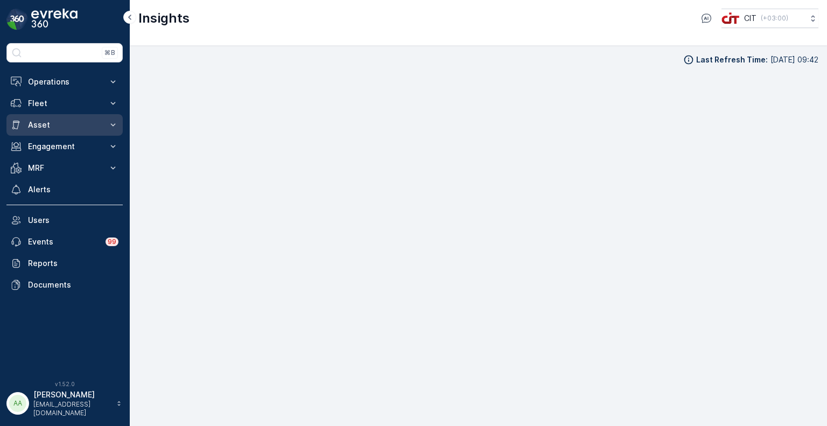
scroll to position [9, 0]
click at [54, 124] on p "Asset" at bounding box center [64, 124] width 73 height 11
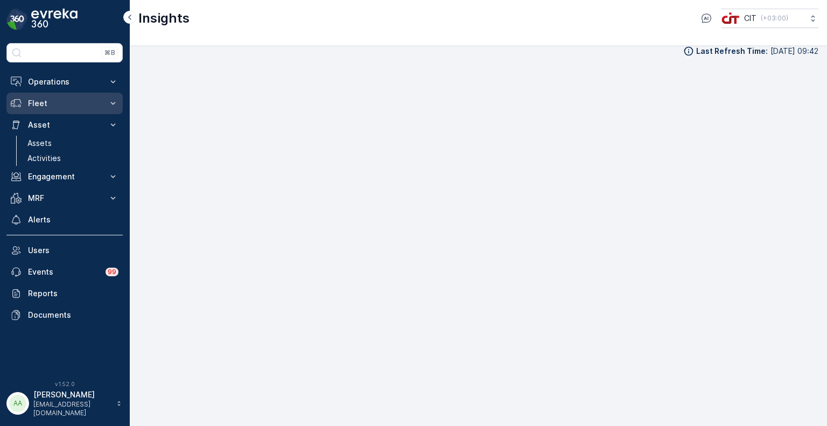
click at [47, 103] on p "Fleet" at bounding box center [64, 103] width 73 height 11
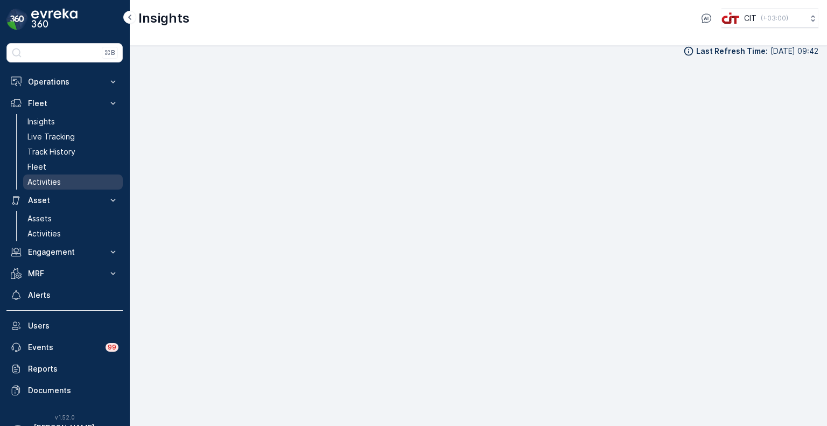
click at [49, 177] on p "Activities" at bounding box center [43, 181] width 33 height 11
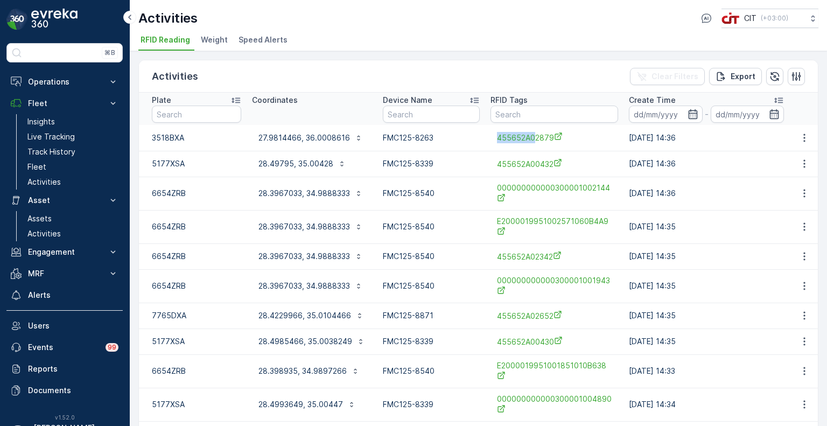
drag, startPoint x: 485, startPoint y: 139, endPoint x: 526, endPoint y: 144, distance: 41.1
click at [532, 146] on td "455652A02879" at bounding box center [554, 138] width 138 height 26
copy span "455652A0"
click at [515, 114] on input "text" at bounding box center [554, 113] width 128 height 17
paste input "455652A0"
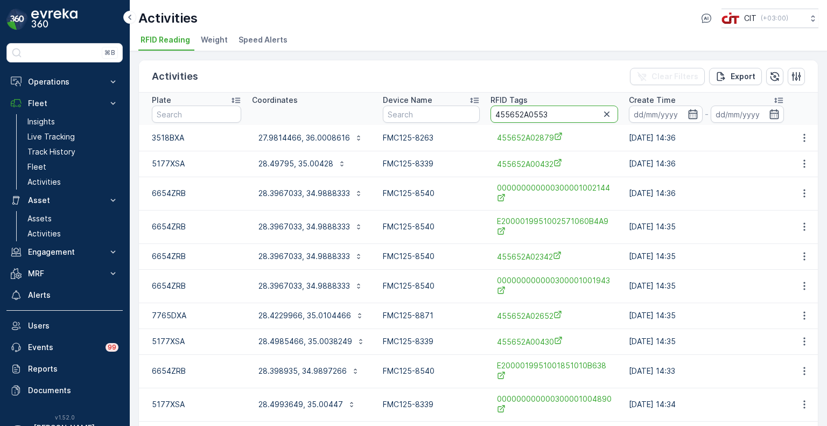
type input "455652A05537"
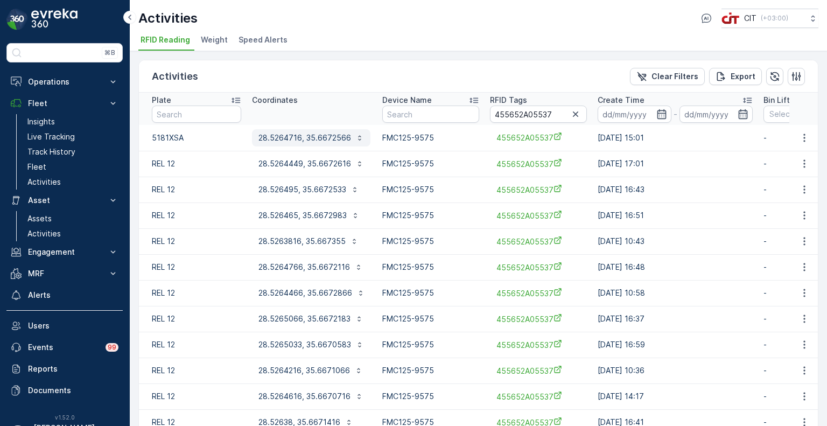
click at [309, 136] on p "28.5264716, 35.6672566" at bounding box center [304, 137] width 93 height 11
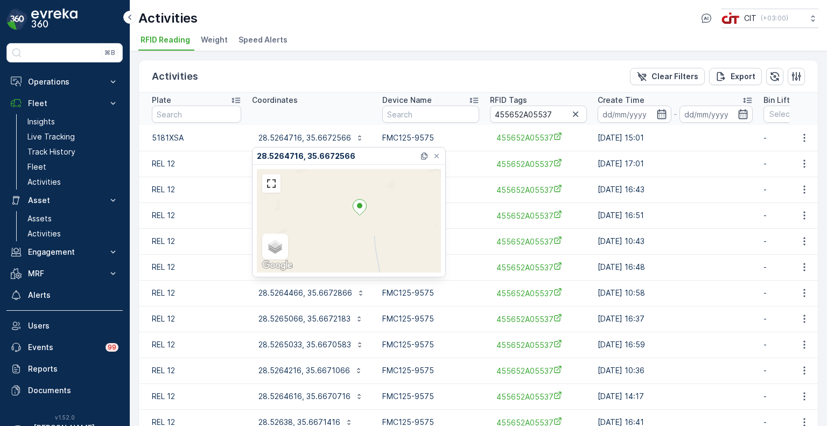
drag, startPoint x: 375, startPoint y: 249, endPoint x: 363, endPoint y: 206, distance: 45.2
click at [363, 206] on div "Satellite Roadmap Terrain Hybrid Leaflet Keyboard shortcuts Map Data Map data ©…" at bounding box center [349, 220] width 184 height 103
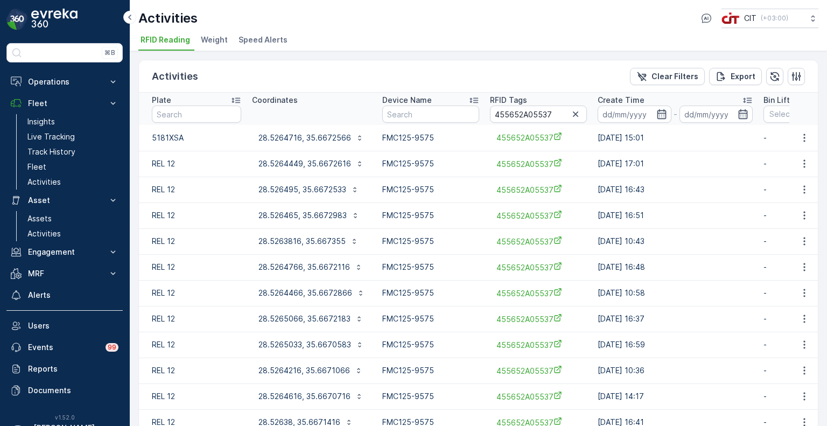
click at [335, 55] on div "Activities Clear Filters Export Plate Coordinates Device Name RFID Tags 455652A…" at bounding box center [478, 238] width 697 height 375
drag, startPoint x: 553, startPoint y: 112, endPoint x: 531, endPoint y: 118, distance: 23.0
click at [531, 118] on input "455652A05537" at bounding box center [538, 113] width 97 height 17
paste input "708"
type input "455652A05708"
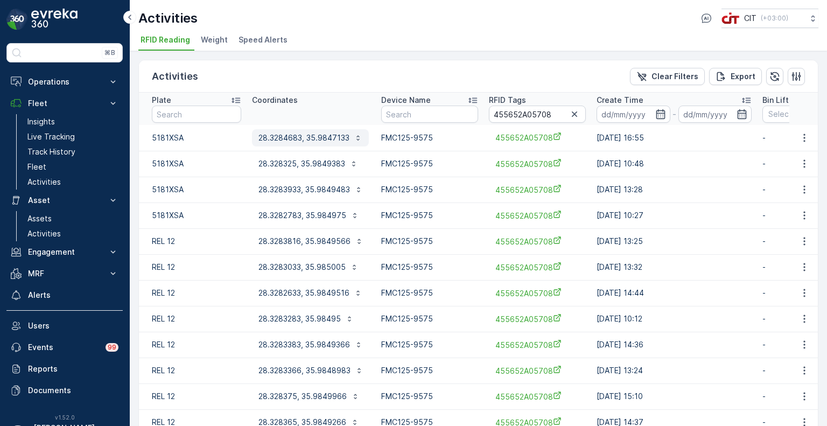
click at [325, 140] on p "28.3284683, 35.9847133" at bounding box center [303, 137] width 91 height 11
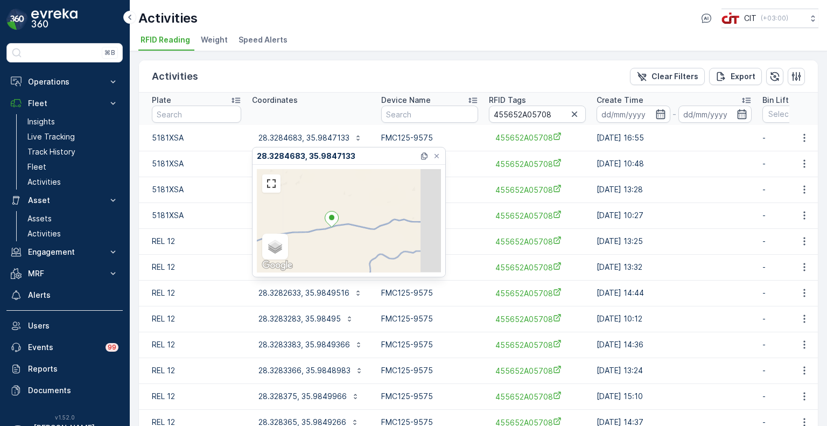
drag, startPoint x: 385, startPoint y: 249, endPoint x: 342, endPoint y: 229, distance: 47.2
click at [342, 229] on div "Satellite Roadmap Terrain Hybrid Leaflet Keyboard shortcuts Map Data Map data ©…" at bounding box center [349, 220] width 184 height 103
drag, startPoint x: 343, startPoint y: 237, endPoint x: 392, endPoint y: 221, distance: 51.7
click at [392, 221] on div "Satellite Roadmap Terrain Hybrid Leaflet Keyboard shortcuts Map Data Map data ©…" at bounding box center [349, 220] width 184 height 103
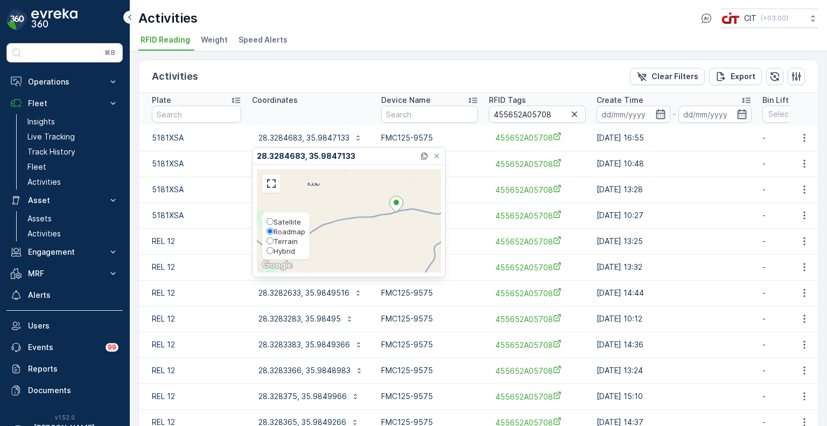
click at [278, 251] on span "Hybrid" at bounding box center [284, 250] width 22 height 9
click at [273, 251] on input "Hybrid" at bounding box center [269, 250] width 7 height 7
radio input "true"
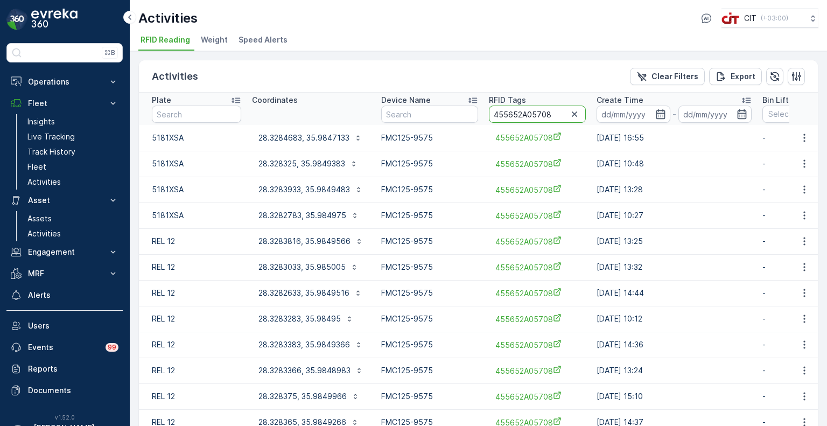
drag, startPoint x: 553, startPoint y: 117, endPoint x: 531, endPoint y: 122, distance: 22.5
click at [531, 122] on input "455652A05708" at bounding box center [537, 113] width 97 height 17
paste input "301"
type input "455652A03018"
click at [284, 138] on p "28.574085, 35.654155" at bounding box center [299, 137] width 83 height 11
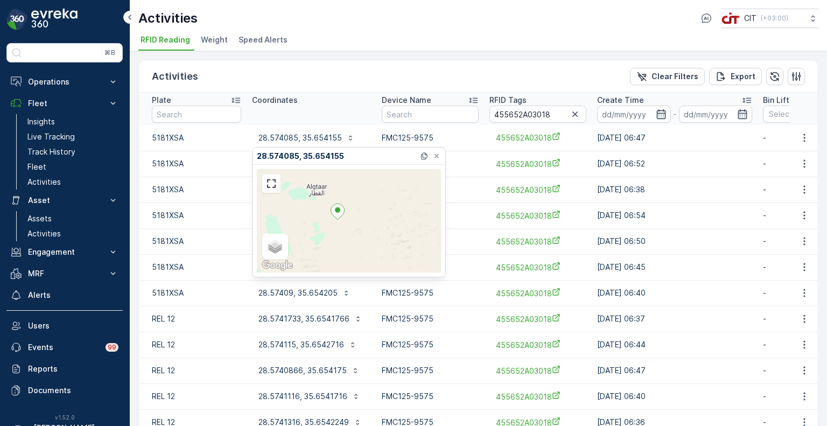
drag, startPoint x: 354, startPoint y: 264, endPoint x: 338, endPoint y: 221, distance: 45.3
click at [338, 221] on div "Satellite Roadmap Terrain Hybrid Leaflet Keyboard shortcuts Map Data Map data ©…" at bounding box center [349, 220] width 184 height 103
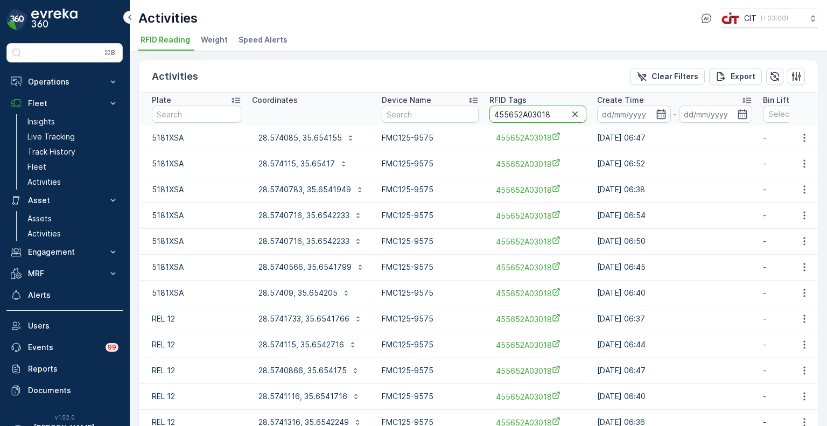
drag, startPoint x: 549, startPoint y: 114, endPoint x: 531, endPoint y: 114, distance: 18.3
click at [531, 114] on input "455652A03018" at bounding box center [537, 113] width 97 height 17
paste input "97"
type input "455652A03978"
drag, startPoint x: 547, startPoint y: 118, endPoint x: 529, endPoint y: 122, distance: 17.7
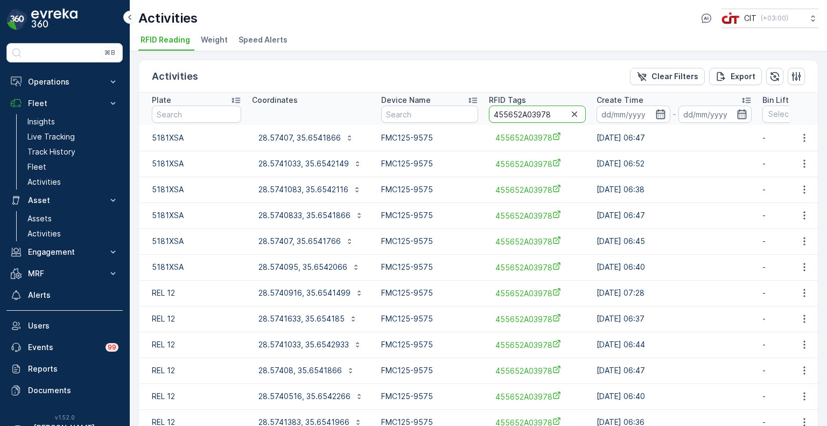
click at [529, 122] on th "RFID Tags 455652A03978" at bounding box center [537, 109] width 108 height 32
type input "455652A04253"
click at [305, 140] on p "28.2681116, 35.722345" at bounding box center [300, 137] width 84 height 11
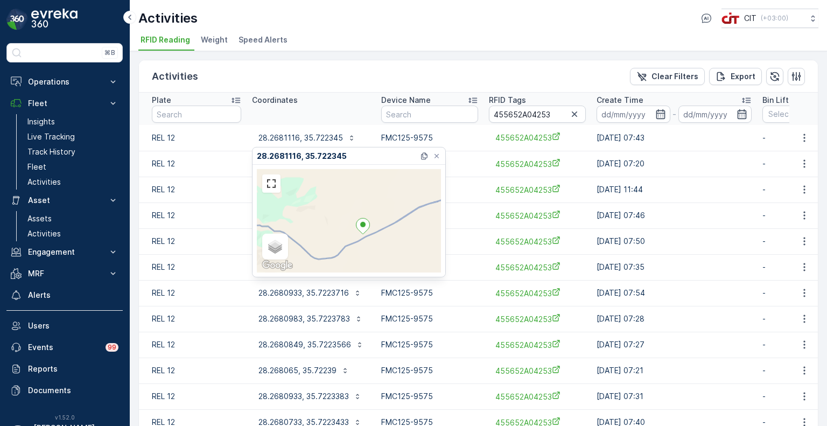
drag, startPoint x: 390, startPoint y: 257, endPoint x: 380, endPoint y: 243, distance: 17.0
click at [381, 243] on div "Satellite Roadmap Terrain Hybrid Leaflet Keyboard shortcuts Map Data Map data ©…" at bounding box center [349, 220] width 184 height 103
drag, startPoint x: 384, startPoint y: 251, endPoint x: 368, endPoint y: 240, distance: 19.0
click at [368, 240] on div "Satellite Roadmap Terrain Hybrid Leaflet Keyboard shortcuts Map Data Map data ©…" at bounding box center [349, 220] width 184 height 103
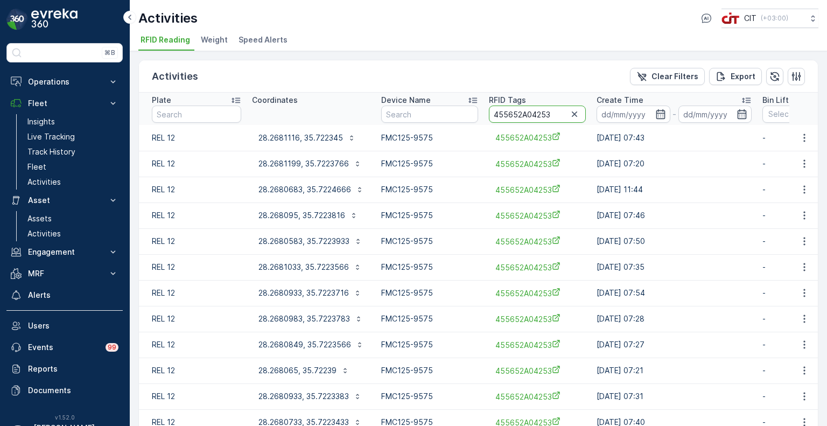
drag, startPoint x: 554, startPoint y: 115, endPoint x: 530, endPoint y: 116, distance: 24.2
click at [530, 116] on input "455652A04253" at bounding box center [537, 113] width 97 height 17
type input "455652A04275"
drag, startPoint x: 553, startPoint y: 114, endPoint x: 482, endPoint y: 114, distance: 71.6
click at [483, 114] on th "RFID Tags 455652A04275" at bounding box center [537, 109] width 108 height 32
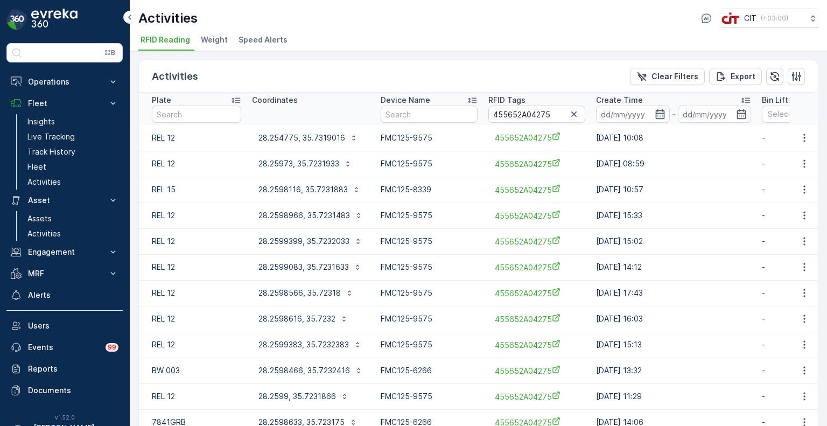
drag, startPoint x: 592, startPoint y: 139, endPoint x: 680, endPoint y: 147, distance: 88.6
click at [680, 147] on td "26.04.2025 10:08" at bounding box center [673, 138] width 166 height 26
copy td "26.04.2025 10:08"
drag, startPoint x: 552, startPoint y: 114, endPoint x: 443, endPoint y: 112, distance: 108.2
click at [443, 112] on tr "Plate Coordinates Device Name RFID Tags 455652A04275 Create Time - Bin Lifting …" at bounding box center [706, 109] width 1135 height 32
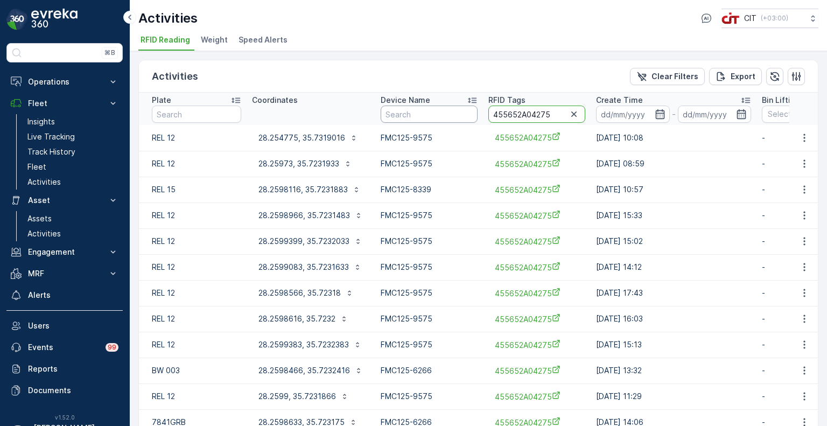
paste input "4"
type input "455652A04274"
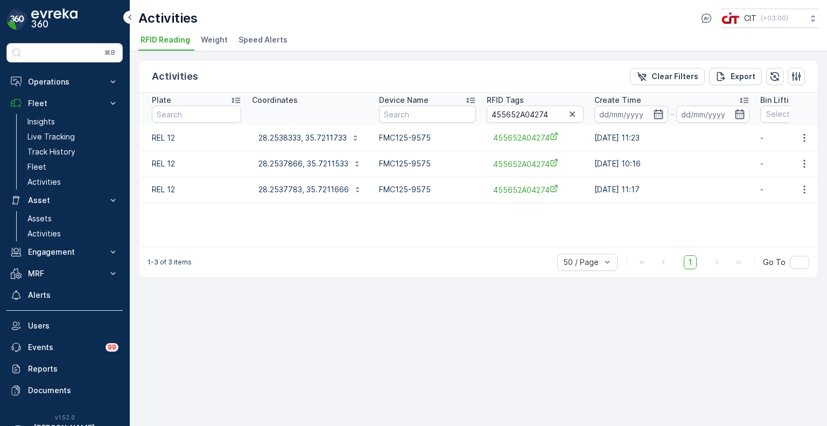
drag, startPoint x: 587, startPoint y: 133, endPoint x: 656, endPoint y: 144, distance: 70.2
click at [656, 144] on tr "REL 12 28.2538333, 35.7211733 FMC125-9575 455652A04274 24.07.2024 11:23 - 11234…" at bounding box center [705, 138] width 1133 height 26
copy tr "24.07.2024 11:23"
drag, startPoint x: 525, startPoint y: 110, endPoint x: 454, endPoint y: 110, distance: 71.0
click at [454, 110] on tr "Plate Coordinates Device Name RFID Tags 455652A04274 Create Time - Bin Lifting …" at bounding box center [705, 109] width 1133 height 32
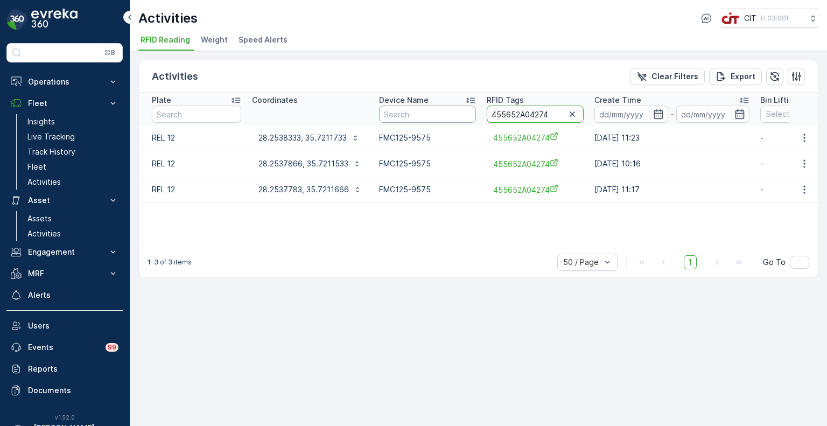
paste input "41"
type input "455652A04241"
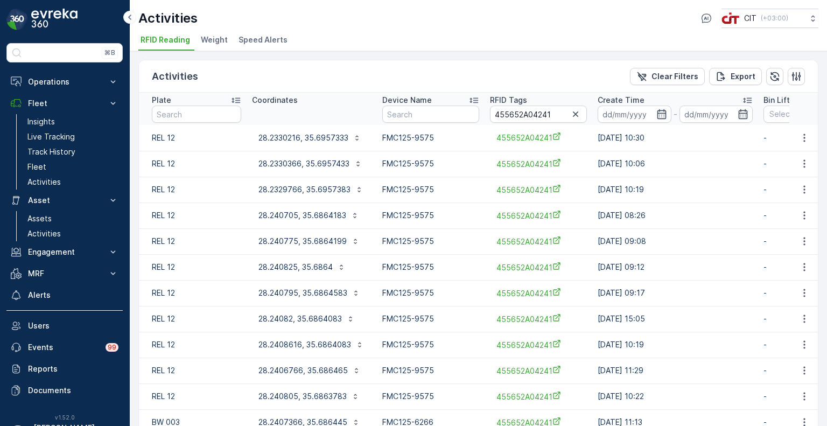
copy td "14.01.2025 10:30"
drag, startPoint x: 595, startPoint y: 139, endPoint x: 657, endPoint y: 141, distance: 62.5
click at [657, 141] on td "14.01.2025 10:30" at bounding box center [675, 138] width 166 height 26
drag, startPoint x: 556, startPoint y: 112, endPoint x: 474, endPoint y: 111, distance: 82.3
click at [474, 111] on tr "Plate Coordinates Device Name RFID Tags 455652A04241 Create Time - Bin Lifting …" at bounding box center [707, 109] width 1136 height 32
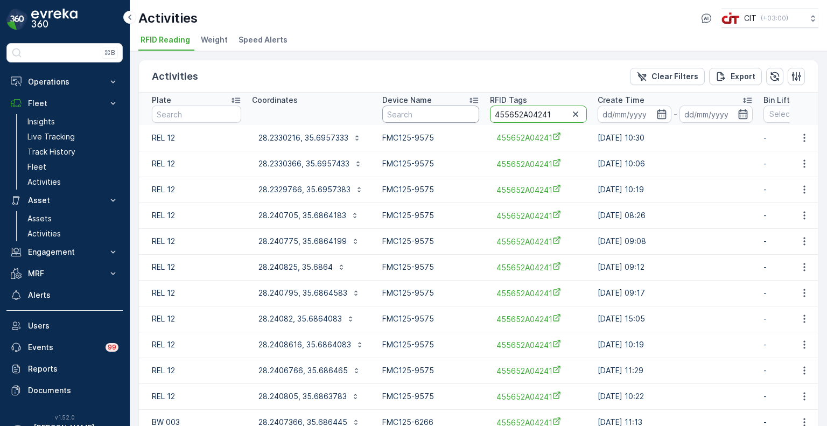
paste input "469"
type input "455652A04469"
copy td "12.10.2024 14:04"
drag, startPoint x: 595, startPoint y: 138, endPoint x: 655, endPoint y: 141, distance: 60.9
click at [655, 141] on td "12.10.2024 14:04" at bounding box center [674, 138] width 166 height 26
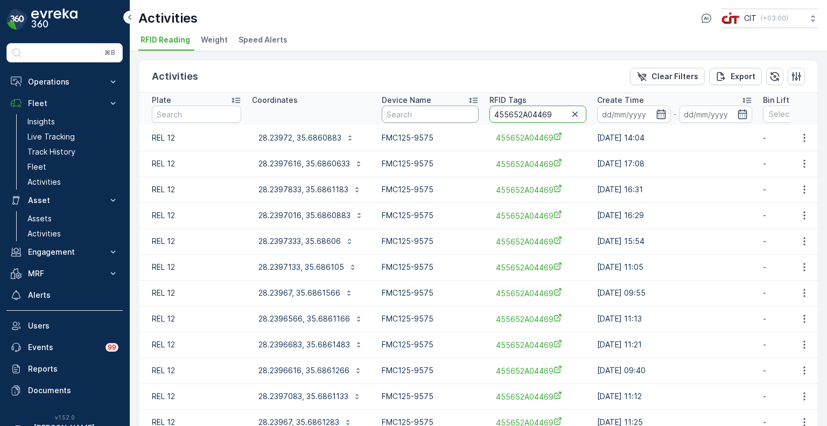
drag, startPoint x: 552, startPoint y: 113, endPoint x: 464, endPoint y: 113, distance: 88.2
click at [464, 113] on tr "Plate Coordinates Device Name RFID Tags 455652A04469 Create Time - Bin Lifting …" at bounding box center [707, 109] width 1136 height 32
paste input "240"
type input "455652A04240"
drag, startPoint x: 594, startPoint y: 136, endPoint x: 661, endPoint y: 136, distance: 66.7
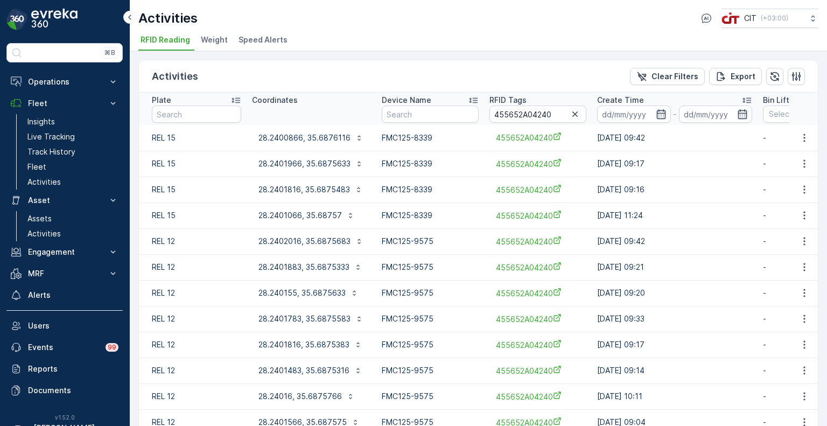
click at [661, 136] on td "18.02.2025 09:42" at bounding box center [674, 138] width 166 height 26
copy td "18.02.2025 09:42"
drag, startPoint x: 519, startPoint y: 113, endPoint x: 481, endPoint y: 113, distance: 38.2
click at [481, 113] on tr "Plate Coordinates Device Name RFID Tags 455652A04240 Create Time - Bin Lifting …" at bounding box center [707, 109] width 1136 height 32
paste input "474"
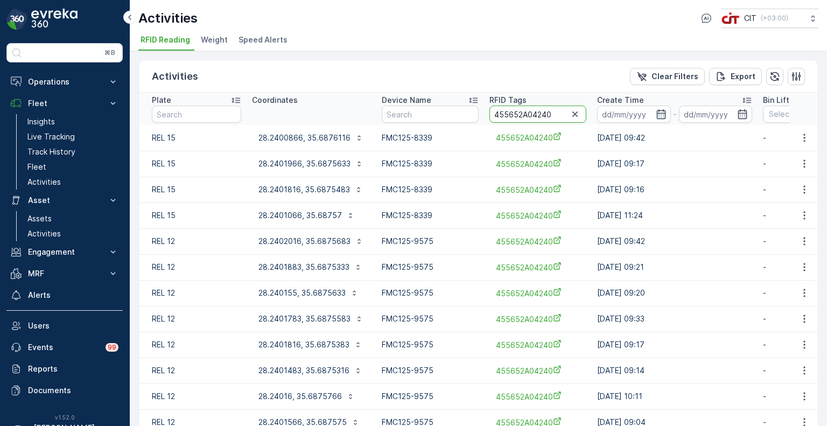
type input "455652A04474"
copy td "15.11.2024 09:16"
drag, startPoint x: 594, startPoint y: 137, endPoint x: 654, endPoint y: 137, distance: 60.3
click at [654, 137] on td "15.11.2024 09:16" at bounding box center [674, 138] width 166 height 26
drag, startPoint x: 559, startPoint y: 110, endPoint x: 493, endPoint y: 109, distance: 66.2
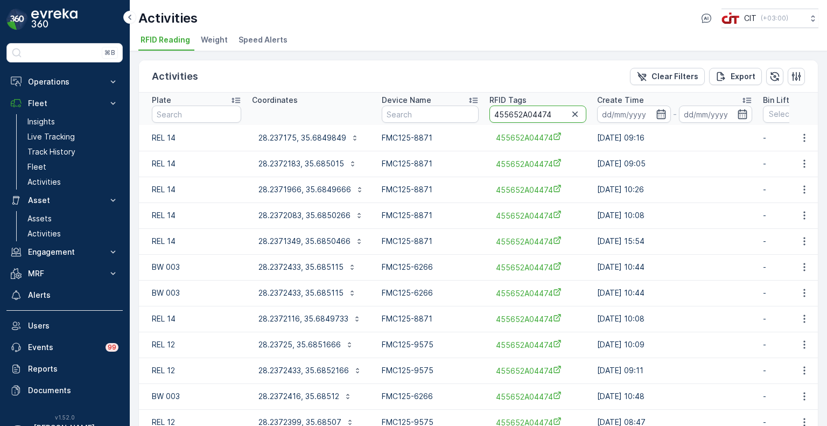
click at [493, 109] on input "455652A04474" at bounding box center [537, 113] width 97 height 17
paste input "290"
type input "455652A04290"
copy td "16.03.2025 08:28"
drag, startPoint x: 671, startPoint y: 138, endPoint x: 596, endPoint y: 139, distance: 74.8
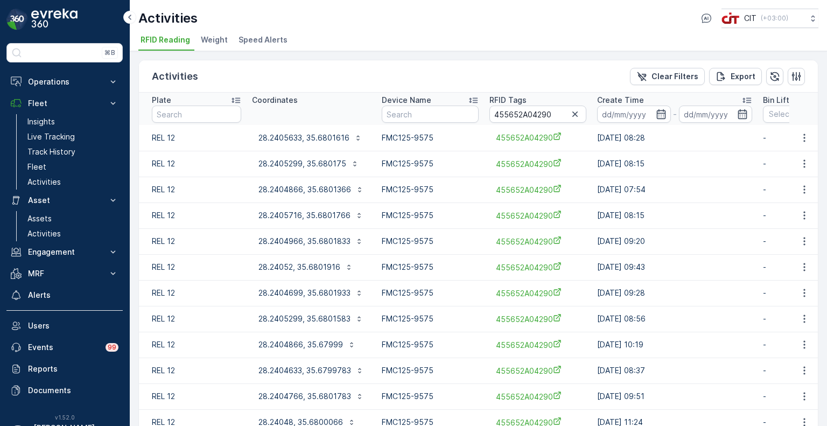
click at [596, 139] on td "16.03.2025 08:28" at bounding box center [674, 138] width 166 height 26
drag, startPoint x: 542, startPoint y: 111, endPoint x: 484, endPoint y: 110, distance: 58.7
click at [484, 110] on th "RFID Tags 455652A04290" at bounding box center [538, 109] width 108 height 32
paste input "86"
type input "455652A04286"
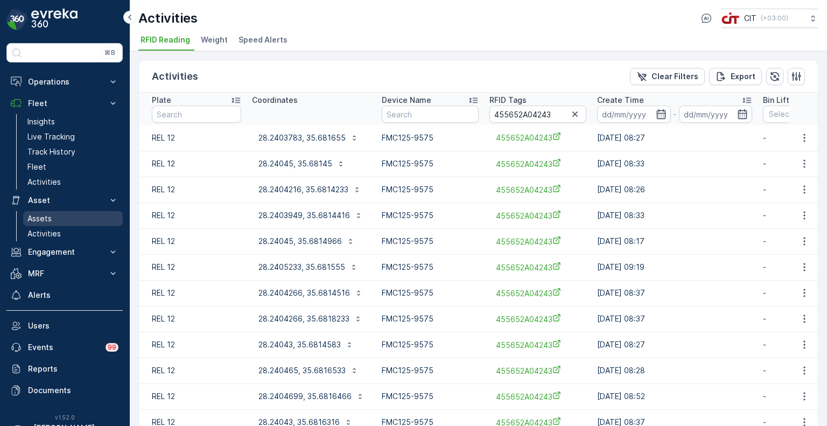
click at [44, 220] on p "Assets" at bounding box center [39, 218] width 24 height 11
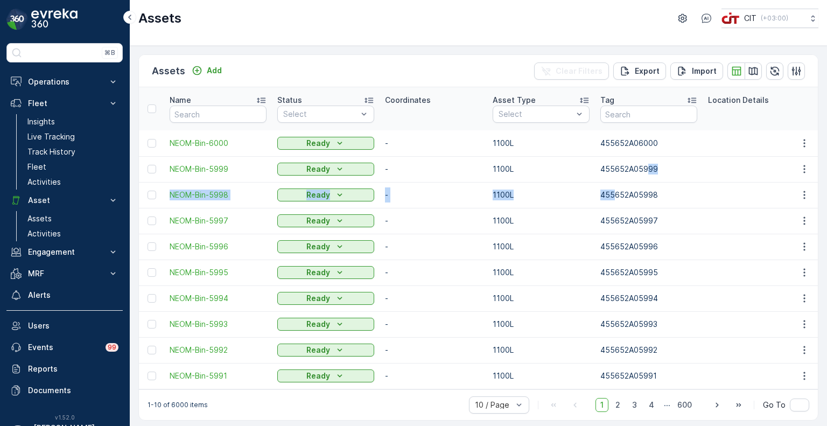
drag, startPoint x: 614, startPoint y: 182, endPoint x: 645, endPoint y: 180, distance: 31.3
click at [588, 139] on p "1100L" at bounding box center [540, 143] width 97 height 11
drag, startPoint x: 591, startPoint y: 143, endPoint x: 636, endPoint y: 150, distance: 45.3
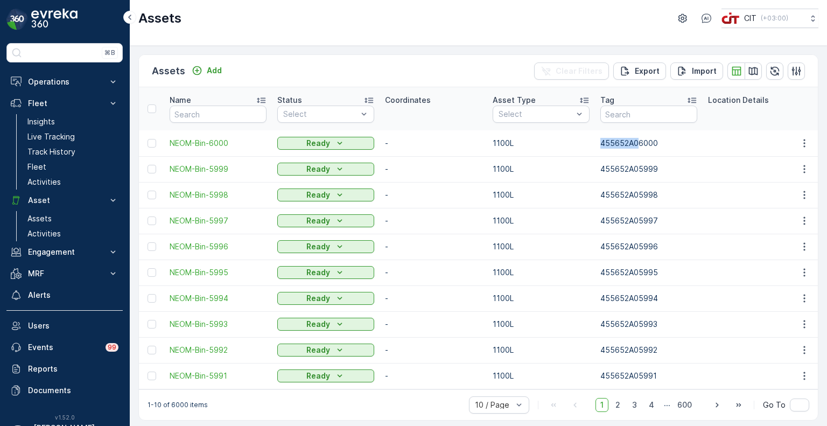
copy tr "455652A0"
click at [629, 109] on input "text" at bounding box center [648, 113] width 97 height 17
paste input "455652A0"
type input "455652A05537"
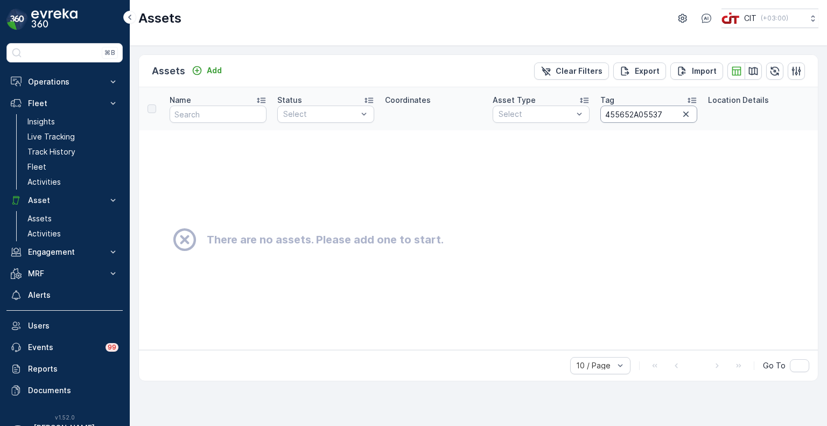
click at [624, 116] on input "455652A05537" at bounding box center [648, 113] width 97 height 17
type input "455652A05537"
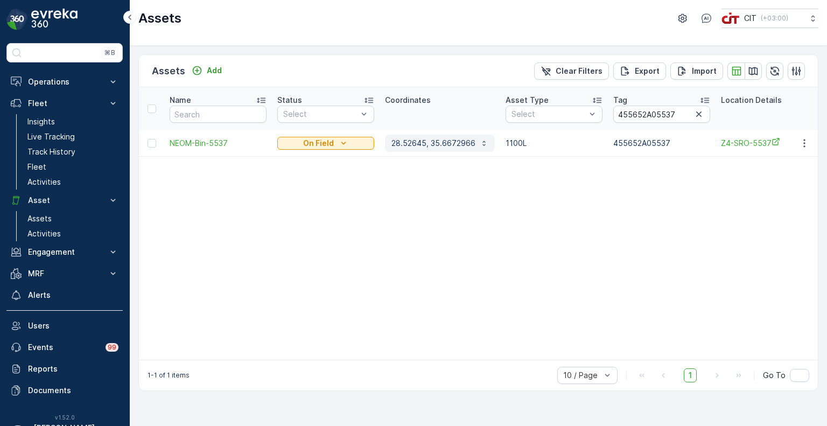
click at [437, 145] on p "28.52645, 35.6672966" at bounding box center [433, 143] width 84 height 11
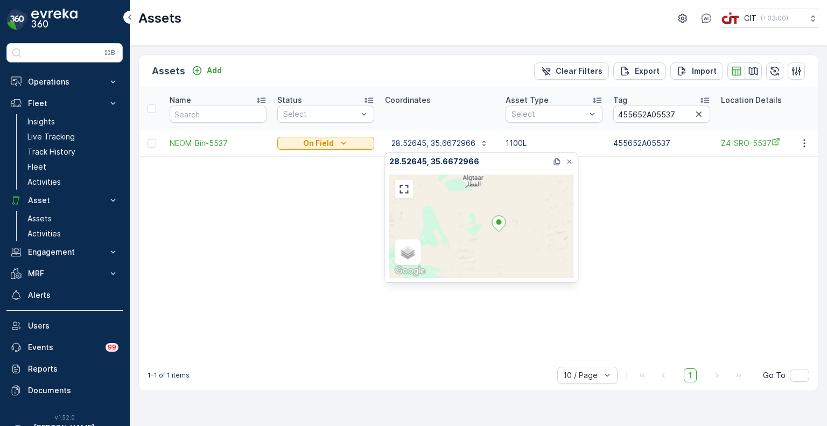
drag, startPoint x: 523, startPoint y: 266, endPoint x: 510, endPoint y: 249, distance: 21.1
click at [510, 249] on div "Satellite Roadmap Terrain Hybrid Leaflet Keyboard shortcuts Map Data Map data ©…" at bounding box center [481, 225] width 184 height 103
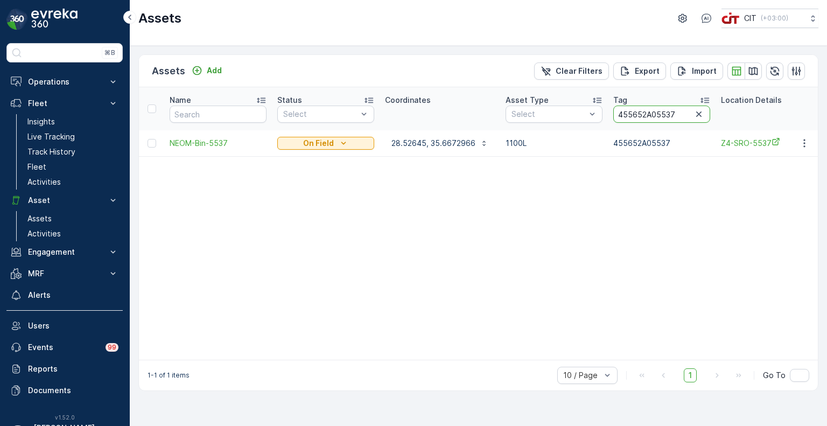
drag, startPoint x: 670, startPoint y: 115, endPoint x: 652, endPoint y: 113, distance: 18.4
click at [652, 113] on input "455652A05537" at bounding box center [661, 113] width 97 height 17
type input "455652A05708"
click at [424, 144] on p "28.328382, 35.985003" at bounding box center [432, 143] width 82 height 11
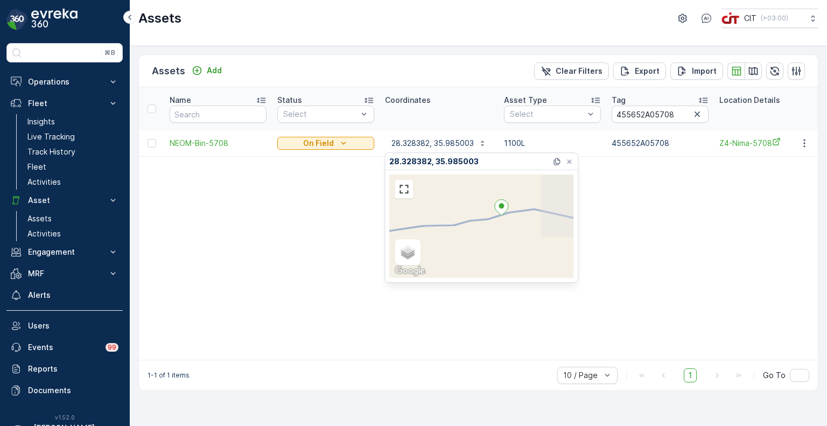
drag, startPoint x: 514, startPoint y: 256, endPoint x: 502, endPoint y: 215, distance: 43.2
click at [502, 215] on div "Satellite Roadmap Terrain Hybrid Leaflet Keyboard shortcuts Map Data Map data ©…" at bounding box center [481, 225] width 184 height 103
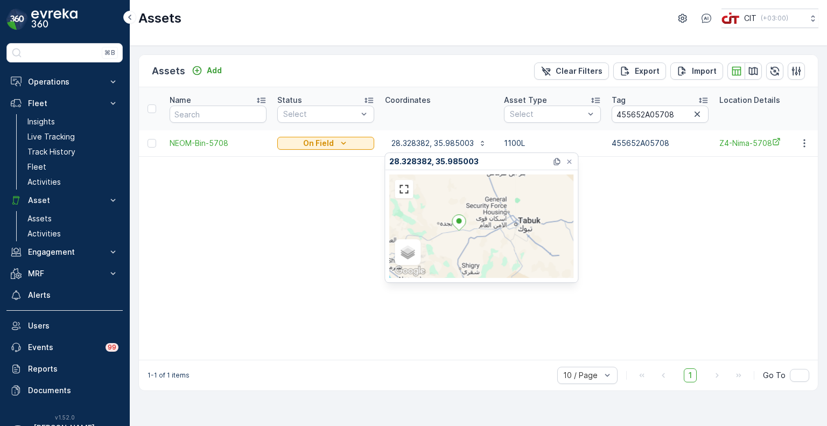
drag, startPoint x: 509, startPoint y: 243, endPoint x: 478, endPoint y: 242, distance: 30.7
click at [478, 243] on div "Satellite Roadmap Terrain Hybrid Leaflet Keyboard shortcuts Map Data Map data ©…" at bounding box center [481, 225] width 184 height 103
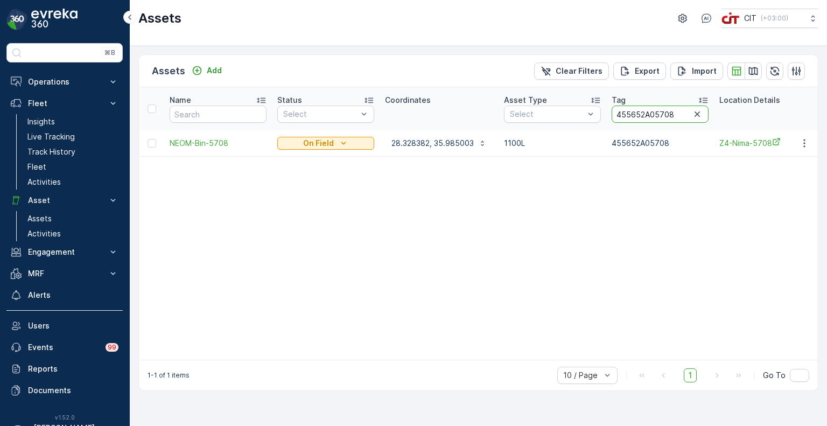
drag, startPoint x: 673, startPoint y: 117, endPoint x: 654, endPoint y: 117, distance: 18.3
click at [654, 117] on input "455652A05708" at bounding box center [659, 113] width 97 height 17
paste input "397"
type input "455652A03978"
click at [441, 149] on button "28.3902733, 35.7541183" at bounding box center [443, 143] width 116 height 17
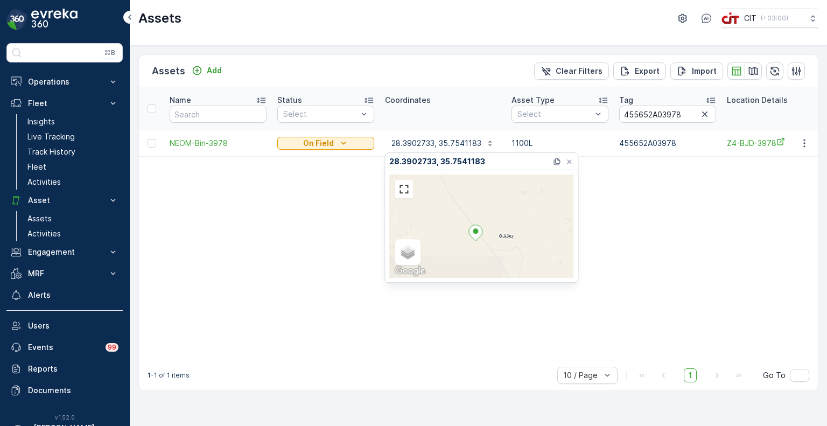
drag, startPoint x: 500, startPoint y: 262, endPoint x: 495, endPoint y: 251, distance: 12.5
click at [495, 251] on div "Satellite Roadmap Terrain Hybrid Leaflet Keyboard shortcuts Map Data Map data ©…" at bounding box center [481, 225] width 184 height 103
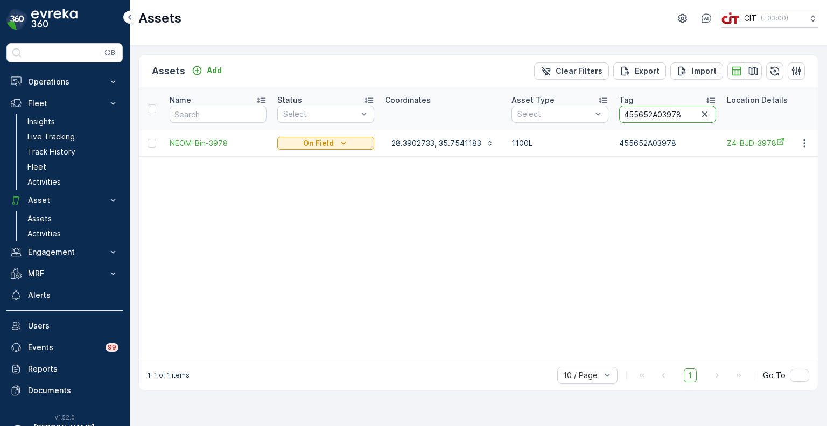
drag, startPoint x: 687, startPoint y: 110, endPoint x: 660, endPoint y: 117, distance: 28.2
click at [660, 117] on input "455652A03978" at bounding box center [667, 113] width 97 height 17
paste input "87"
type input "455652A03987"
click at [442, 146] on p "28.5741083, 35.6542183" at bounding box center [436, 143] width 90 height 11
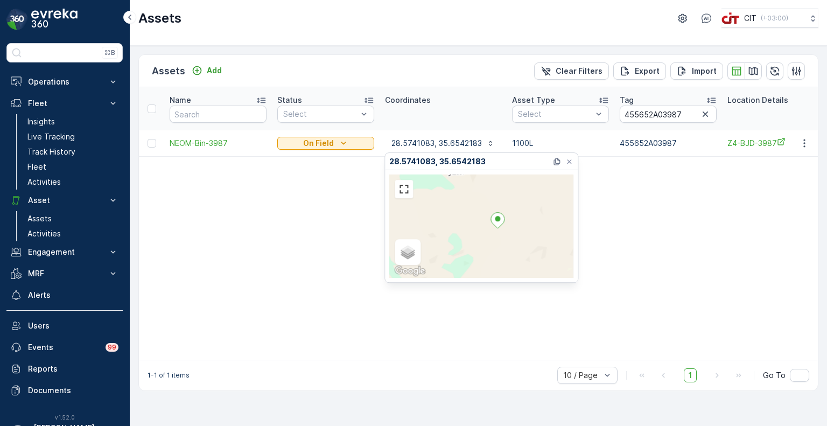
drag, startPoint x: 524, startPoint y: 257, endPoint x: 510, endPoint y: 235, distance: 26.3
click at [510, 235] on div "Satellite Roadmap Terrain Hybrid Leaflet Keyboard shortcuts Map Data Map data ©…" at bounding box center [481, 225] width 184 height 103
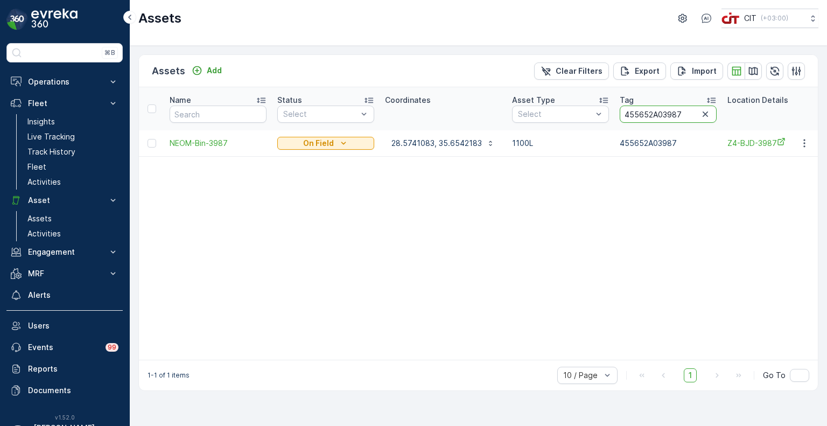
drag, startPoint x: 683, startPoint y: 118, endPoint x: 661, endPoint y: 118, distance: 22.1
click at [661, 118] on input "455652A03987" at bounding box center [667, 113] width 97 height 17
paste input "9"
type input "455652A03989"
click at [450, 145] on p "28.5268116, 35.6711833" at bounding box center [435, 143] width 89 height 11
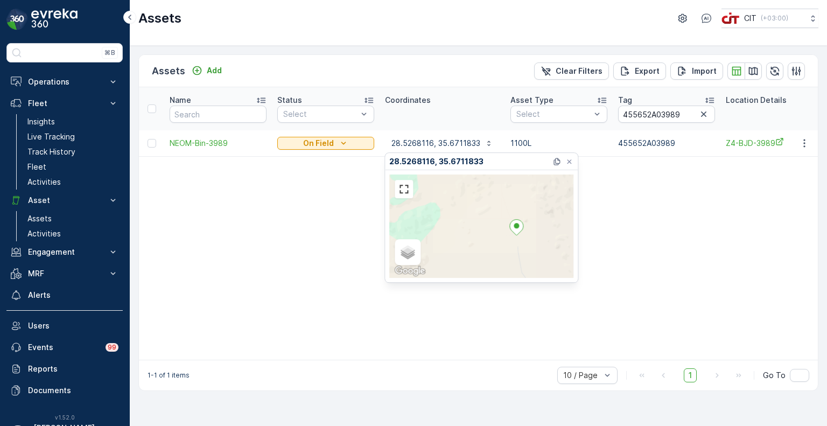
drag, startPoint x: 532, startPoint y: 255, endPoint x: 498, endPoint y: 220, distance: 48.7
click at [498, 220] on div "Satellite Roadmap Terrain Hybrid Leaflet Keyboard shortcuts Map Data Map data ©…" at bounding box center [481, 225] width 184 height 103
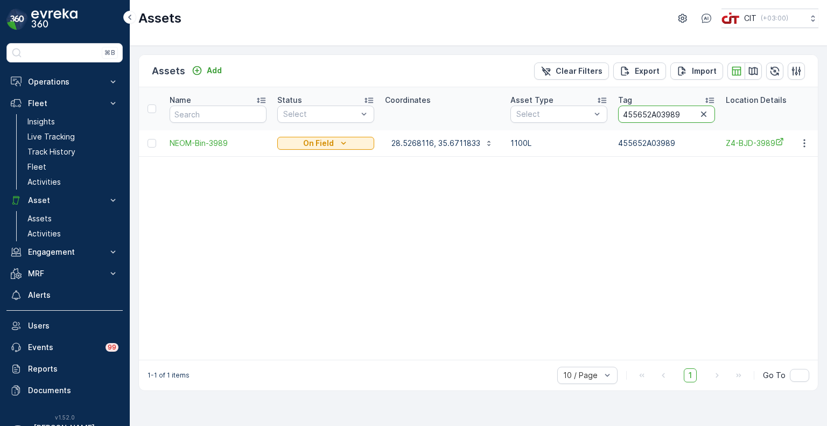
drag, startPoint x: 682, startPoint y: 116, endPoint x: 656, endPoint y: 116, distance: 25.8
click at [656, 116] on input "455652A03989" at bounding box center [666, 113] width 97 height 17
click at [440, 147] on p "28.5268116, 35.6711833" at bounding box center [435, 143] width 89 height 11
drag, startPoint x: 679, startPoint y: 118, endPoint x: 659, endPoint y: 119, distance: 19.9
click at [659, 119] on input "455652A03989" at bounding box center [666, 113] width 97 height 17
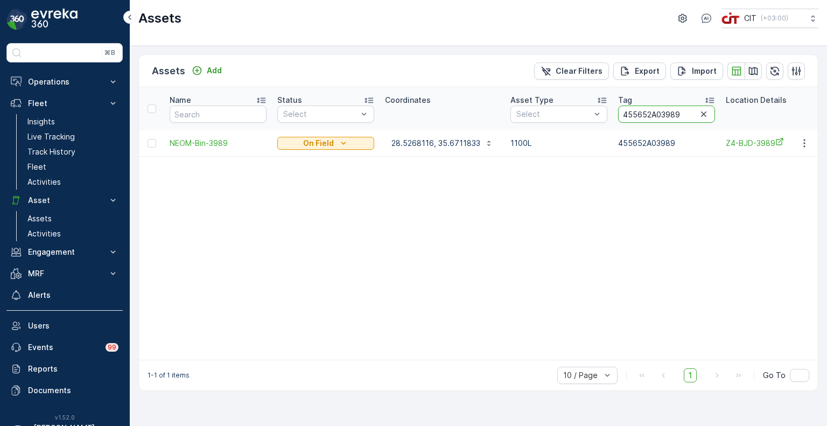
paste input "583"
type input "455652A03583"
click at [429, 145] on p "28.526495, 35.6708483" at bounding box center [435, 143] width 89 height 11
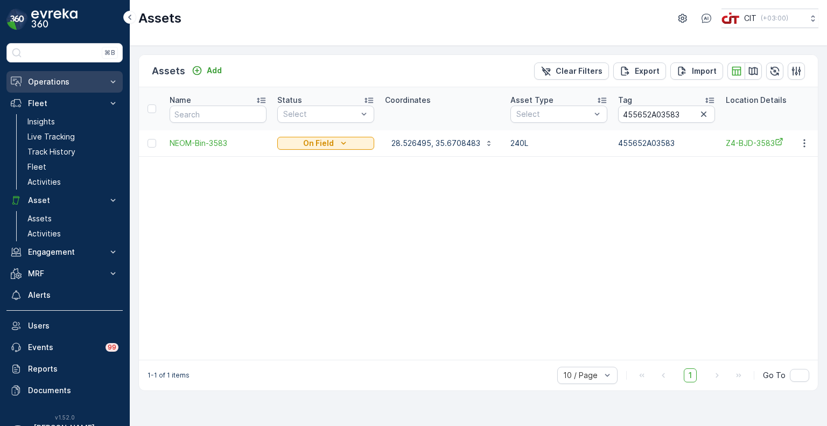
click at [62, 82] on p "Operations" at bounding box center [64, 81] width 73 height 11
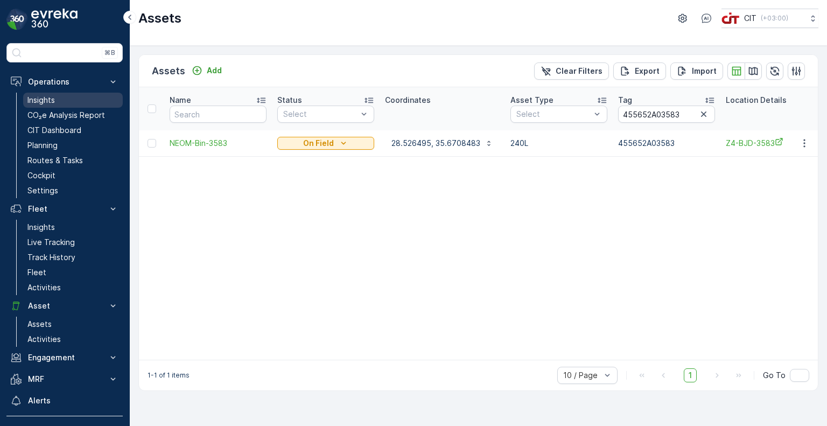
click at [50, 100] on p "Insights" at bounding box center [40, 100] width 27 height 11
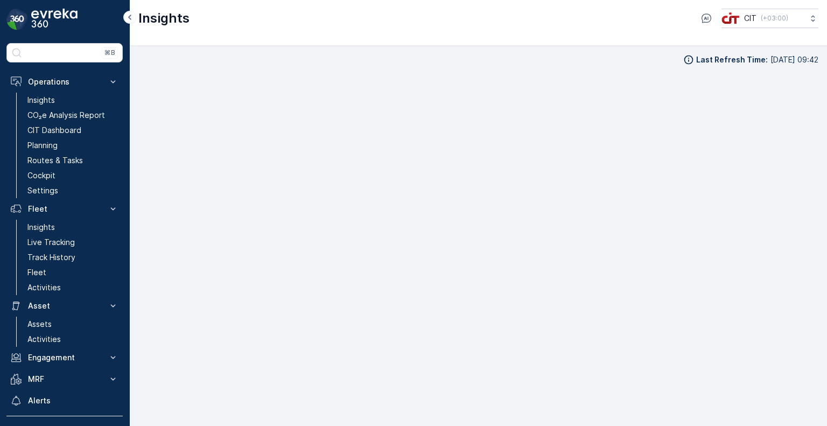
scroll to position [9, 0]
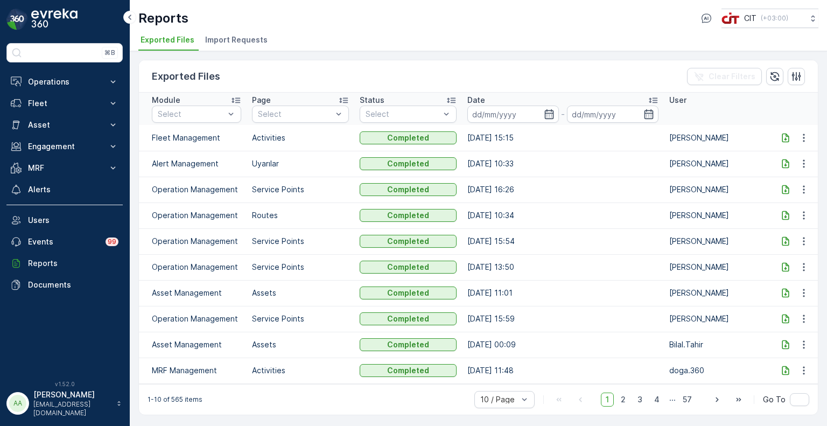
click at [786, 135] on icon at bounding box center [784, 137] width 7 height 9
drag, startPoint x: 47, startPoint y: 83, endPoint x: 51, endPoint y: 95, distance: 11.9
click at [47, 83] on p "Operations" at bounding box center [64, 81] width 73 height 11
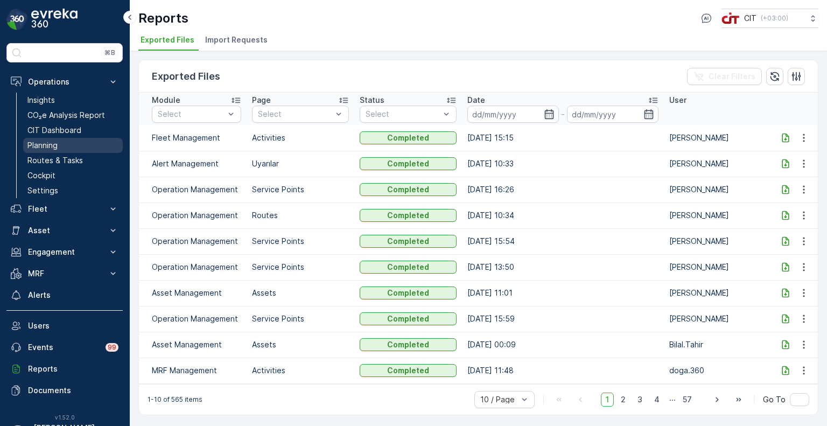
click at [55, 145] on p "Planning" at bounding box center [42, 145] width 30 height 11
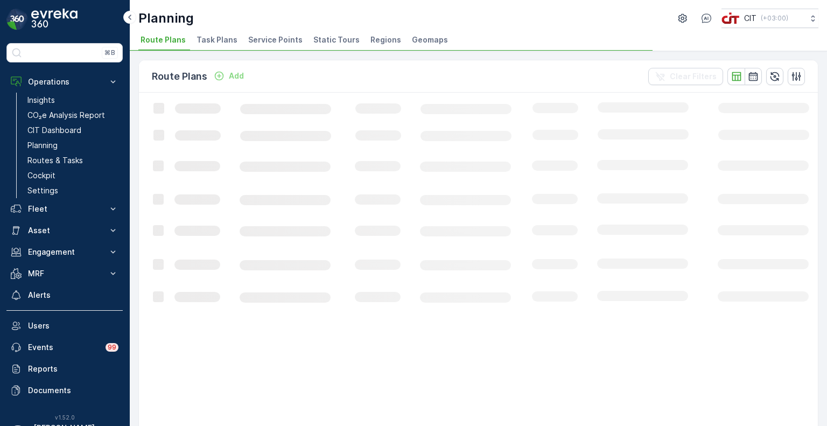
click at [278, 39] on span "Service Points" at bounding box center [275, 39] width 54 height 11
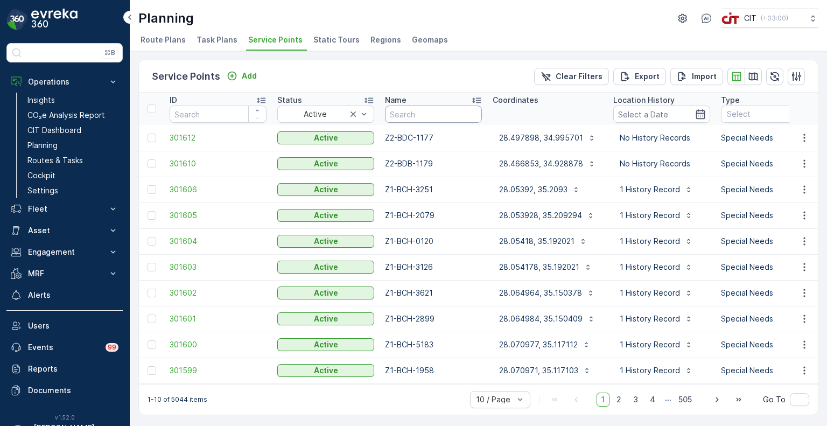
click at [422, 111] on input "text" at bounding box center [433, 113] width 97 height 17
paste input "4286"
type input "4286"
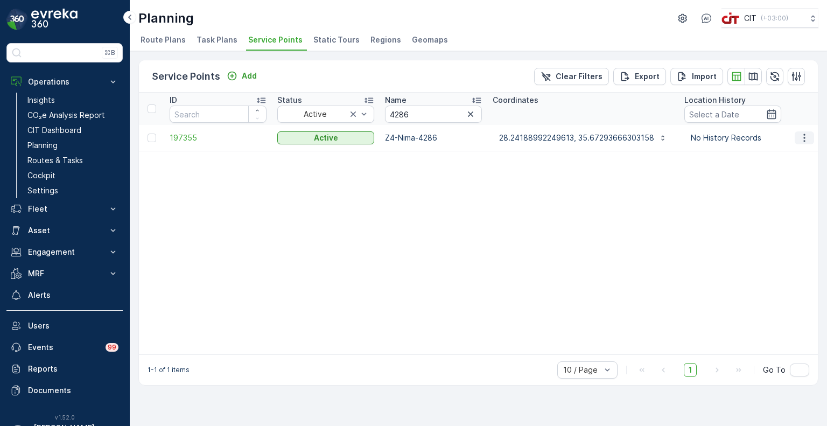
click at [797, 135] on button "button" at bounding box center [803, 137] width 19 height 13
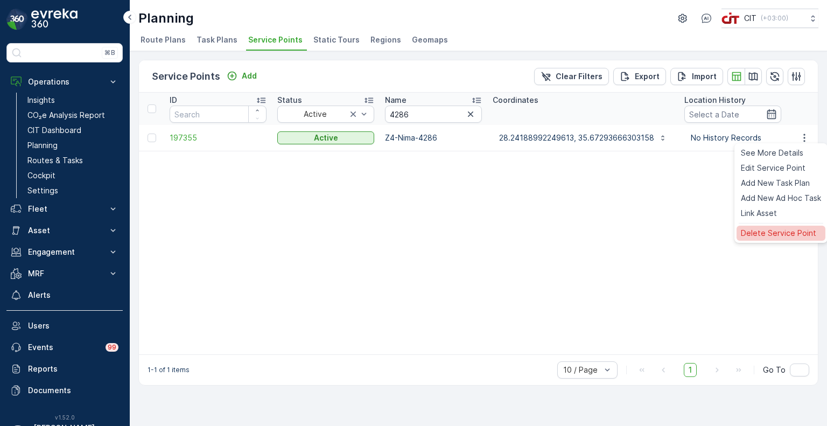
click at [757, 236] on span "Delete Service Point" at bounding box center [777, 233] width 75 height 11
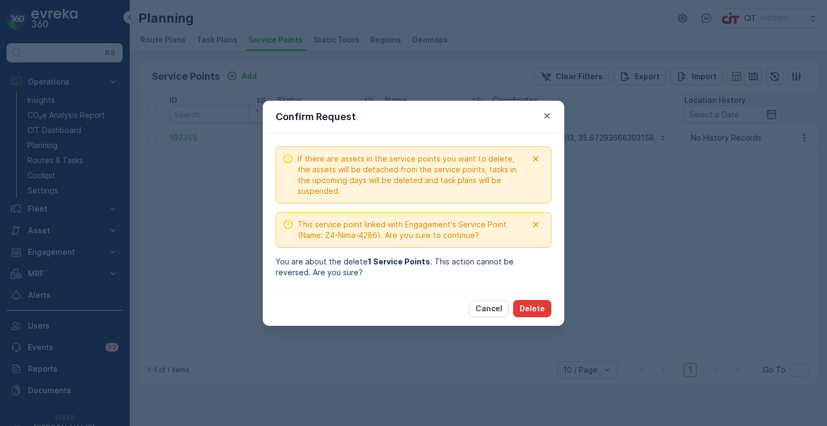
click at [534, 311] on p "Delete" at bounding box center [531, 308] width 25 height 11
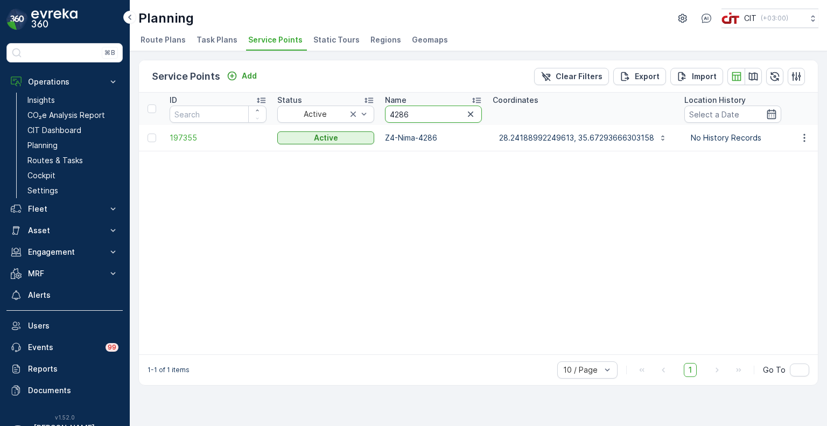
drag, startPoint x: 412, startPoint y: 114, endPoint x: 400, endPoint y: 119, distance: 13.5
click at [400, 119] on input "4286" at bounding box center [433, 113] width 97 height 17
drag, startPoint x: 406, startPoint y: 116, endPoint x: 386, endPoint y: 116, distance: 19.9
click at [386, 116] on input "4286" at bounding box center [433, 113] width 97 height 17
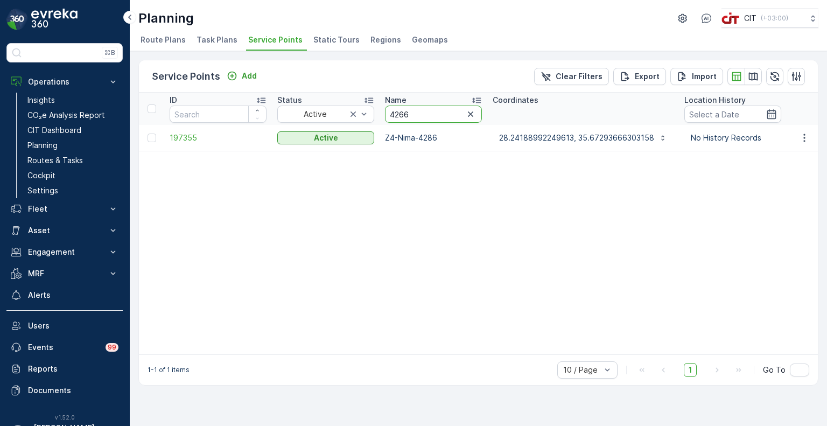
type input "4266"
drag, startPoint x: 418, startPoint y: 115, endPoint x: 361, endPoint y: 114, distance: 56.5
paste input "53"
type input "4253"
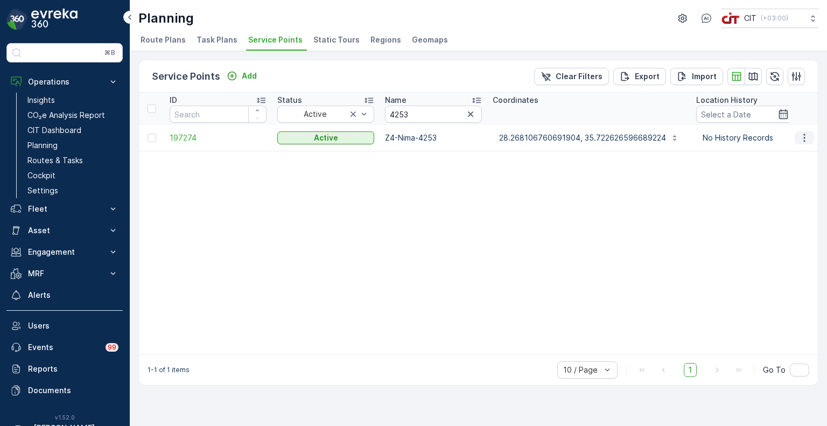
click at [802, 132] on icon "button" at bounding box center [804, 137] width 11 height 11
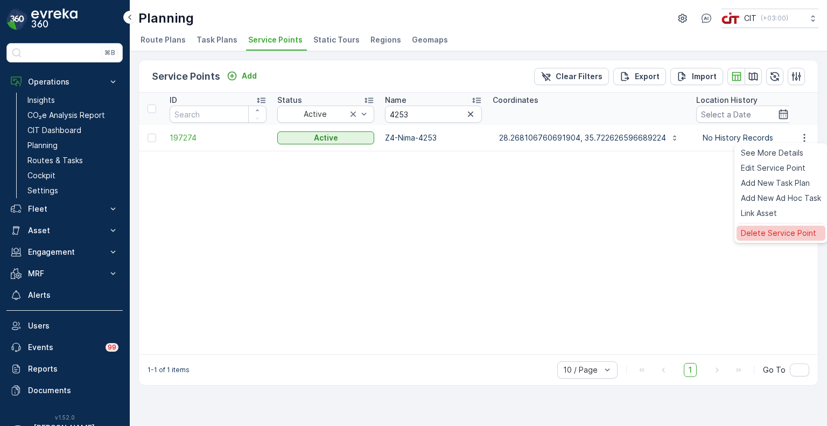
click at [757, 235] on span "Delete Service Point" at bounding box center [777, 233] width 75 height 11
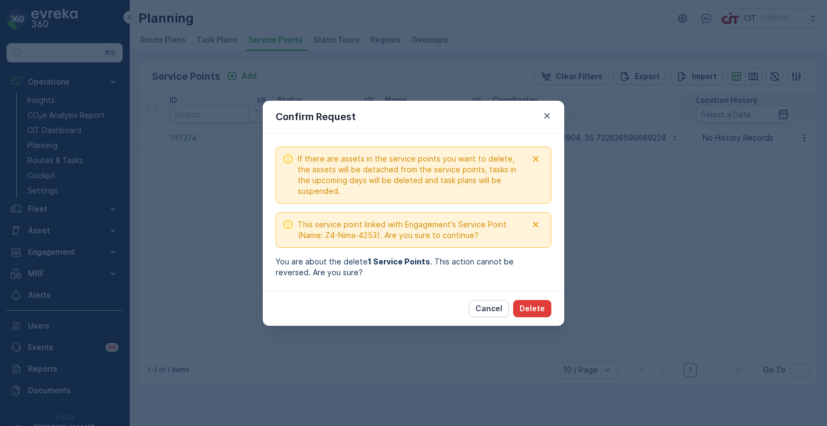
click at [543, 312] on p "Delete" at bounding box center [531, 308] width 25 height 11
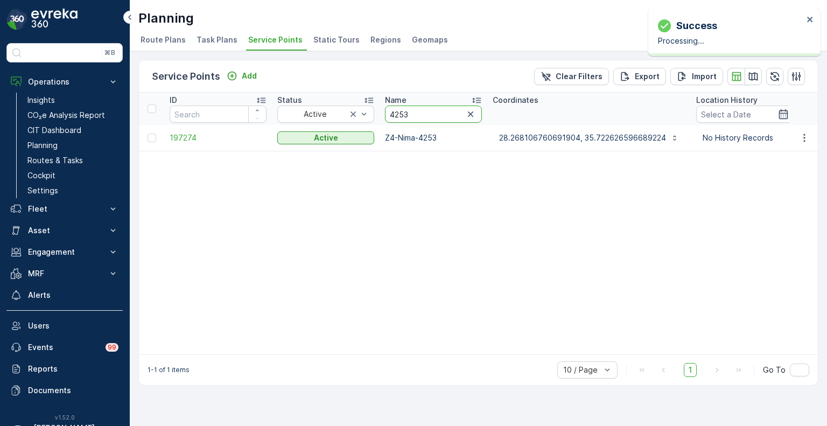
drag, startPoint x: 410, startPoint y: 115, endPoint x: 389, endPoint y: 112, distance: 21.1
click at [389, 112] on input "4253" at bounding box center [433, 113] width 97 height 17
paste input "75"
type input "4275"
click at [809, 142] on icon "button" at bounding box center [804, 137] width 11 height 11
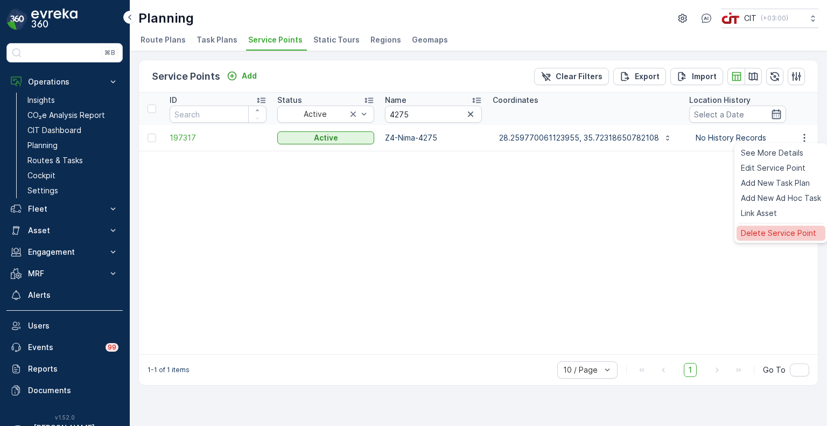
click at [759, 231] on span "Delete Service Point" at bounding box center [777, 233] width 75 height 11
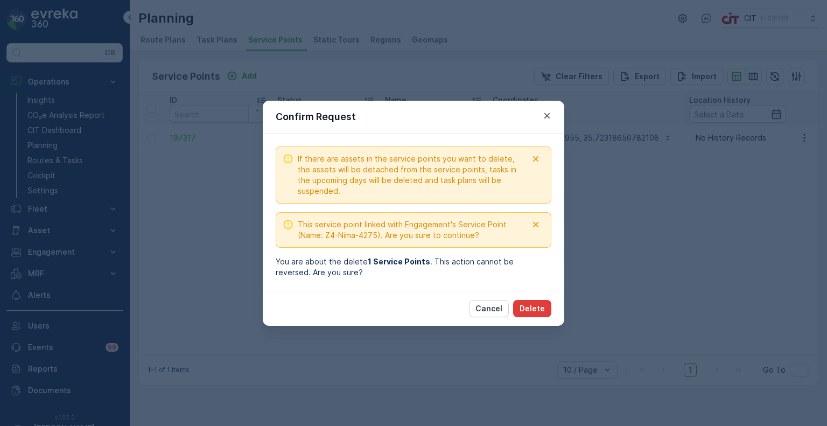
click at [538, 310] on p "Delete" at bounding box center [531, 308] width 25 height 11
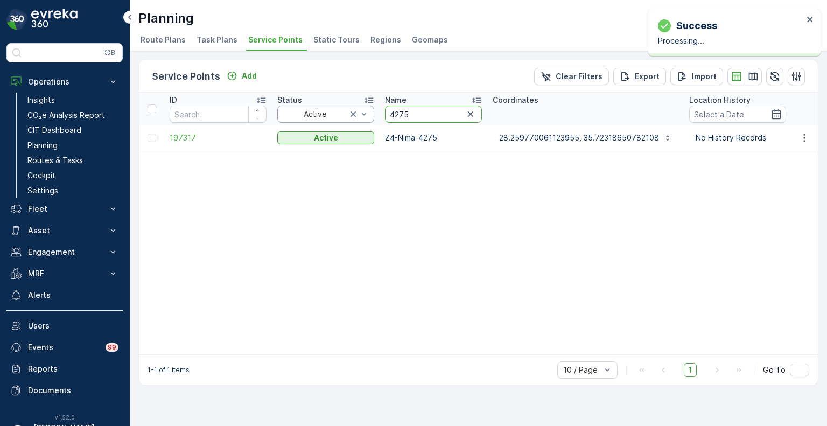
drag, startPoint x: 404, startPoint y: 110, endPoint x: 368, endPoint y: 109, distance: 36.6
paste input "301"
type input "4301"
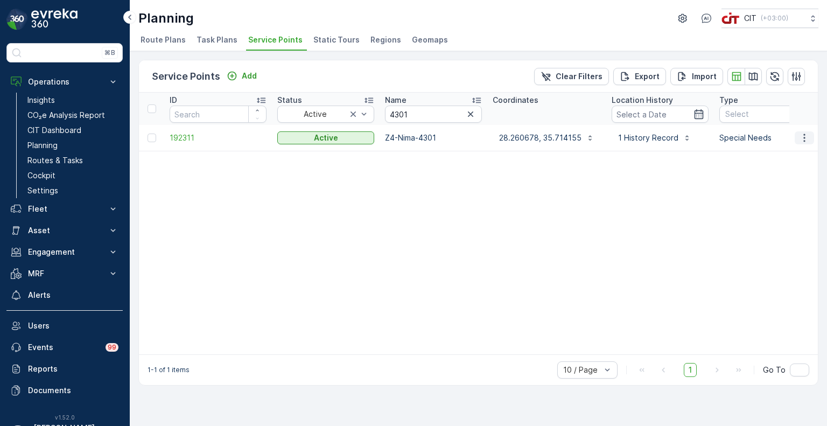
click at [802, 142] on icon "button" at bounding box center [804, 137] width 11 height 11
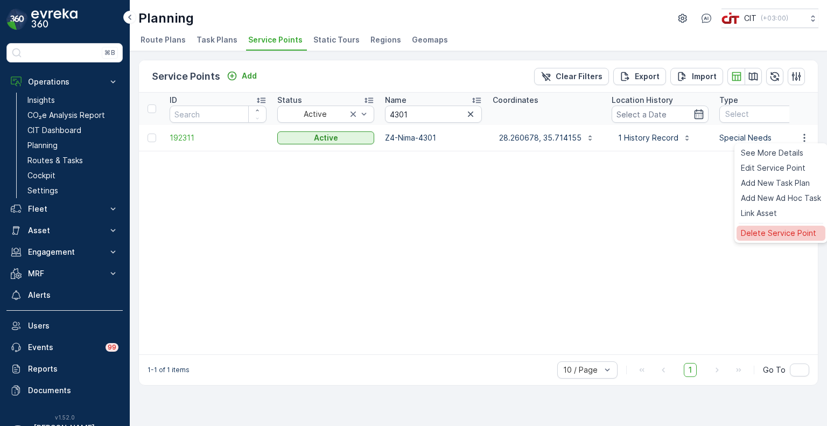
click at [743, 232] on span "Delete Service Point" at bounding box center [777, 233] width 75 height 11
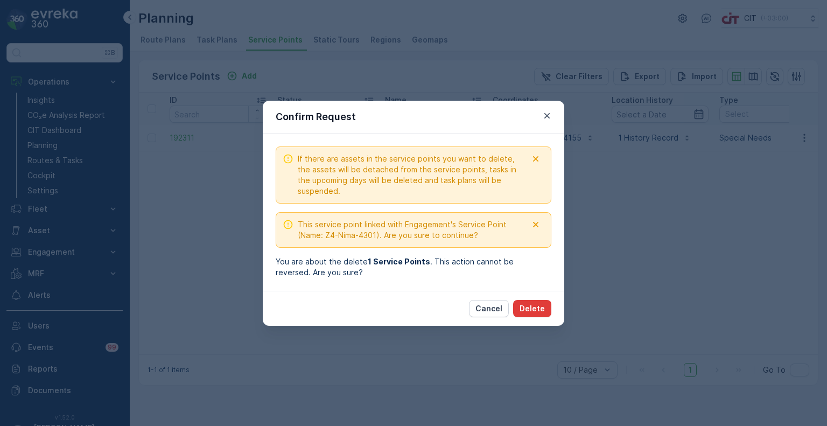
click at [541, 309] on p "Delete" at bounding box center [531, 308] width 25 height 11
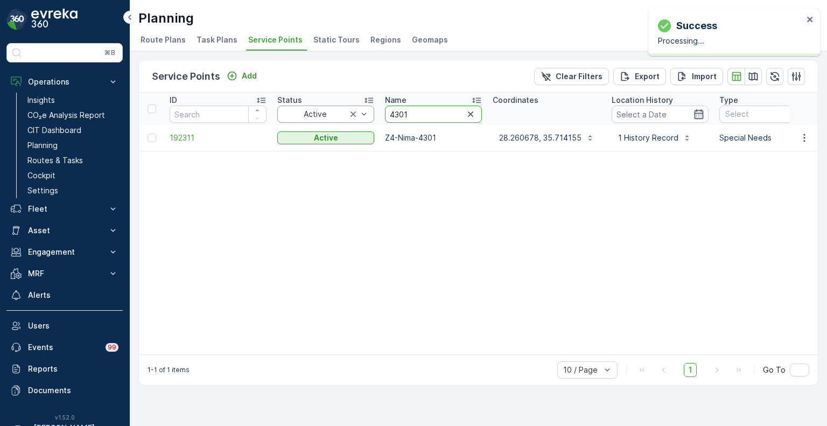
drag, startPoint x: 413, startPoint y: 116, endPoint x: 361, endPoint y: 114, distance: 52.2
paste input "2"
type input "4302"
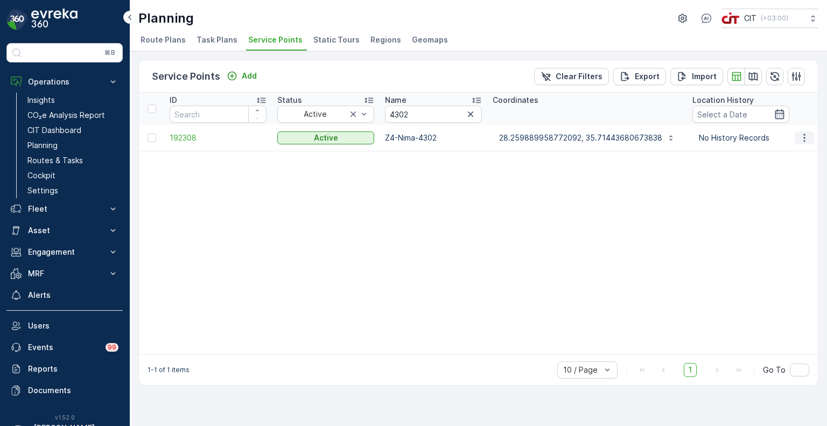
click at [804, 139] on icon "button" at bounding box center [804, 137] width 2 height 8
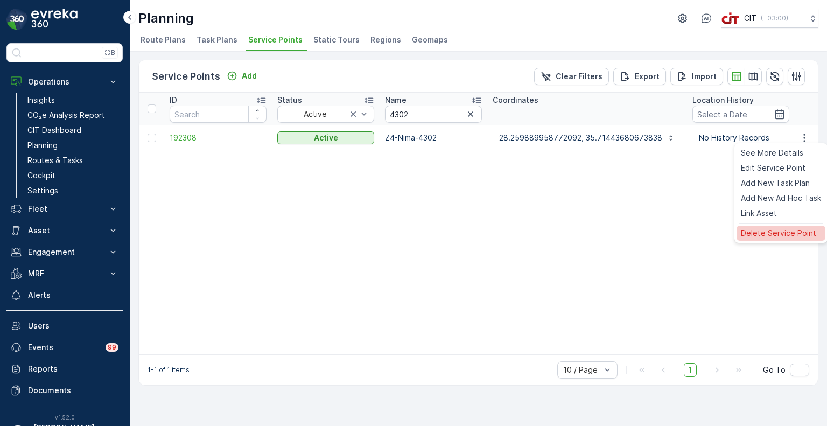
click at [764, 230] on span "Delete Service Point" at bounding box center [777, 233] width 75 height 11
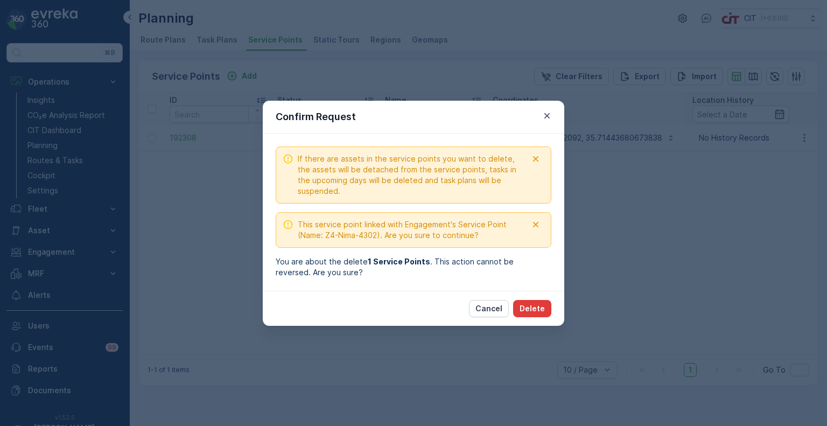
click at [535, 306] on p "Delete" at bounding box center [531, 308] width 25 height 11
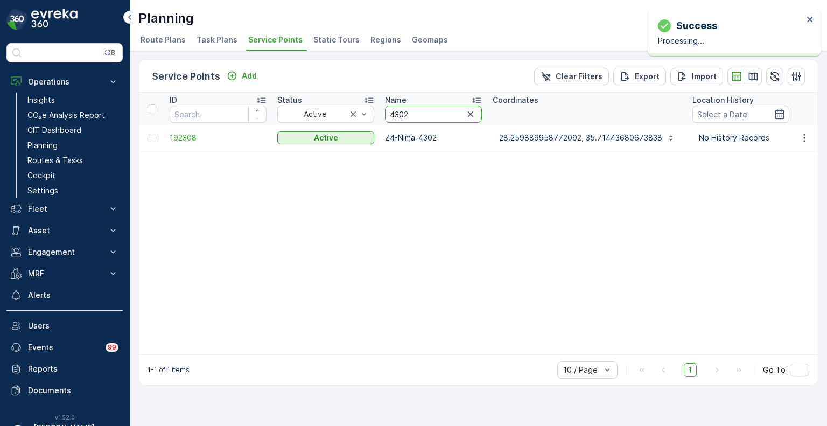
drag, startPoint x: 419, startPoint y: 114, endPoint x: 380, endPoint y: 114, distance: 39.3
click at [380, 114] on th "Name 4302" at bounding box center [433, 109] width 108 height 32
paste input "274"
type input "4274"
click at [806, 138] on icon "button" at bounding box center [804, 137] width 11 height 11
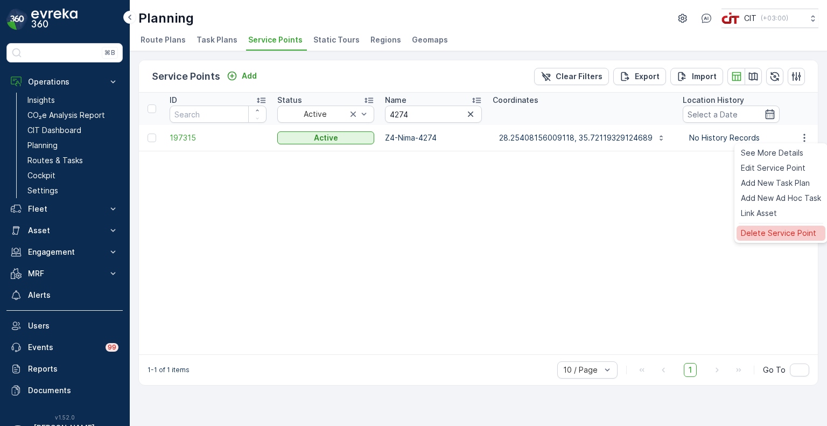
click at [765, 231] on span "Delete Service Point" at bounding box center [777, 233] width 75 height 11
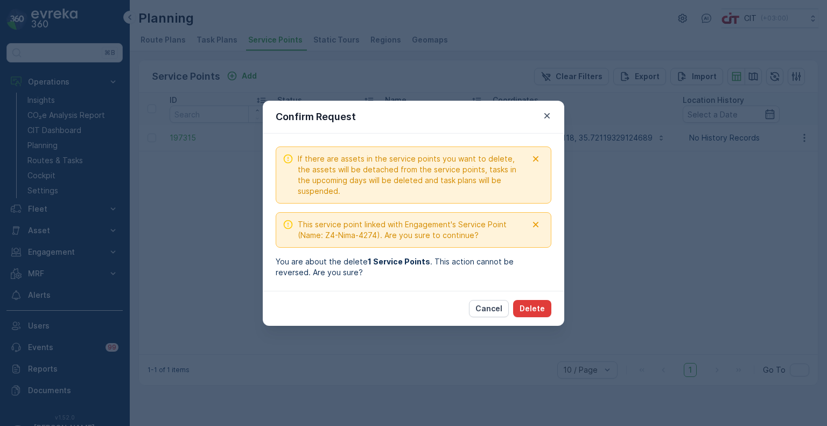
click at [534, 306] on p "Delete" at bounding box center [531, 308] width 25 height 11
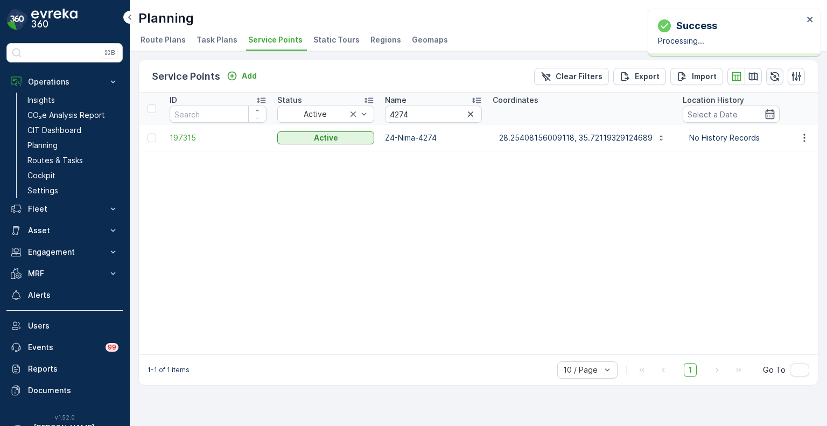
click at [774, 74] on icon "button" at bounding box center [774, 76] width 9 height 9
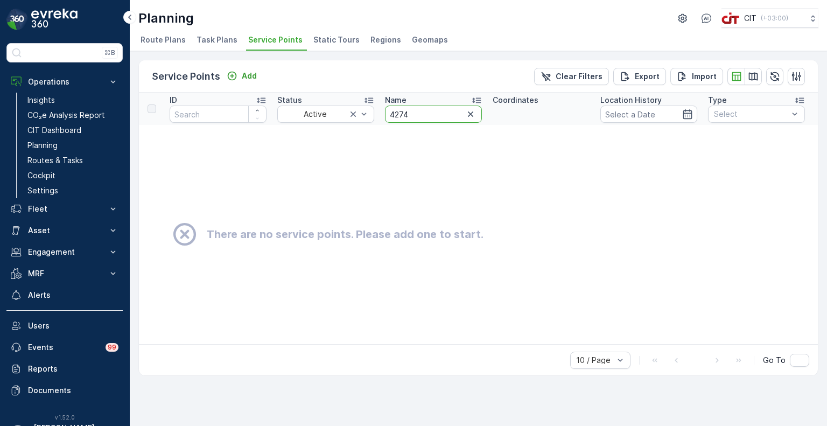
drag, startPoint x: 412, startPoint y: 116, endPoint x: 379, endPoint y: 114, distance: 33.4
paste input "2340"
type input "2340"
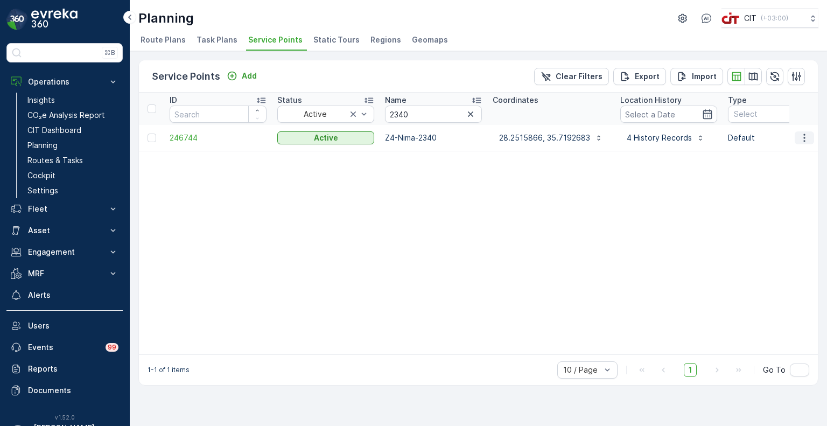
click at [803, 139] on icon "button" at bounding box center [804, 137] width 11 height 11
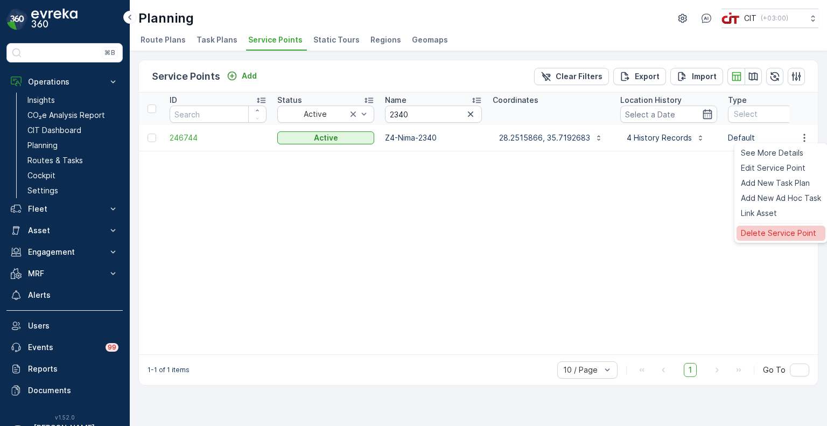
click at [777, 234] on span "Delete Service Point" at bounding box center [777, 233] width 75 height 11
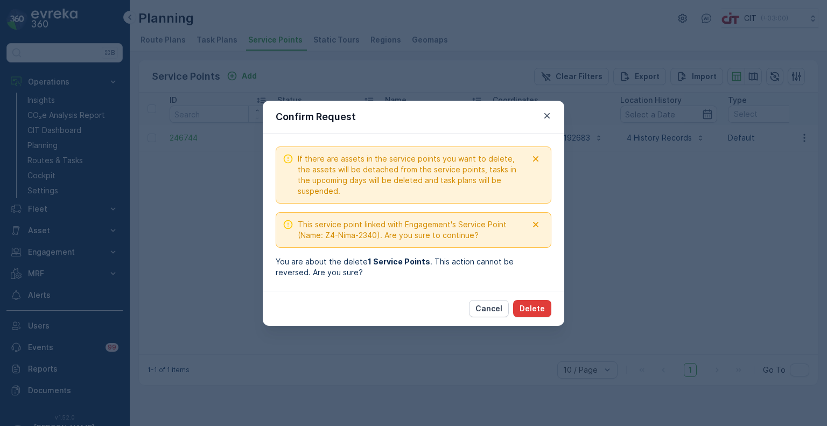
click at [537, 310] on p "Delete" at bounding box center [531, 308] width 25 height 11
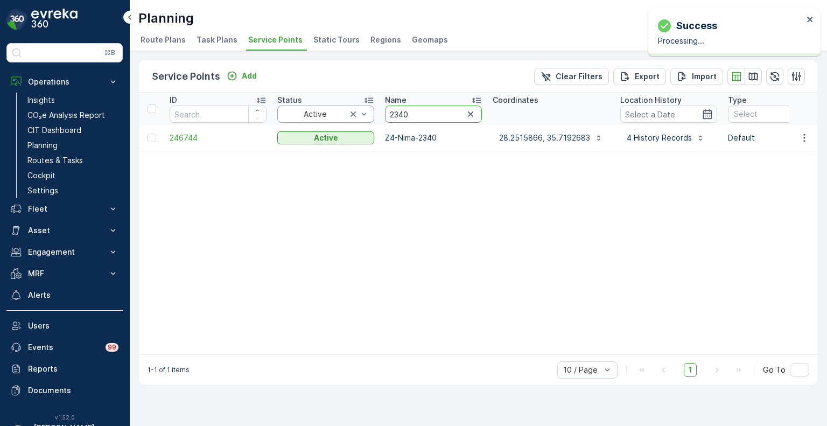
drag, startPoint x: 413, startPoint y: 116, endPoint x: 363, endPoint y: 114, distance: 50.6
paste input "4255"
type input "4255"
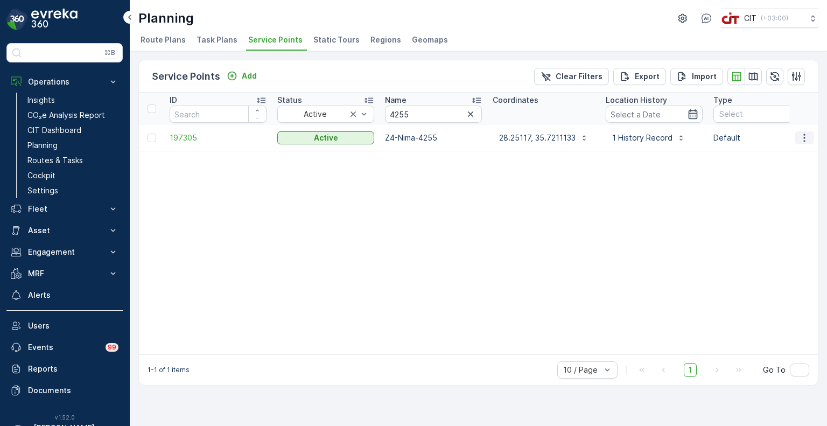
click at [806, 137] on icon "button" at bounding box center [804, 137] width 11 height 11
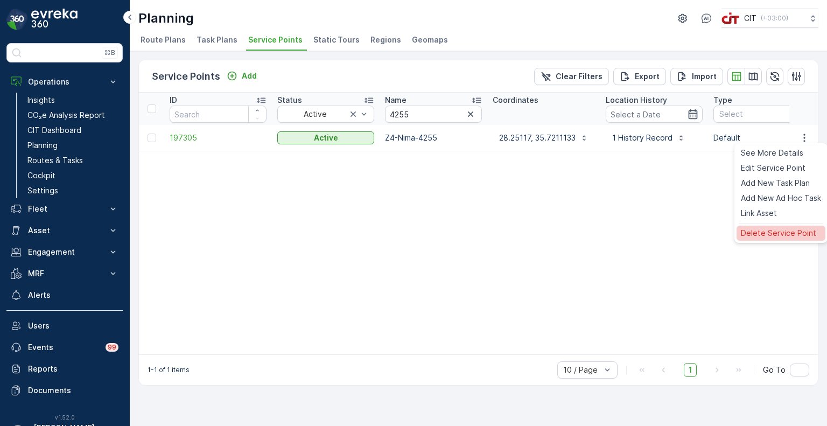
click at [758, 235] on span "Delete Service Point" at bounding box center [777, 233] width 75 height 11
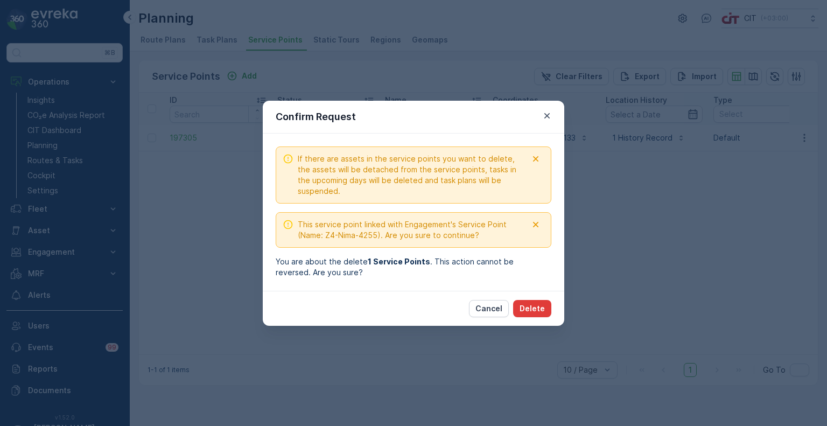
click at [535, 305] on p "Delete" at bounding box center [531, 308] width 25 height 11
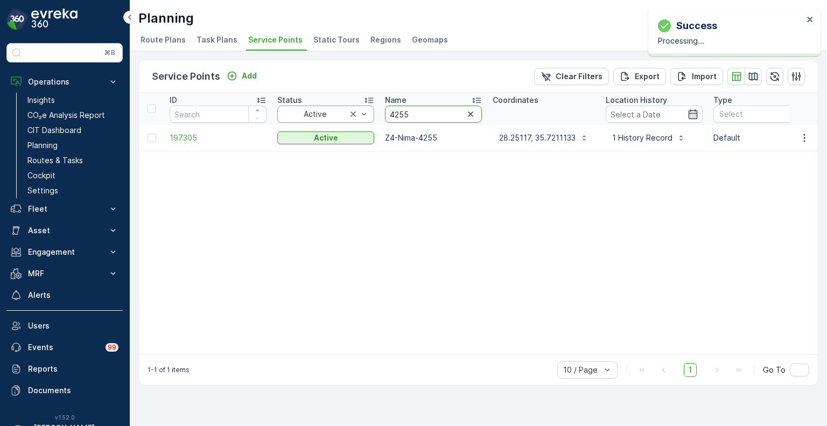
drag, startPoint x: 416, startPoint y: 114, endPoint x: 366, endPoint y: 113, distance: 50.0
paste input "470"
type input "4470"
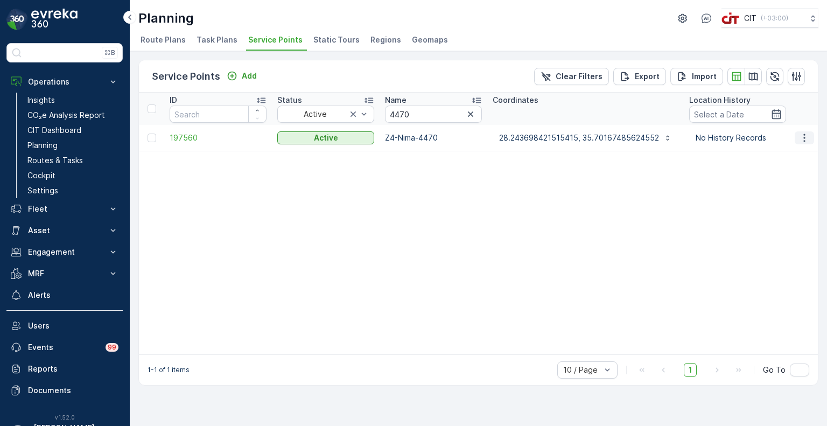
click at [809, 138] on icon "button" at bounding box center [804, 137] width 11 height 11
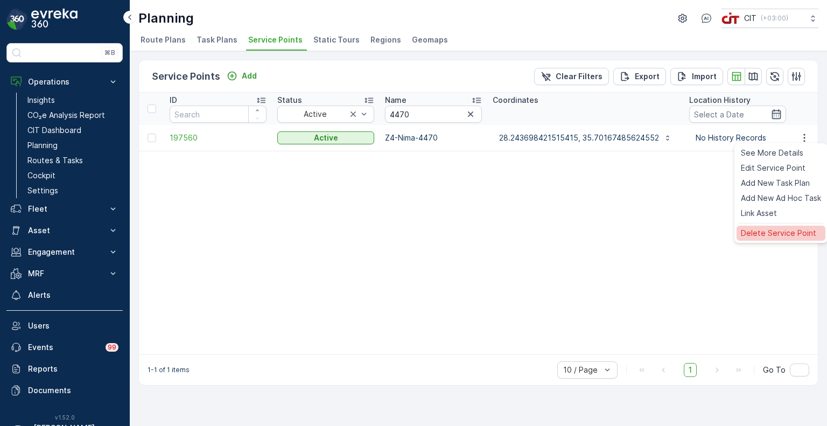
click at [769, 232] on span "Delete Service Point" at bounding box center [777, 233] width 75 height 11
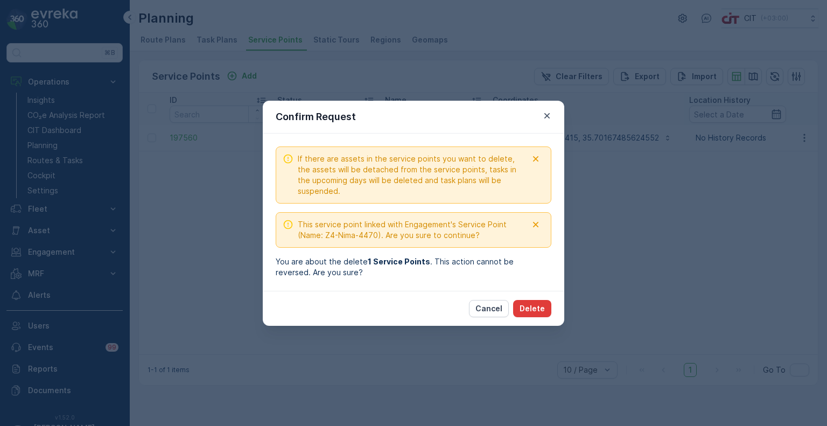
click at [532, 309] on p "Delete" at bounding box center [531, 308] width 25 height 11
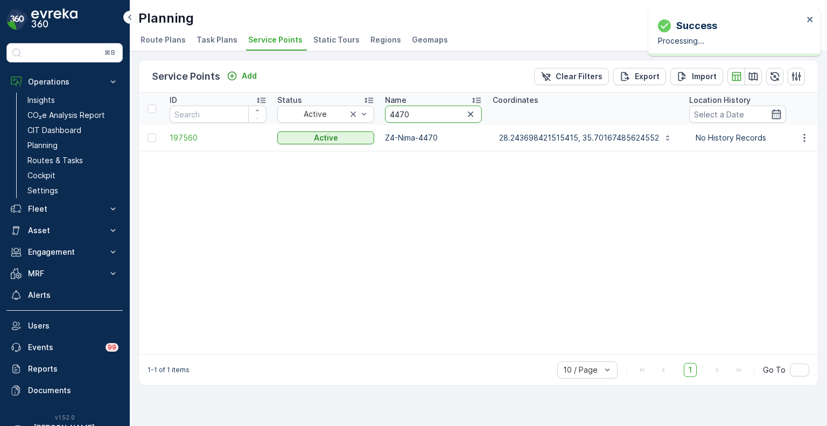
drag, startPoint x: 415, startPoint y: 114, endPoint x: 374, endPoint y: 114, distance: 40.9
paste input "5747"
type input "5747"
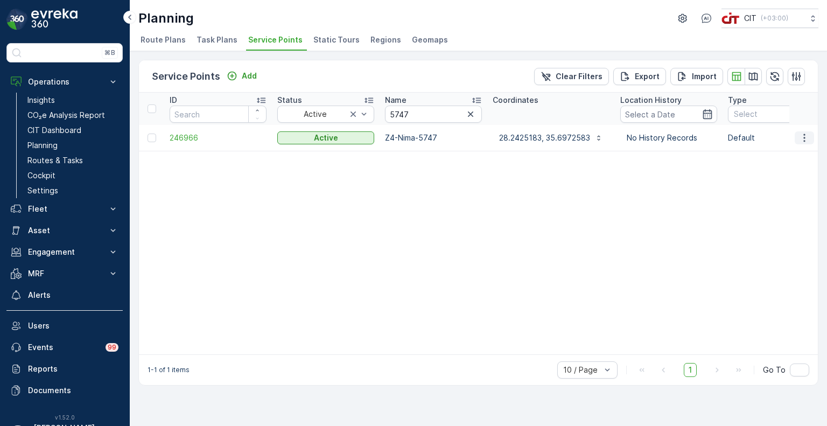
click at [801, 143] on button "button" at bounding box center [803, 137] width 19 height 13
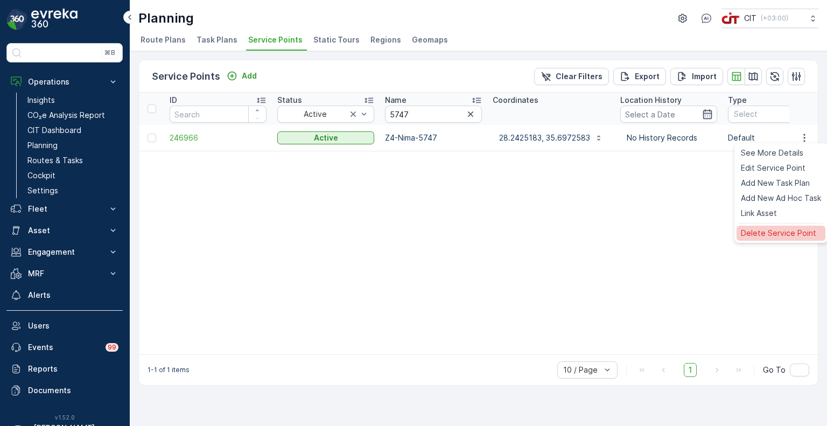
click at [754, 236] on span "Delete Service Point" at bounding box center [777, 233] width 75 height 11
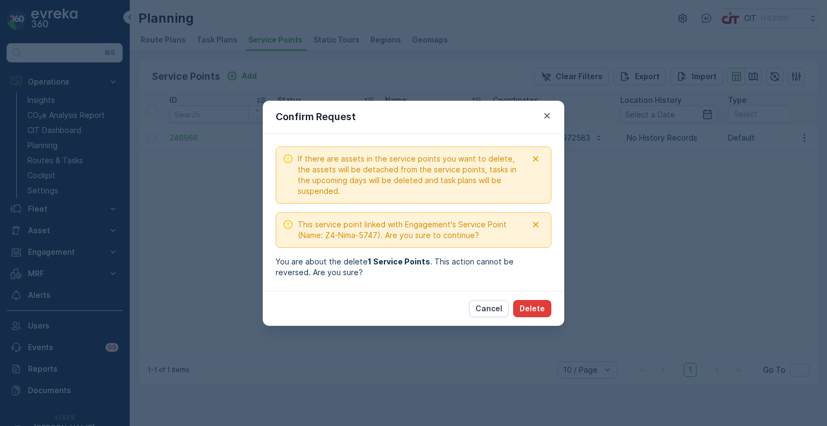
click at [540, 308] on p "Delete" at bounding box center [531, 308] width 25 height 11
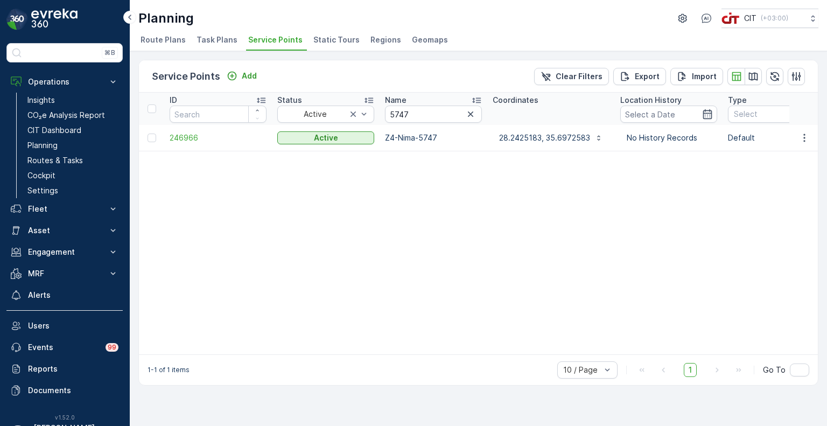
click at [164, 38] on span "Route Plans" at bounding box center [162, 39] width 45 height 11
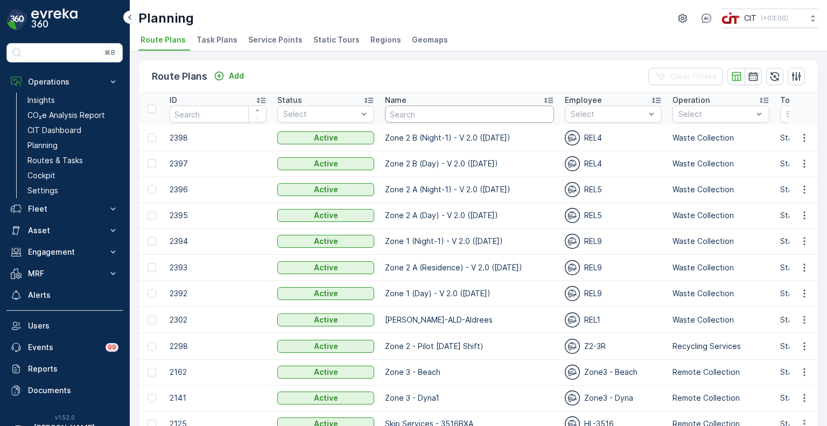
click at [412, 116] on input "text" at bounding box center [469, 113] width 169 height 17
type input "zone 3"
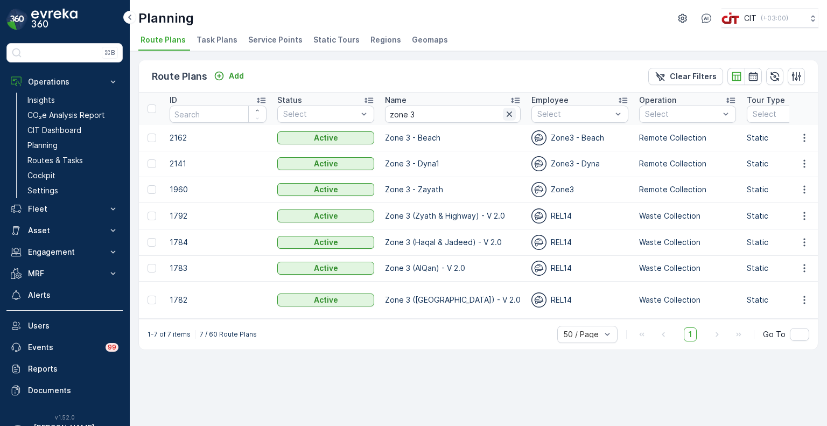
click at [504, 114] on icon "button" at bounding box center [509, 114] width 11 height 11
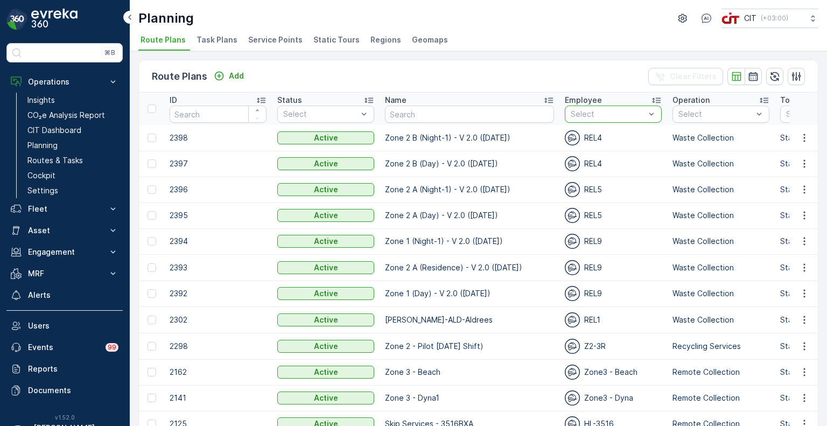
click at [570, 111] on div at bounding box center [607, 114] width 76 height 9
click at [521, 62] on div "Route Plans Add Clear Filters" at bounding box center [478, 76] width 679 height 32
click at [569, 111] on div at bounding box center [607, 114] width 76 height 9
type input "14"
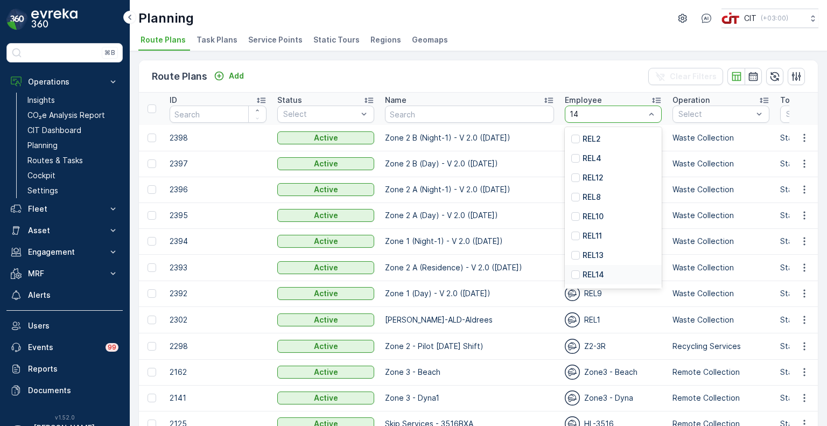
click at [582, 276] on p "REL14" at bounding box center [593, 274] width 22 height 11
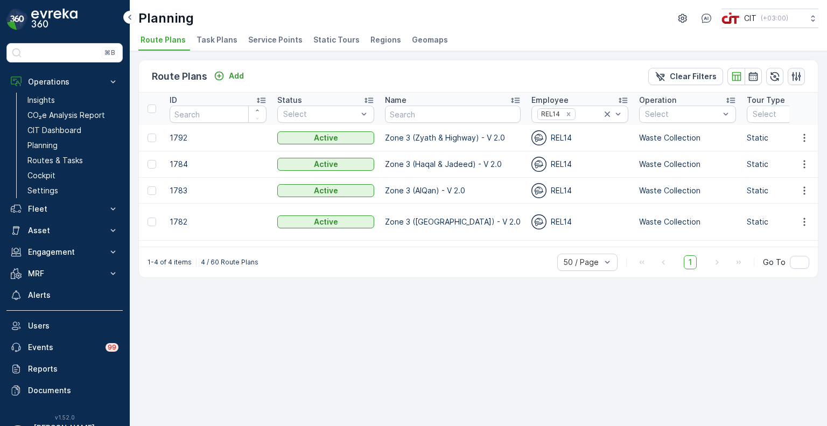
click at [796, 76] on icon "button" at bounding box center [796, 76] width 9 height 9
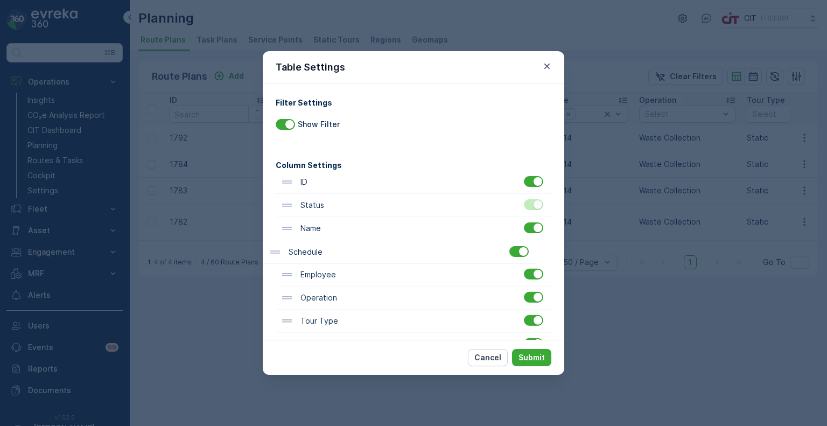
drag, startPoint x: 324, startPoint y: 173, endPoint x: 313, endPoint y: 248, distance: 75.6
click at [313, 248] on div "ID Status Name Employee Operation Tour Type Static Tour Name Regions Geomap Sch…" at bounding box center [414, 414] width 276 height 486
click at [530, 359] on p "Submit" at bounding box center [531, 357] width 26 height 11
